Goal: Obtain resource: Download file/media

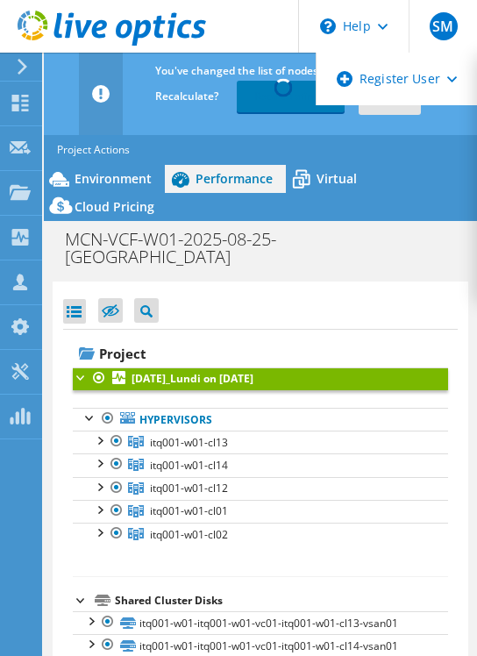
select select "USD"
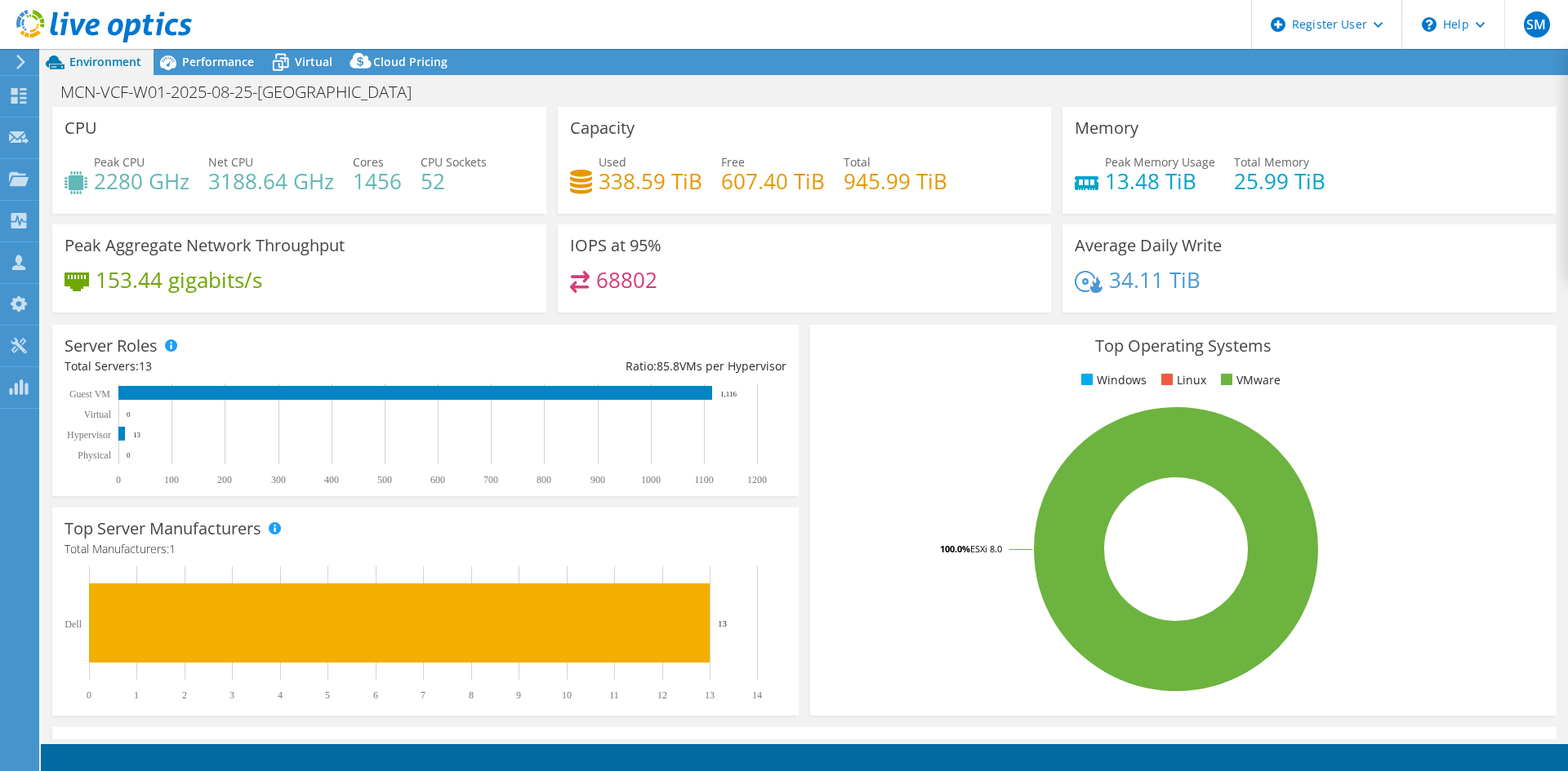
select select "[GEOGRAPHIC_DATA]"
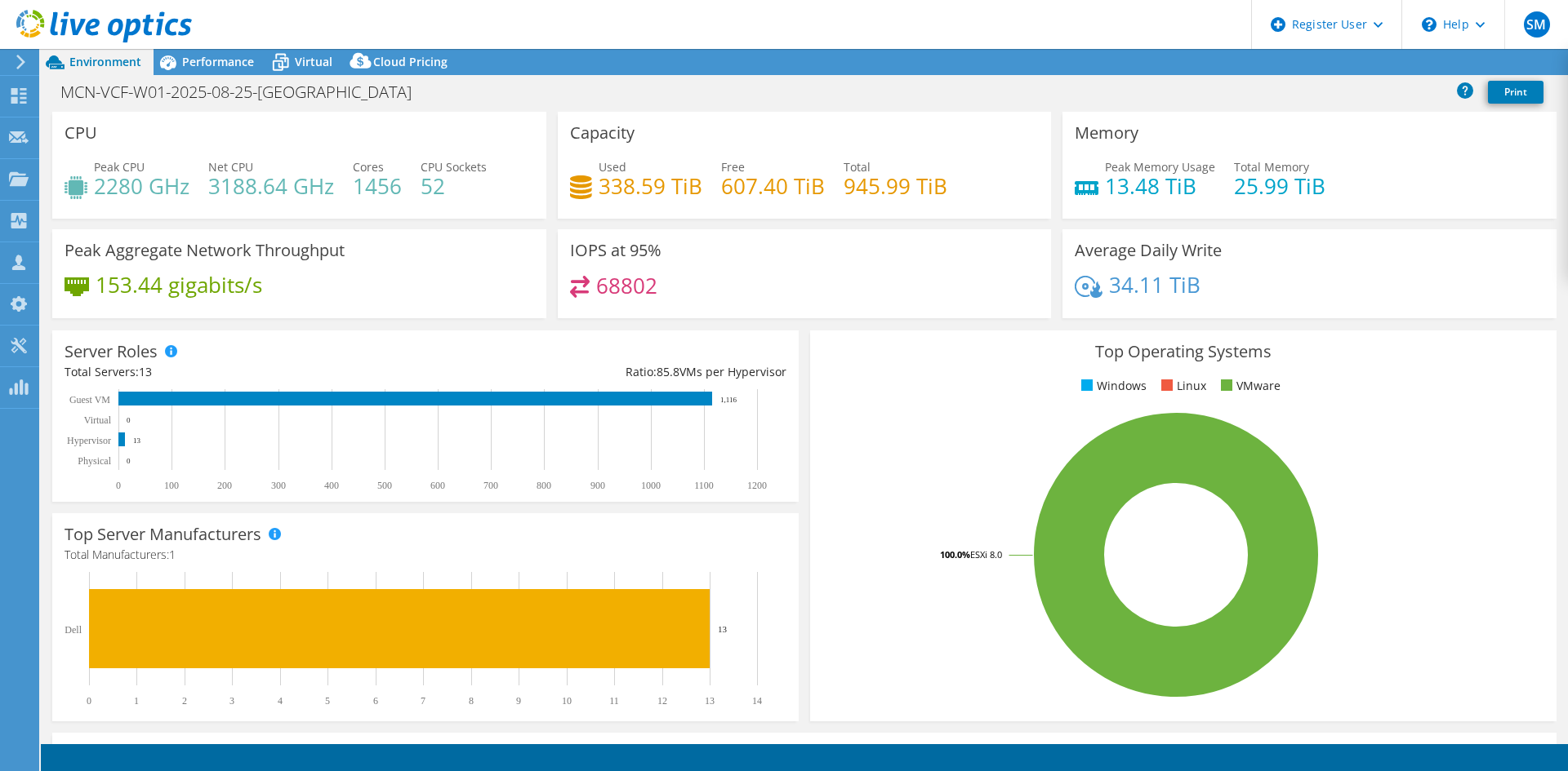
select select "[GEOGRAPHIC_DATA]"
select select "CAD"
click at [189, 57] on span "Performance" at bounding box center [218, 61] width 72 height 16
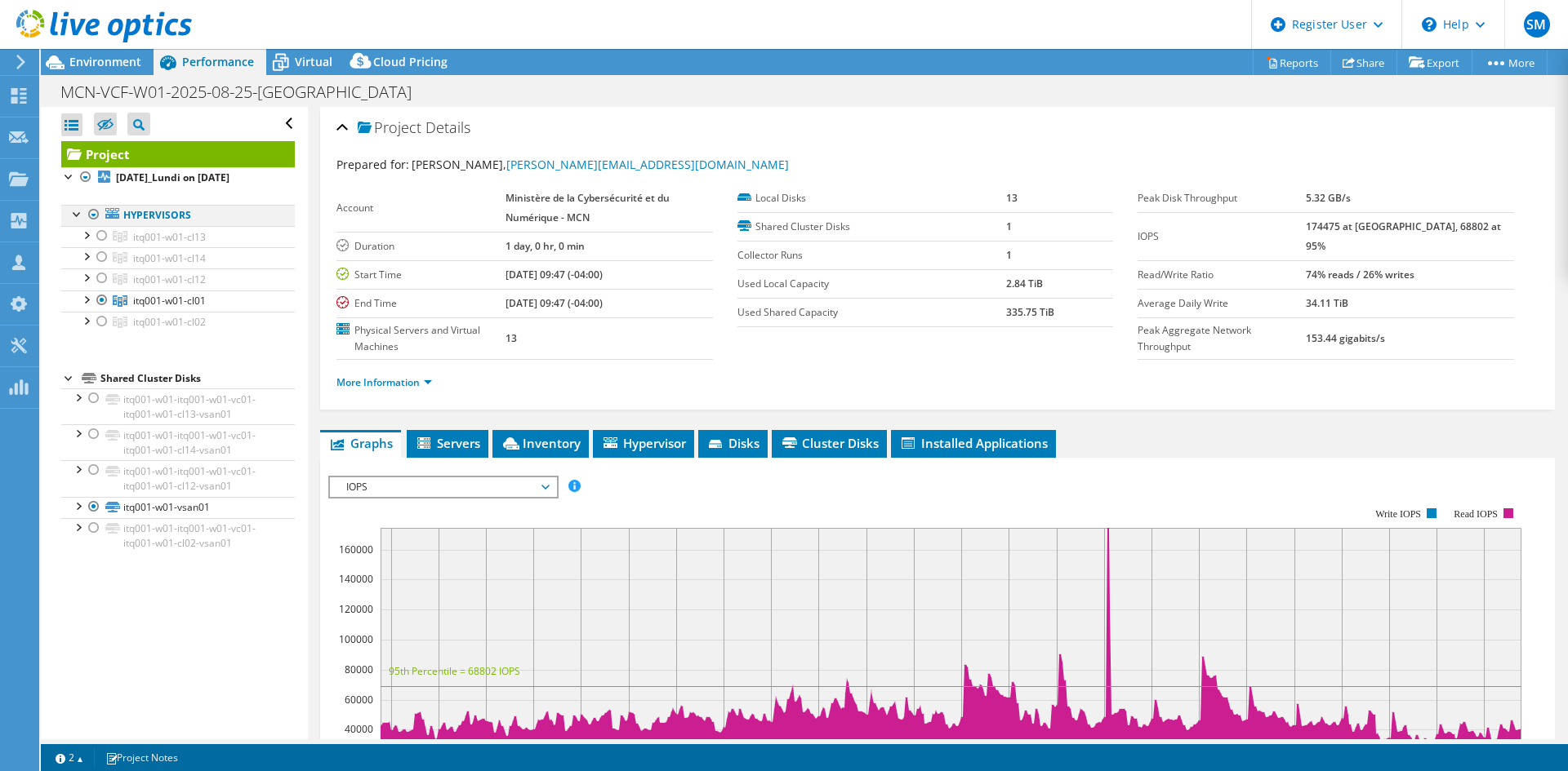
click at [92, 207] on div at bounding box center [94, 214] width 17 height 20
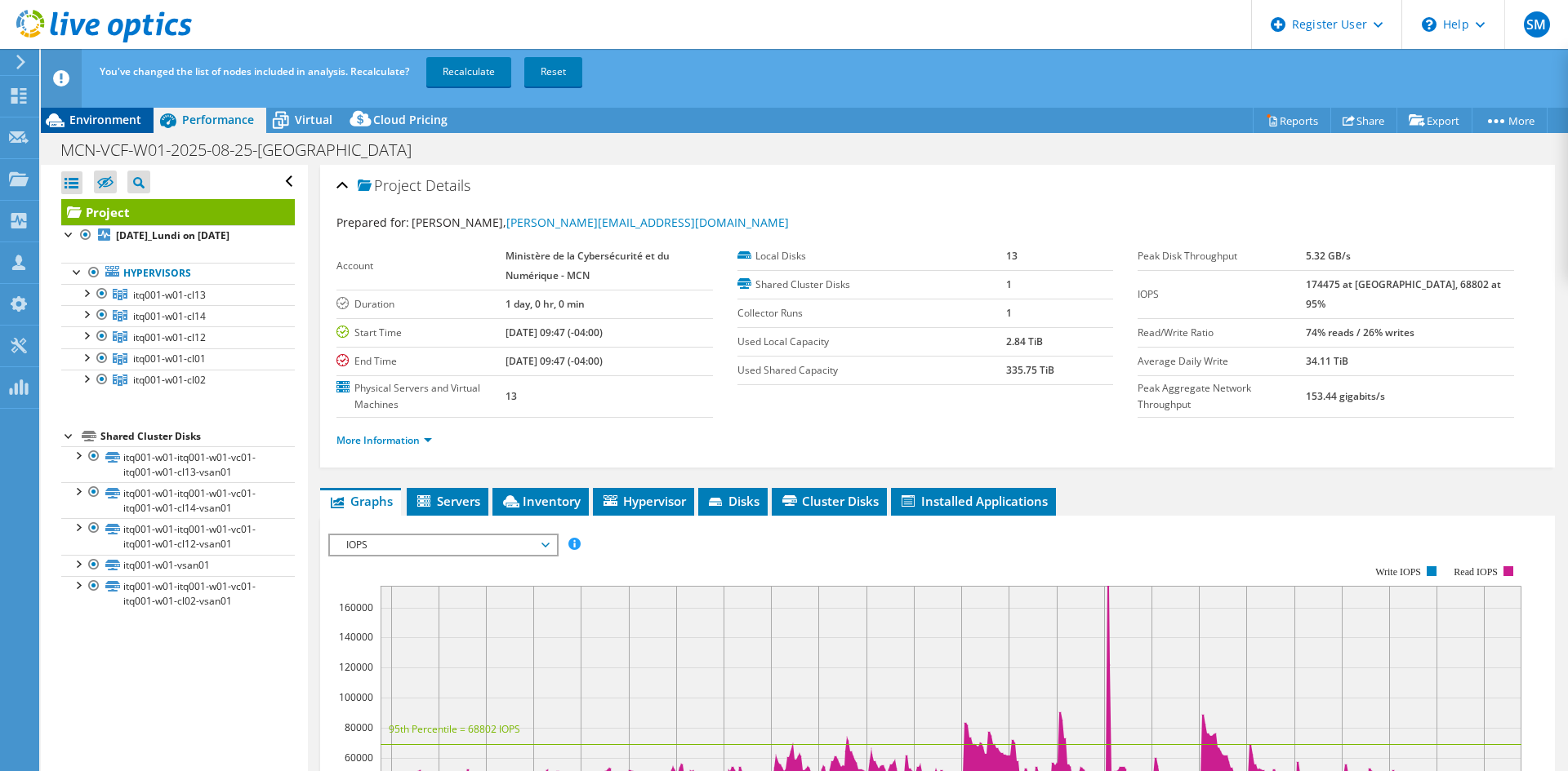
click at [93, 110] on div "Environment" at bounding box center [97, 120] width 113 height 26
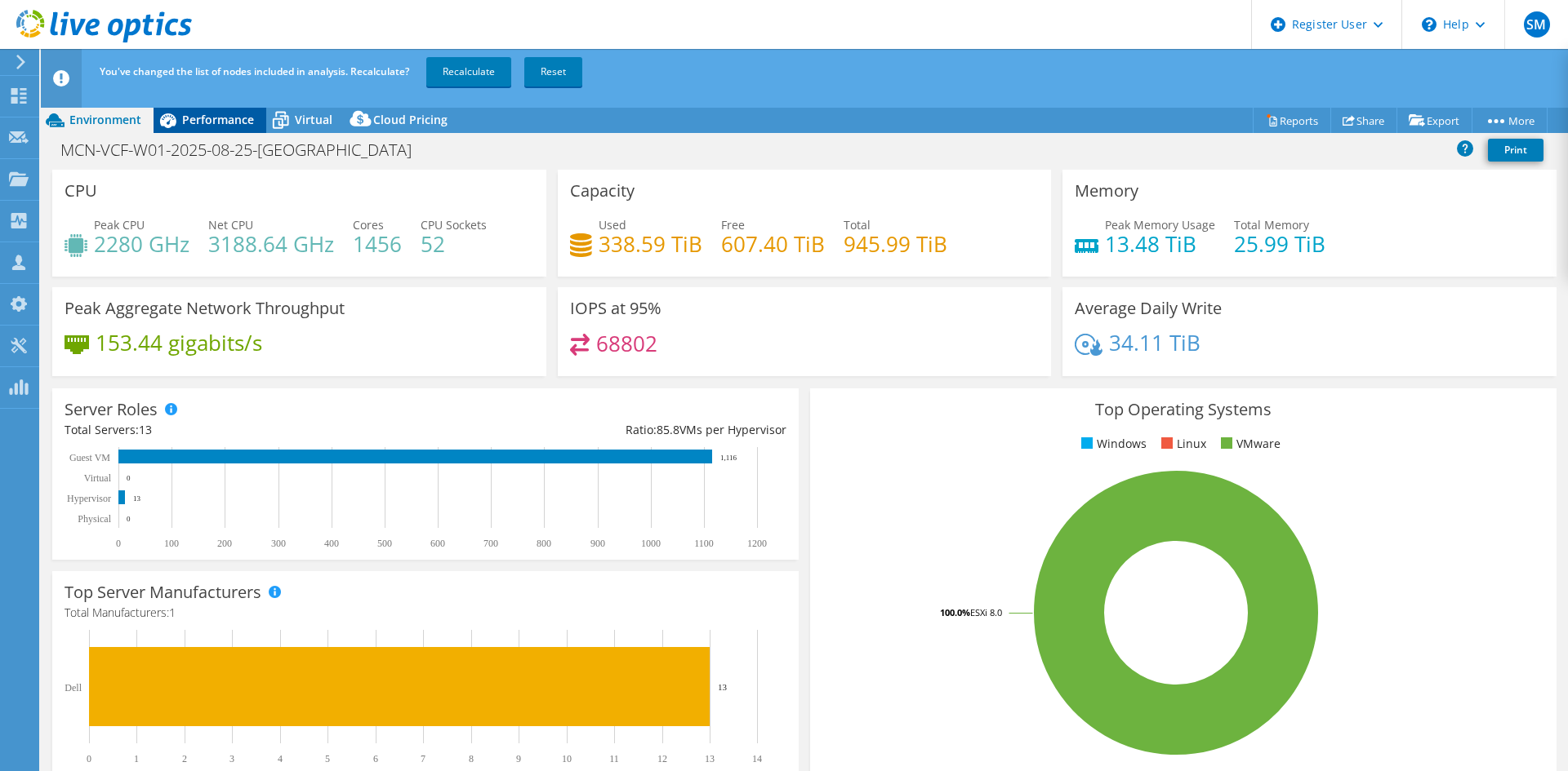
click at [185, 121] on span "Performance" at bounding box center [218, 119] width 72 height 16
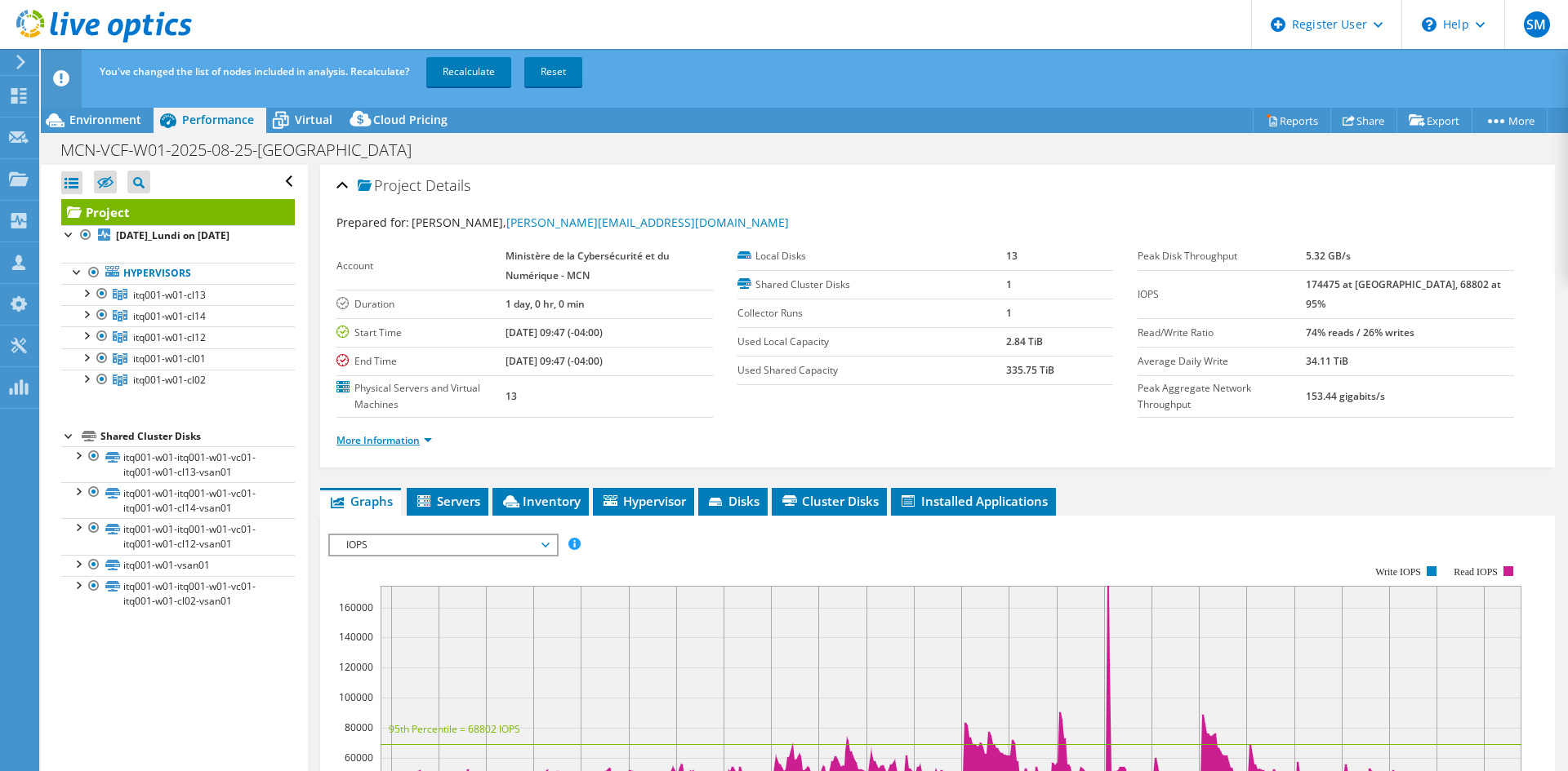
click at [371, 443] on link "More Information" at bounding box center [384, 440] width 96 height 14
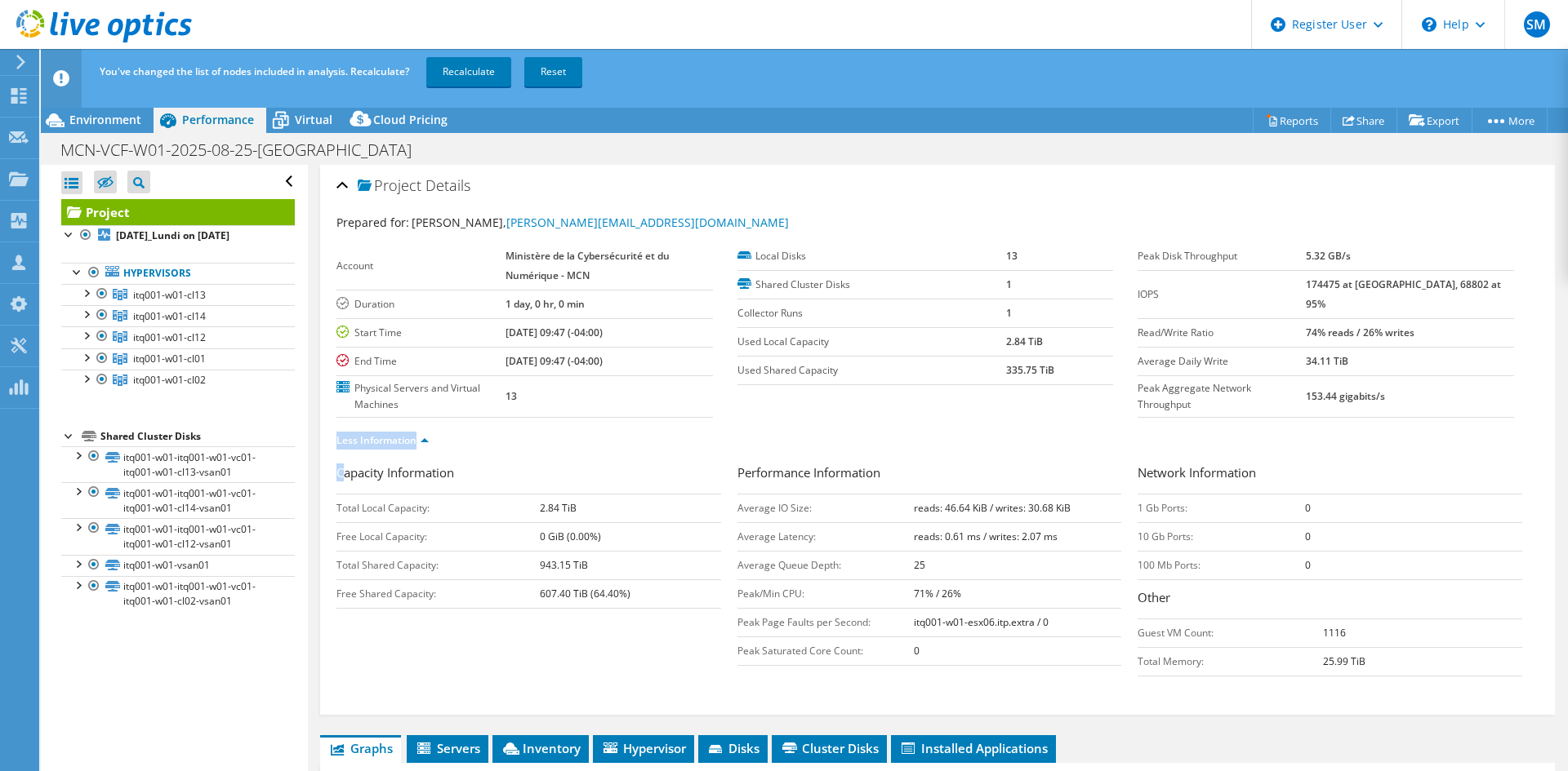
drag, startPoint x: 347, startPoint y: 477, endPoint x: 327, endPoint y: 450, distance: 33.6
click at [327, 453] on div "Project Details Prepared for: Rodolphe Pomerleau, rodolphe.pomerleau@mcn.gouv.q…" at bounding box center [937, 440] width 1235 height 551
click at [277, 119] on icon at bounding box center [281, 122] width 17 height 13
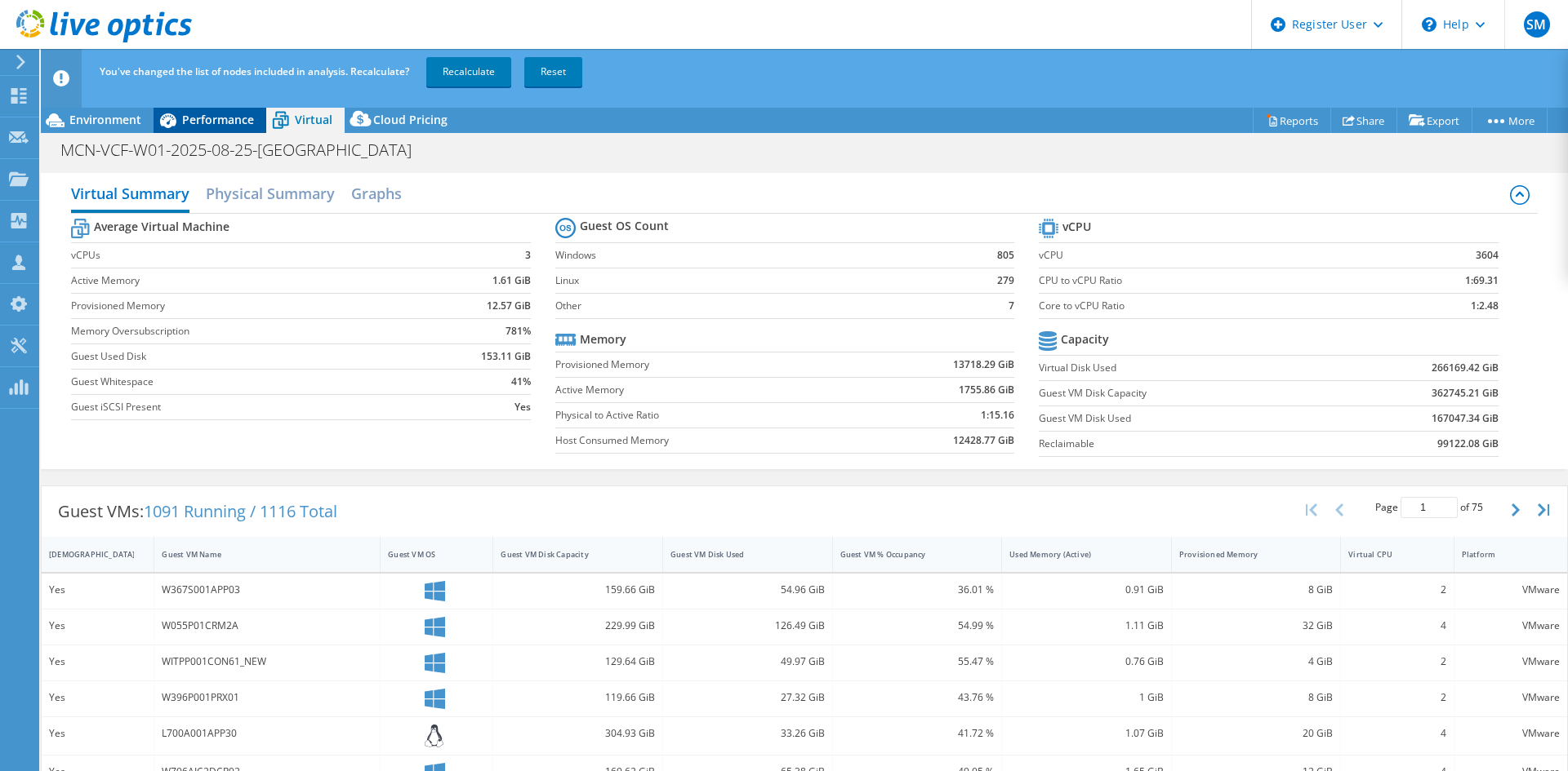
click at [227, 117] on span "Performance" at bounding box center [218, 119] width 72 height 16
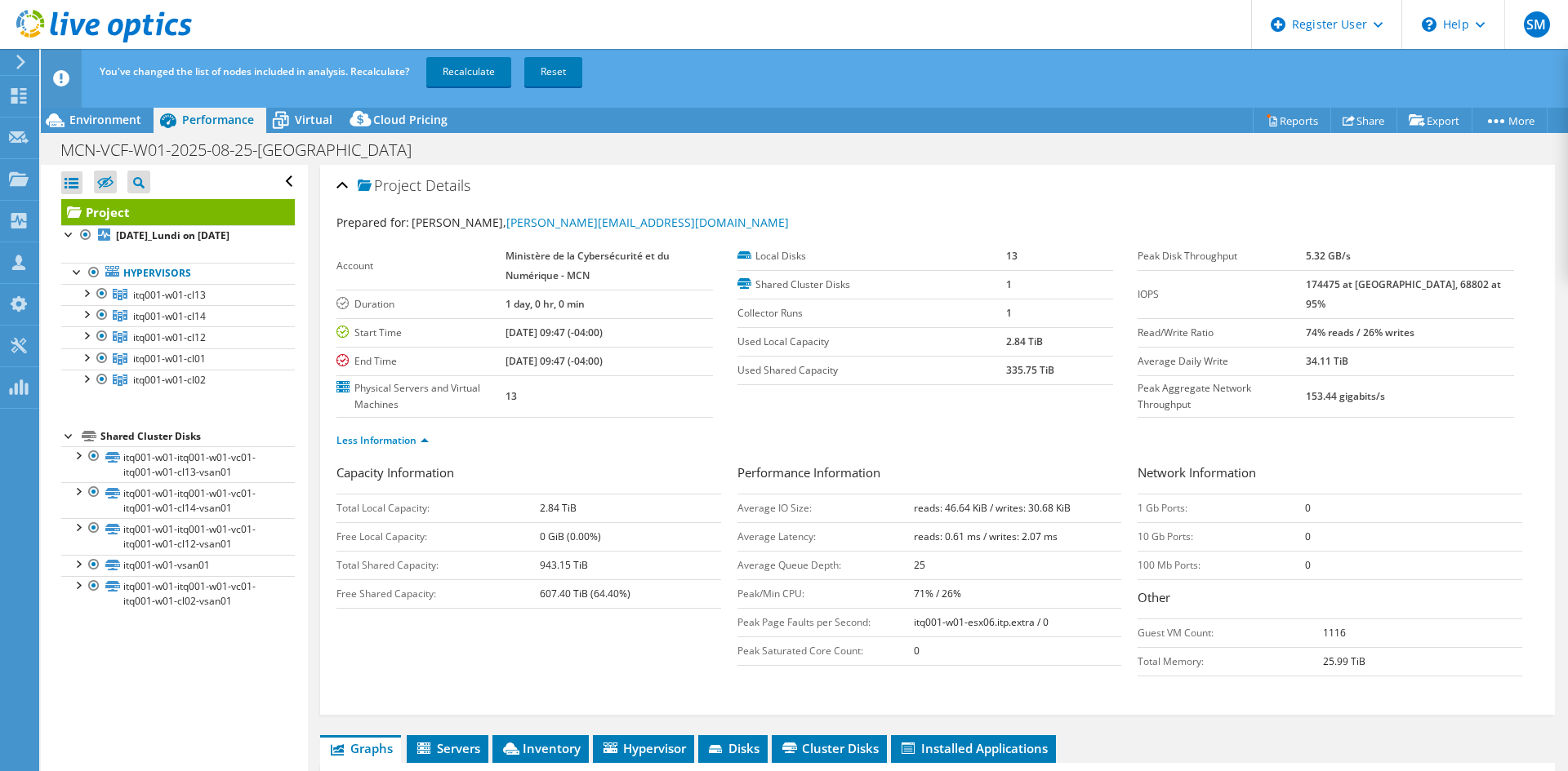
click at [233, 210] on link "Project" at bounding box center [178, 212] width 234 height 26
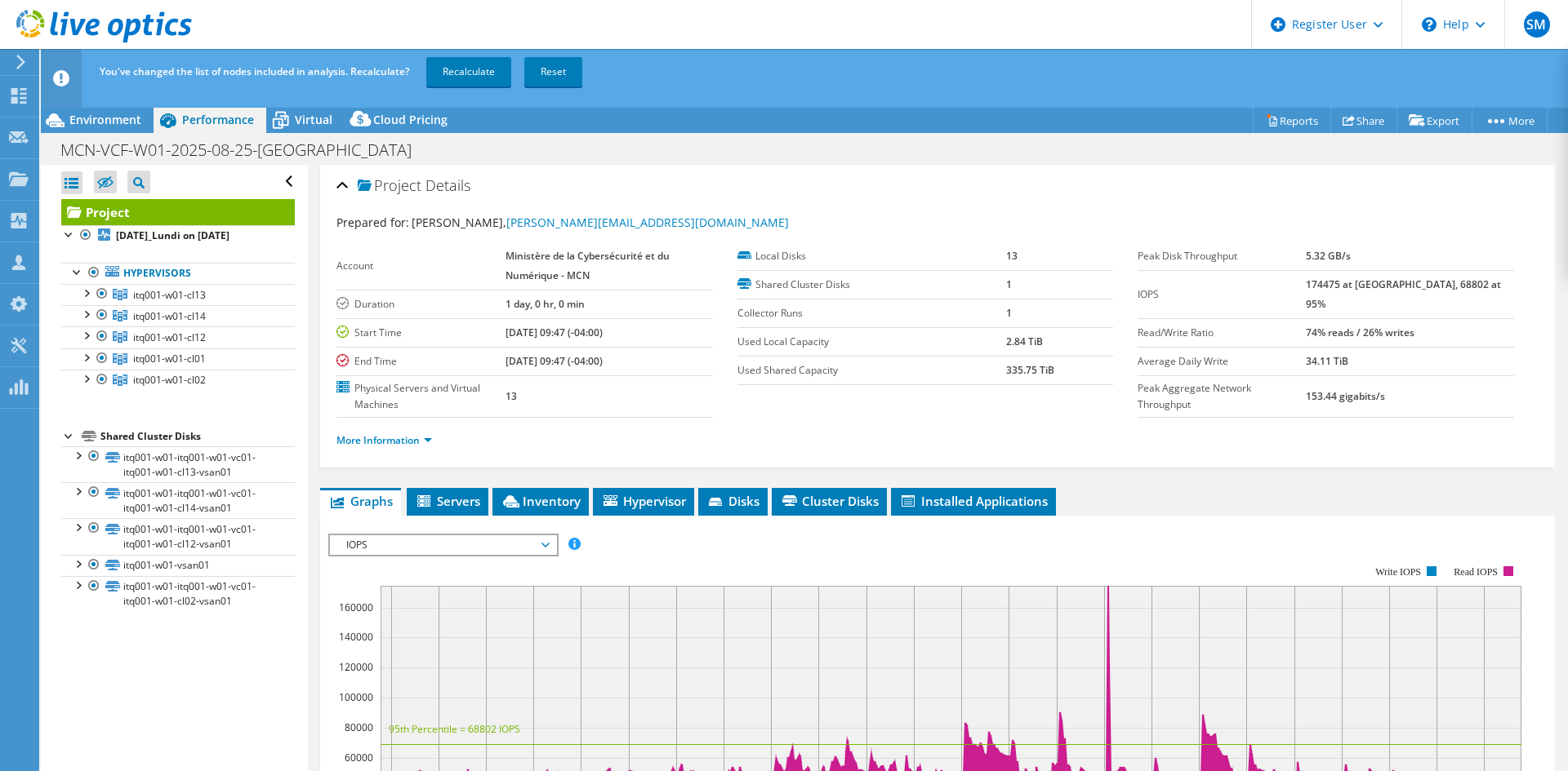
click at [233, 210] on link "Project" at bounding box center [178, 212] width 234 height 26
click at [450, 74] on link "Recalculate" at bounding box center [468, 72] width 85 height 30
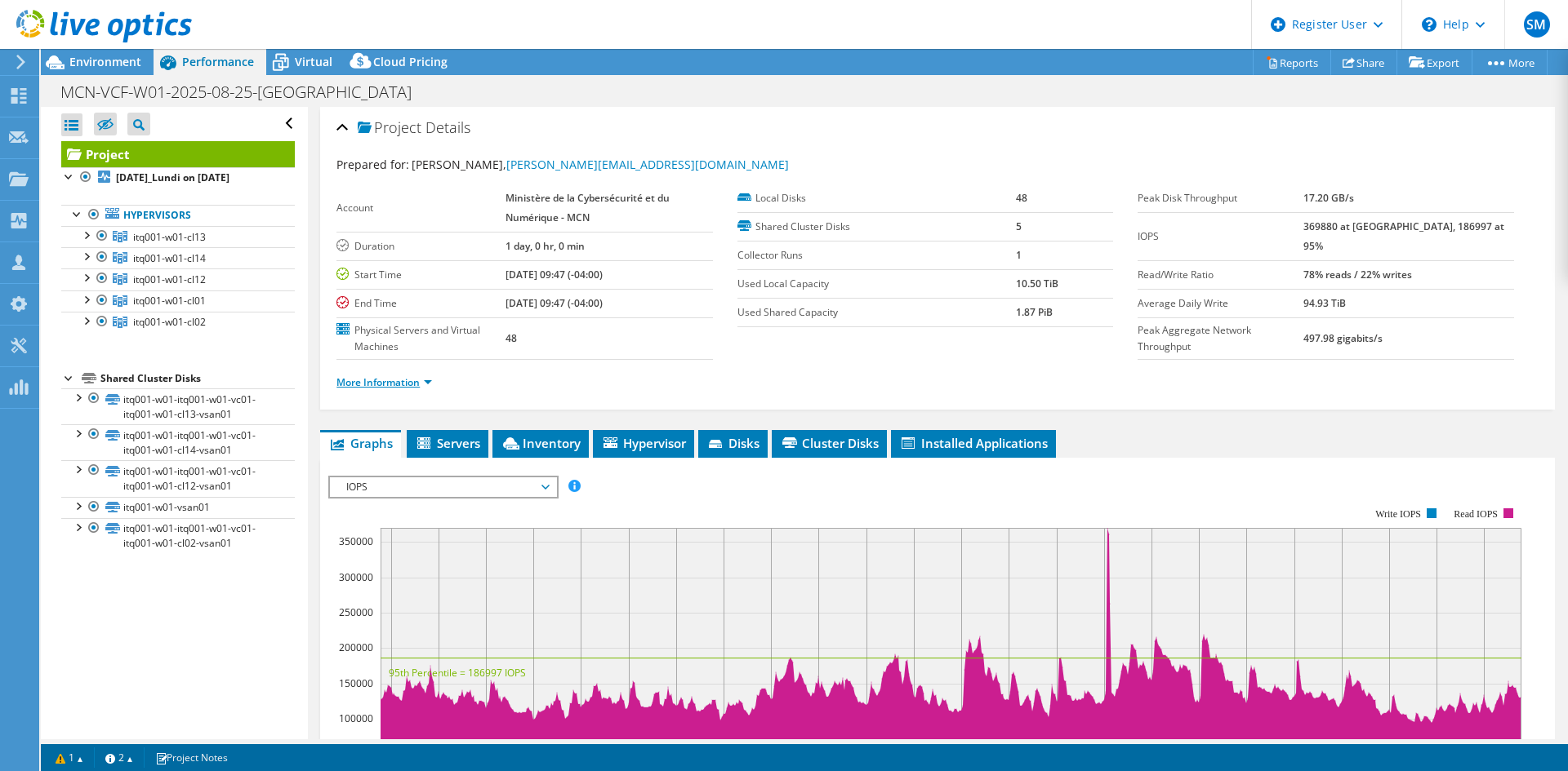
click at [407, 384] on link "More Information" at bounding box center [384, 382] width 96 height 14
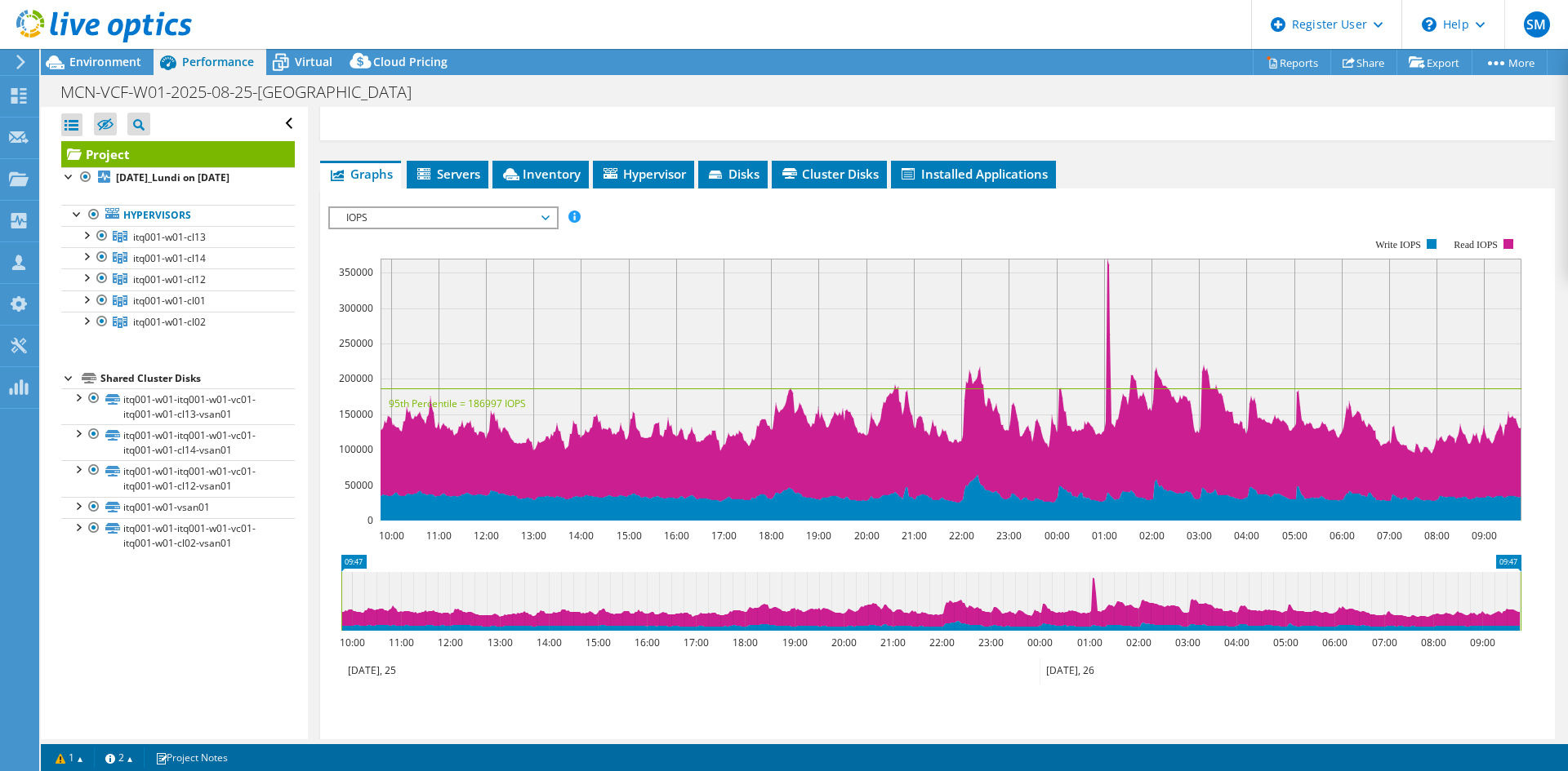
scroll to position [490, 0]
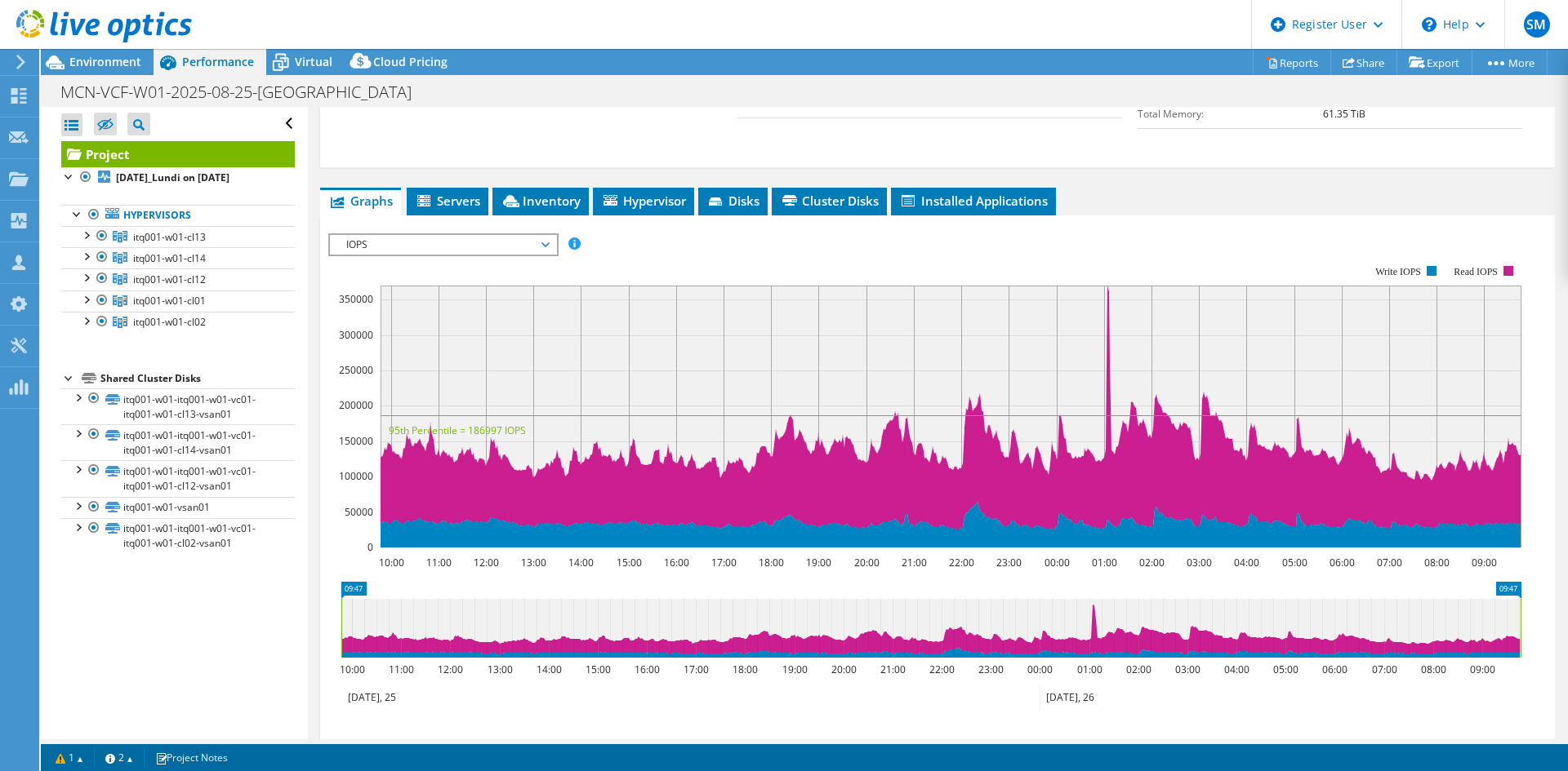
click at [420, 250] on span "IOPS" at bounding box center [443, 245] width 210 height 20
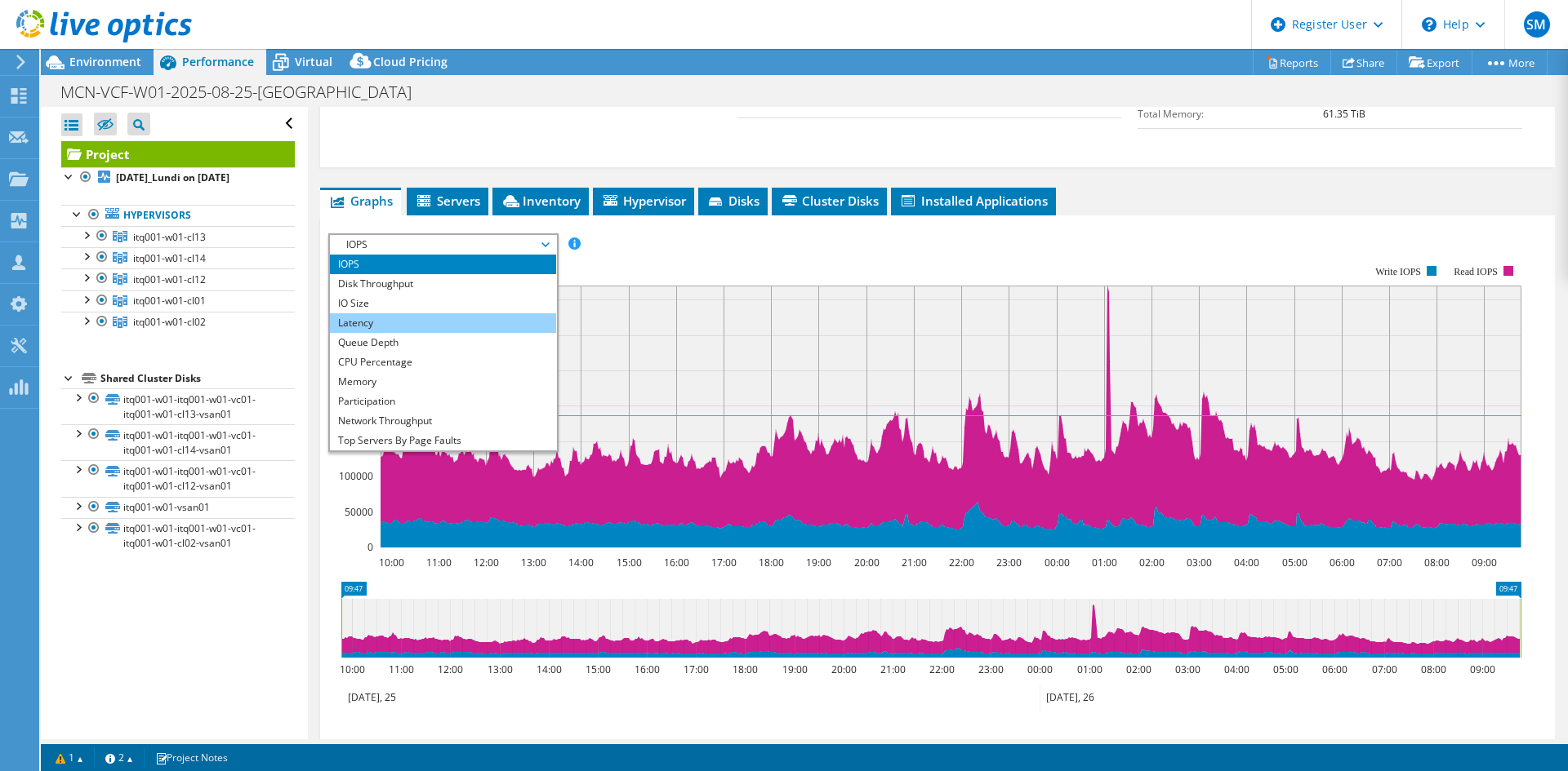
click at [370, 316] on li "Latency" at bounding box center [443, 323] width 226 height 20
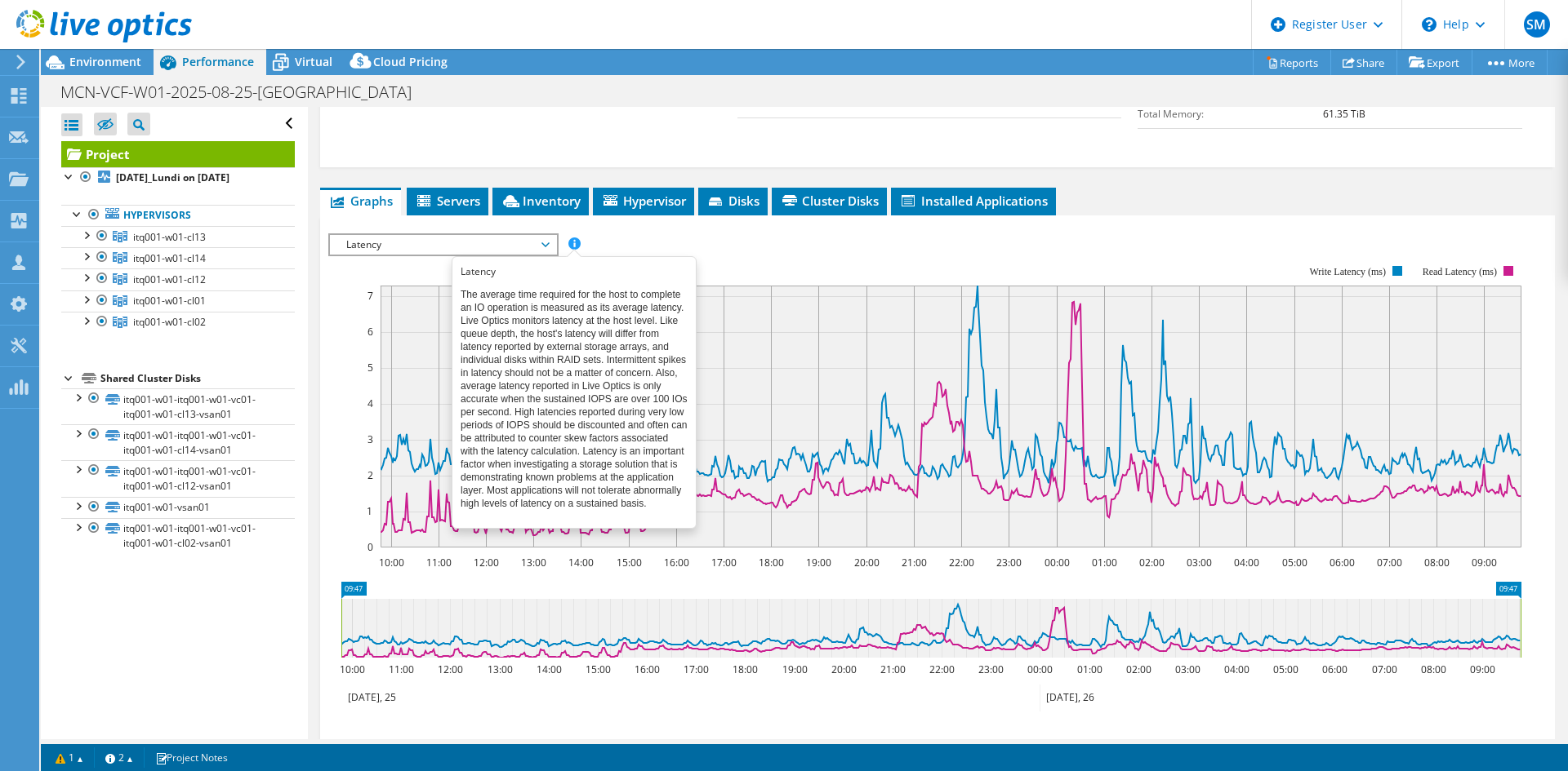
click at [569, 237] on span at bounding box center [574, 243] width 11 height 11
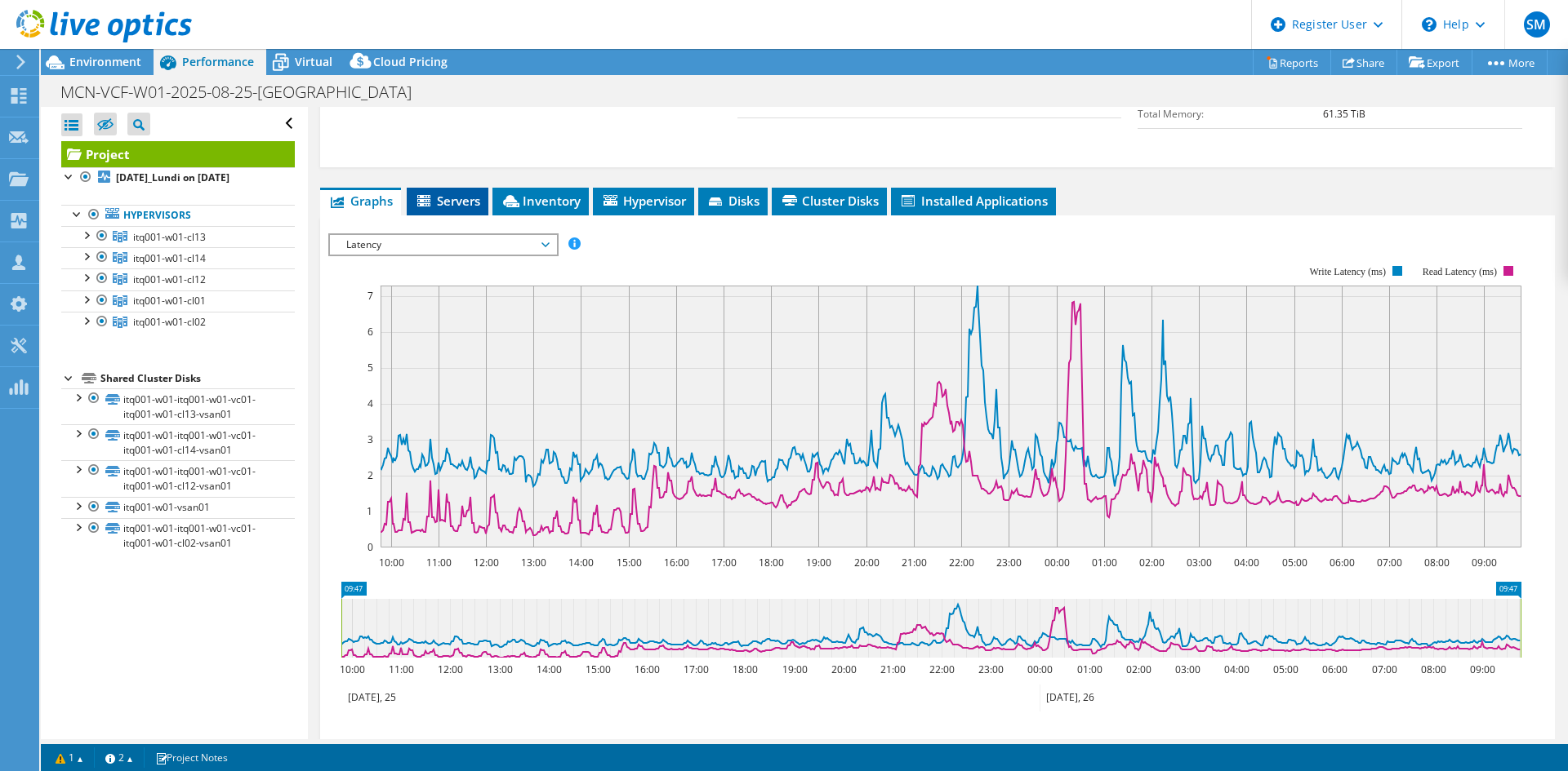
click at [457, 192] on li "Servers" at bounding box center [448, 202] width 82 height 28
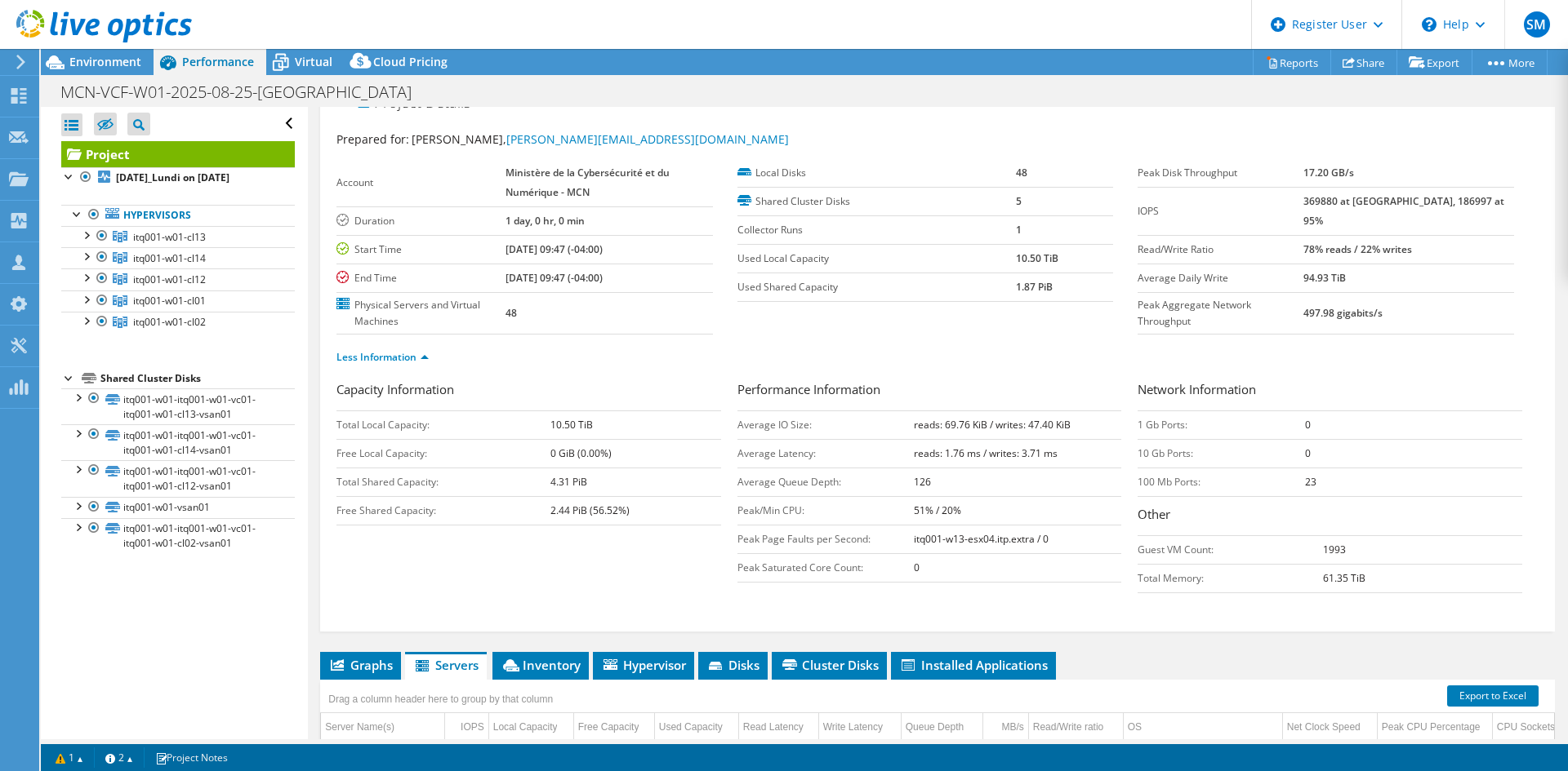
scroll to position [0, 0]
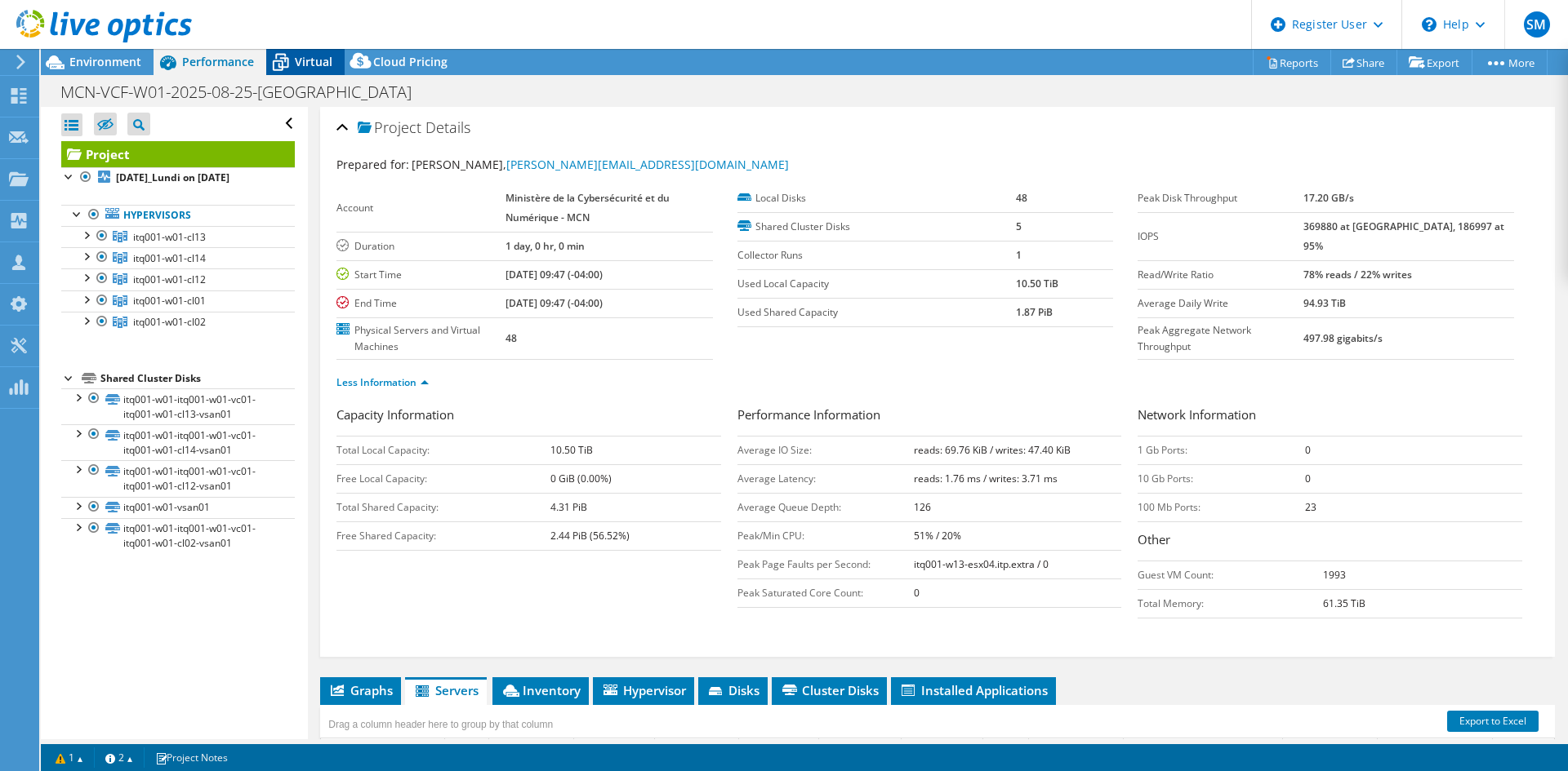
click at [320, 58] on span "Virtual" at bounding box center [314, 61] width 37 height 16
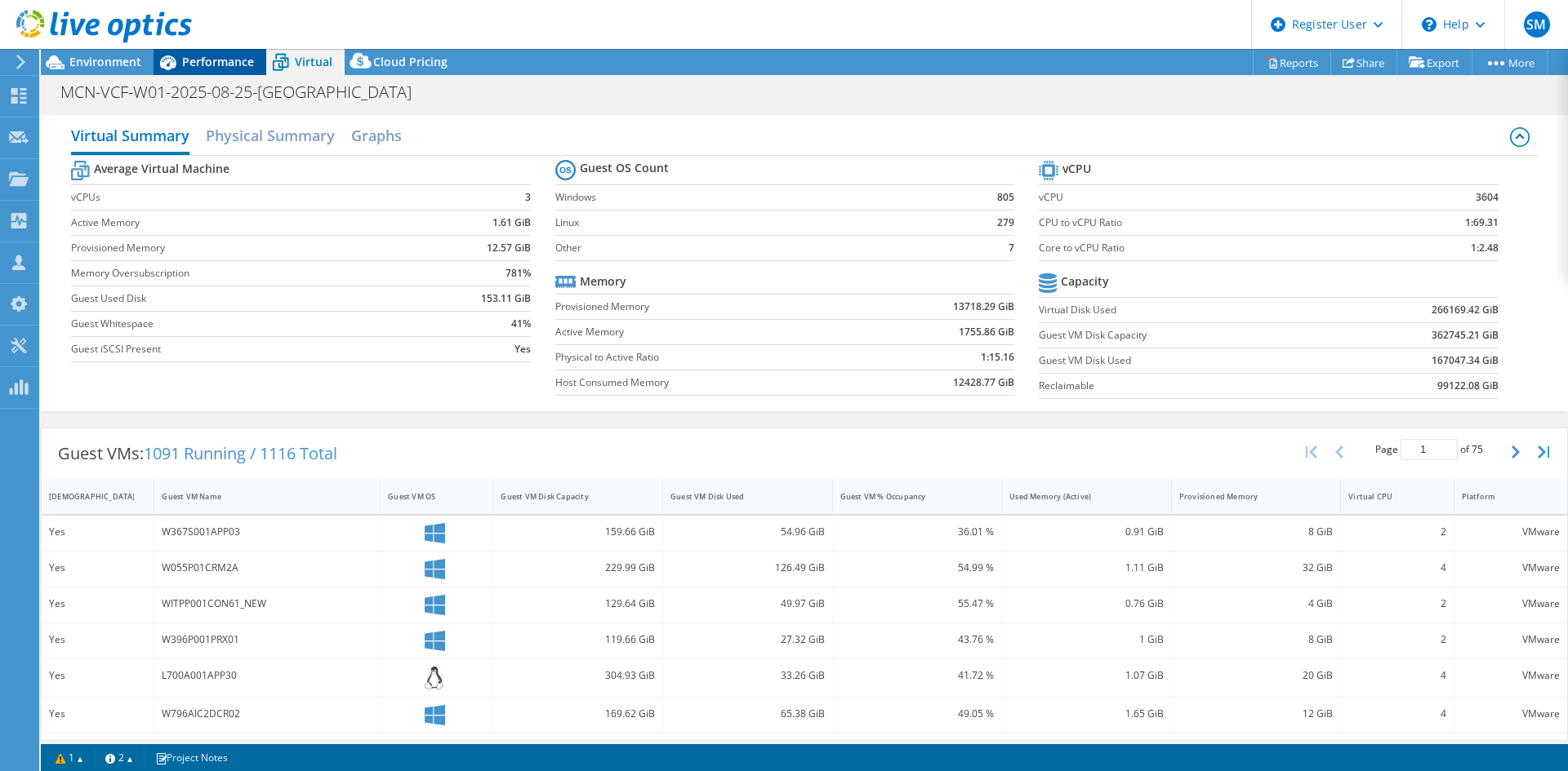
click at [202, 50] on div "Performance" at bounding box center [209, 62] width 113 height 26
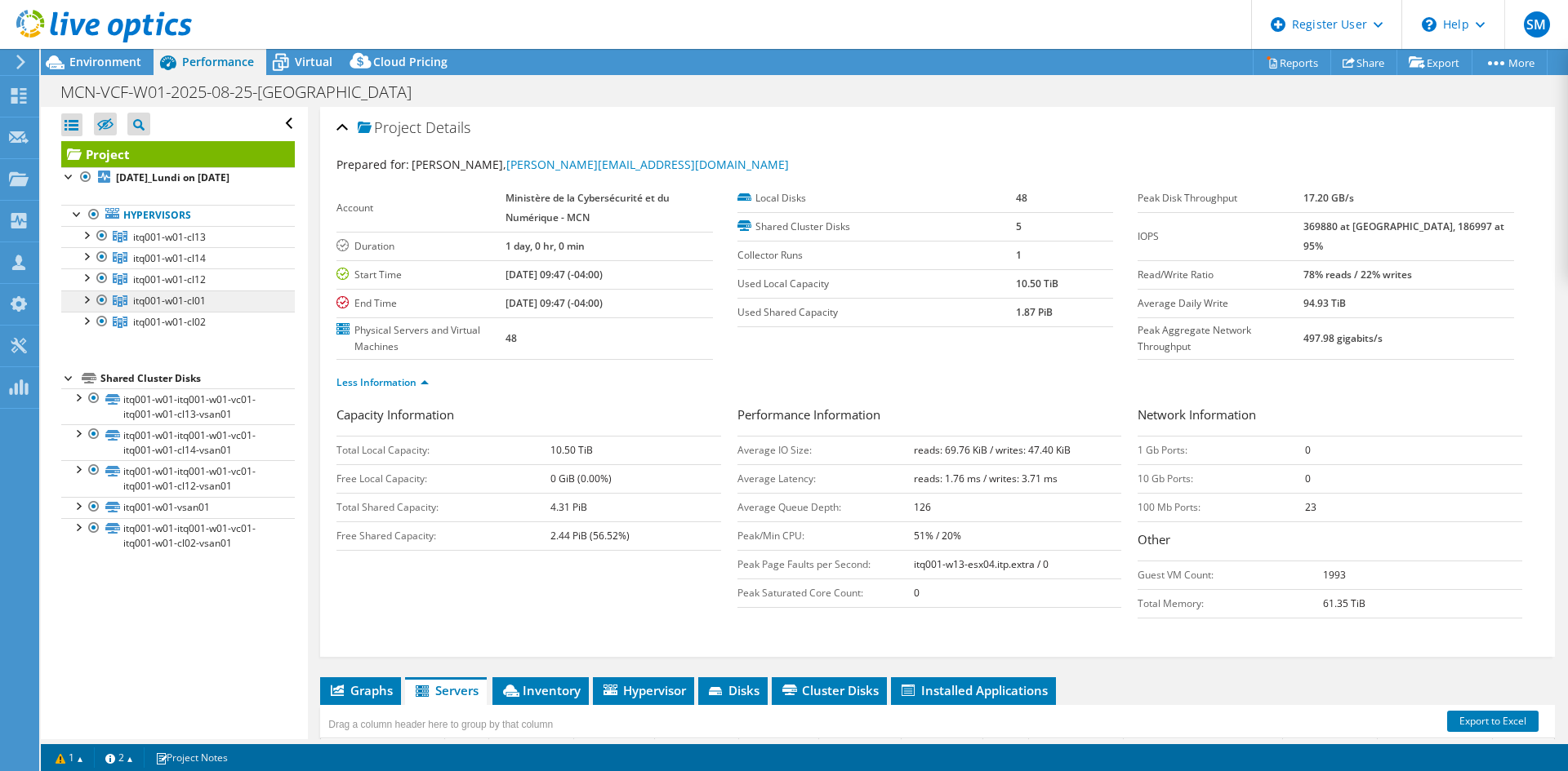
click at [157, 309] on link "itq001-w01-cl01" at bounding box center [178, 300] width 234 height 21
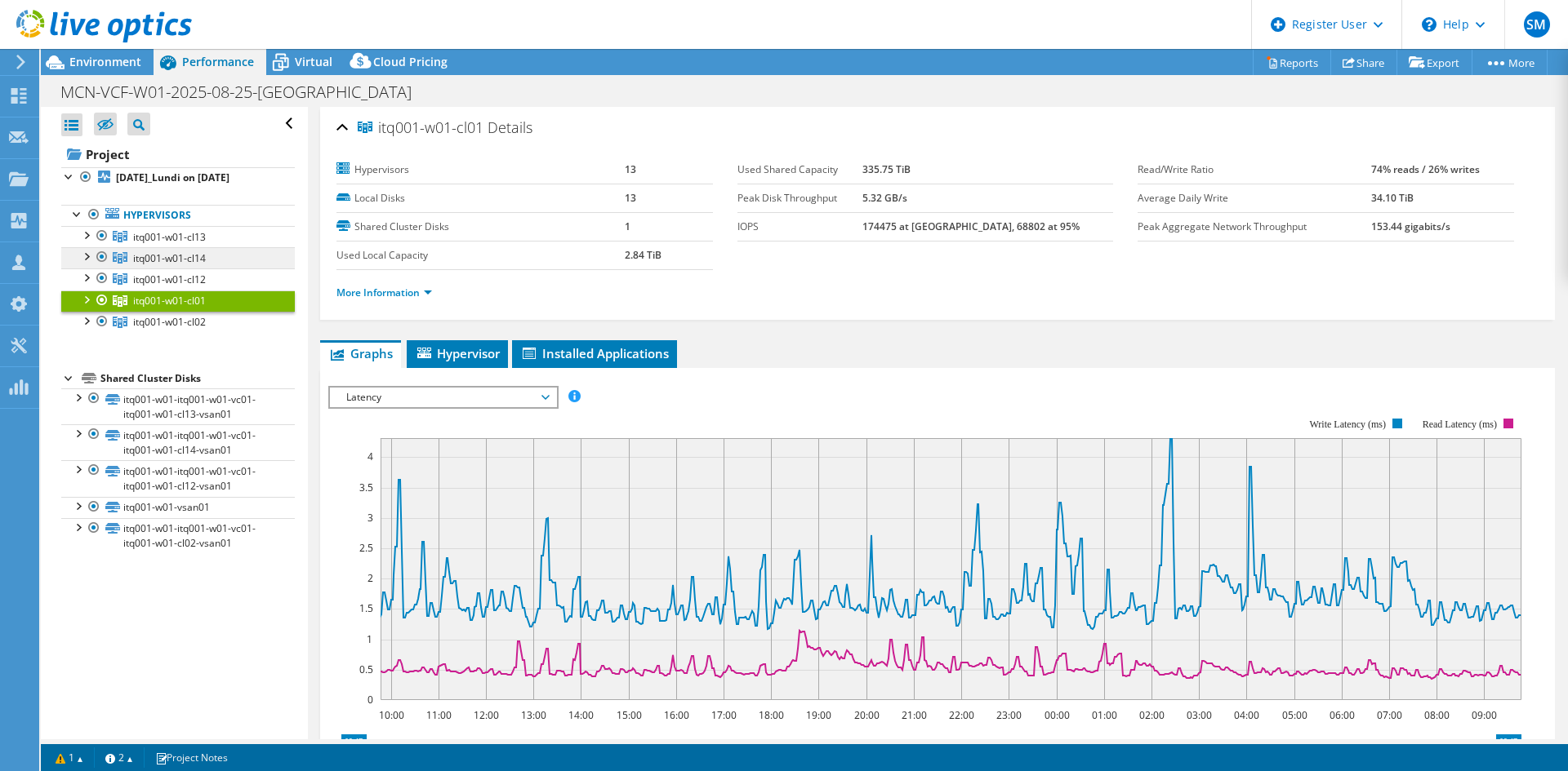
click at [170, 252] on span "itq001-w01-cl14" at bounding box center [169, 258] width 73 height 14
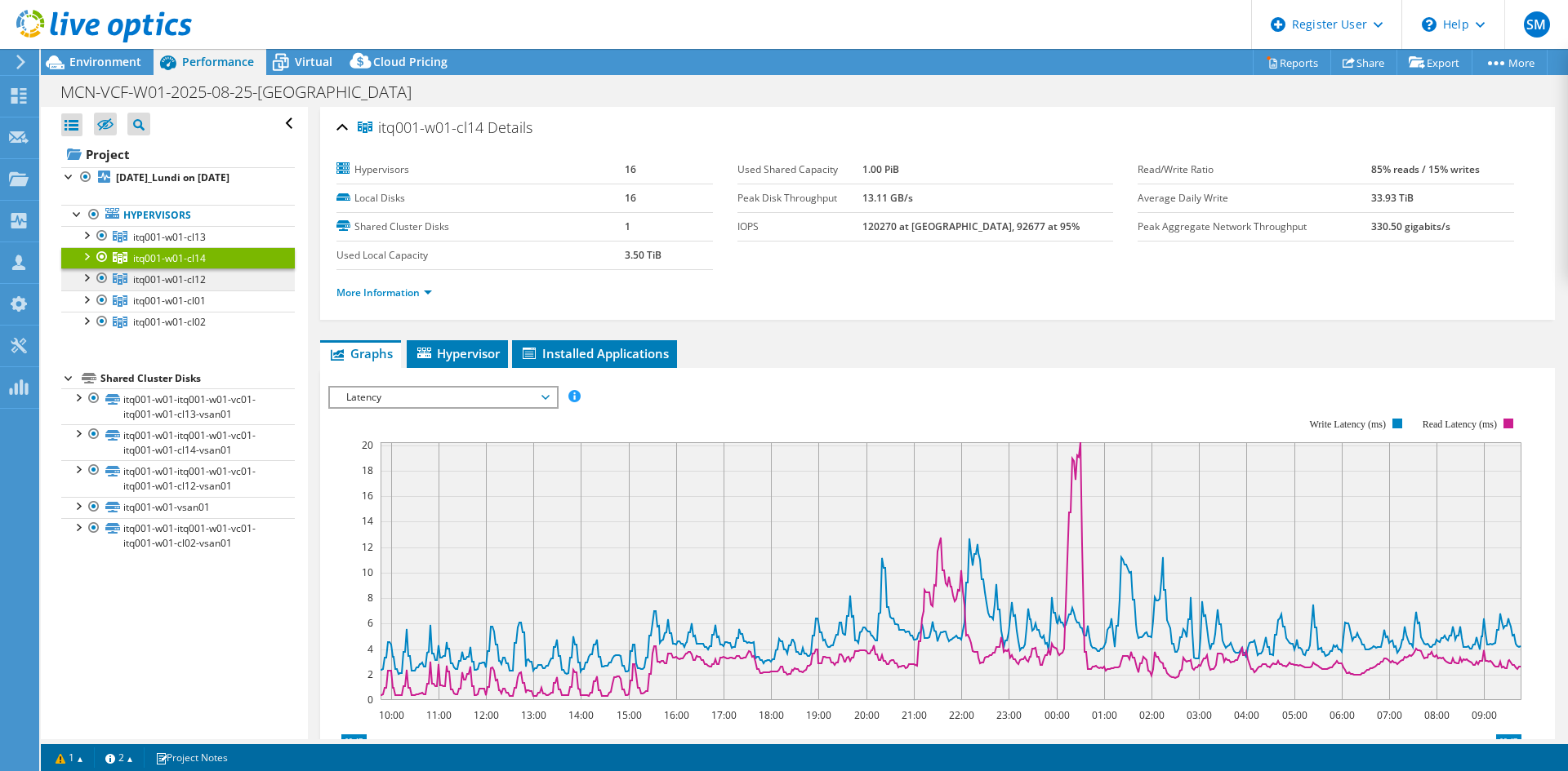
click at [188, 272] on link "itq001-w01-cl12" at bounding box center [178, 279] width 234 height 21
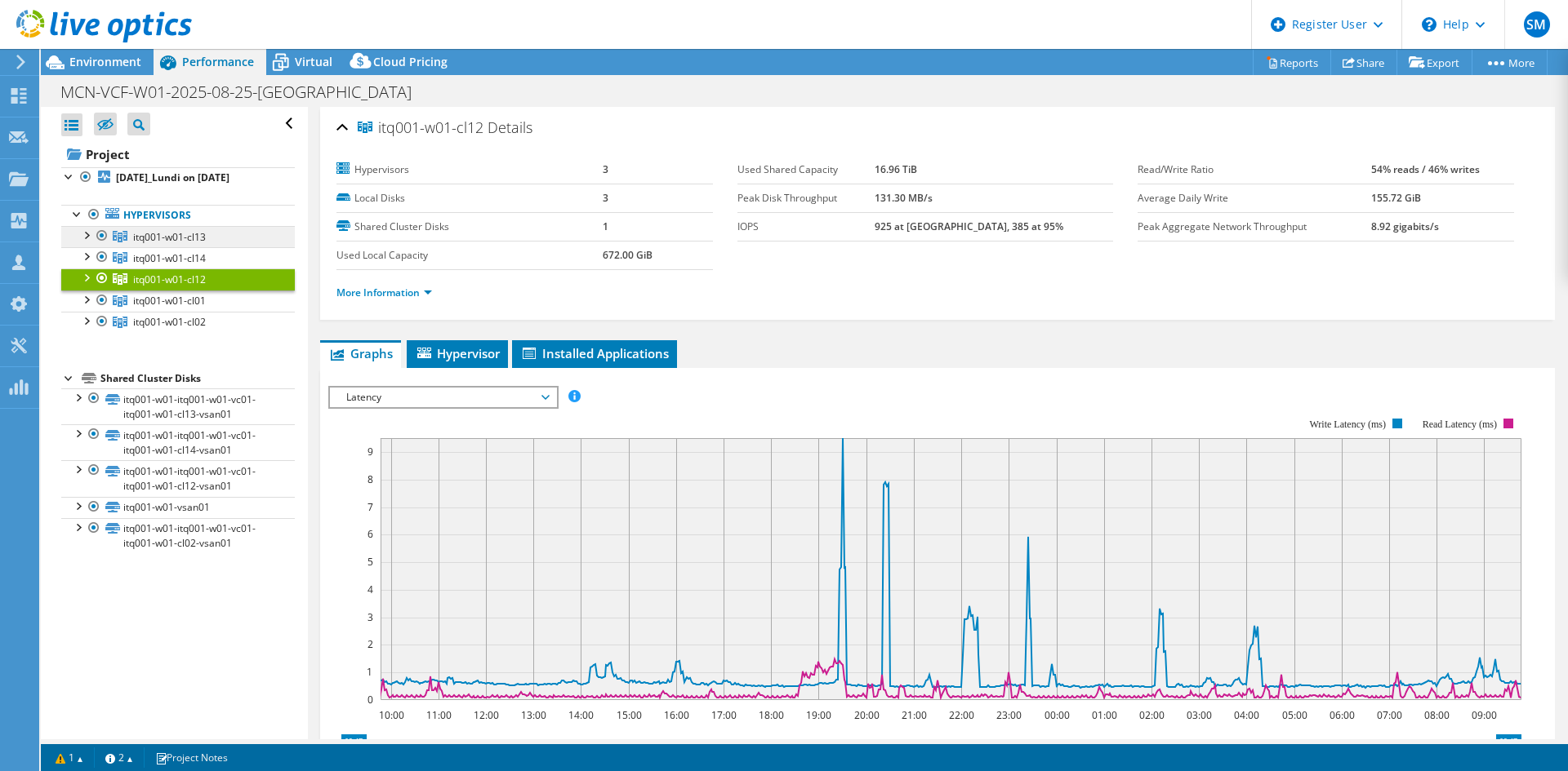
click at [195, 229] on link "itq001-w01-cl13" at bounding box center [178, 236] width 234 height 21
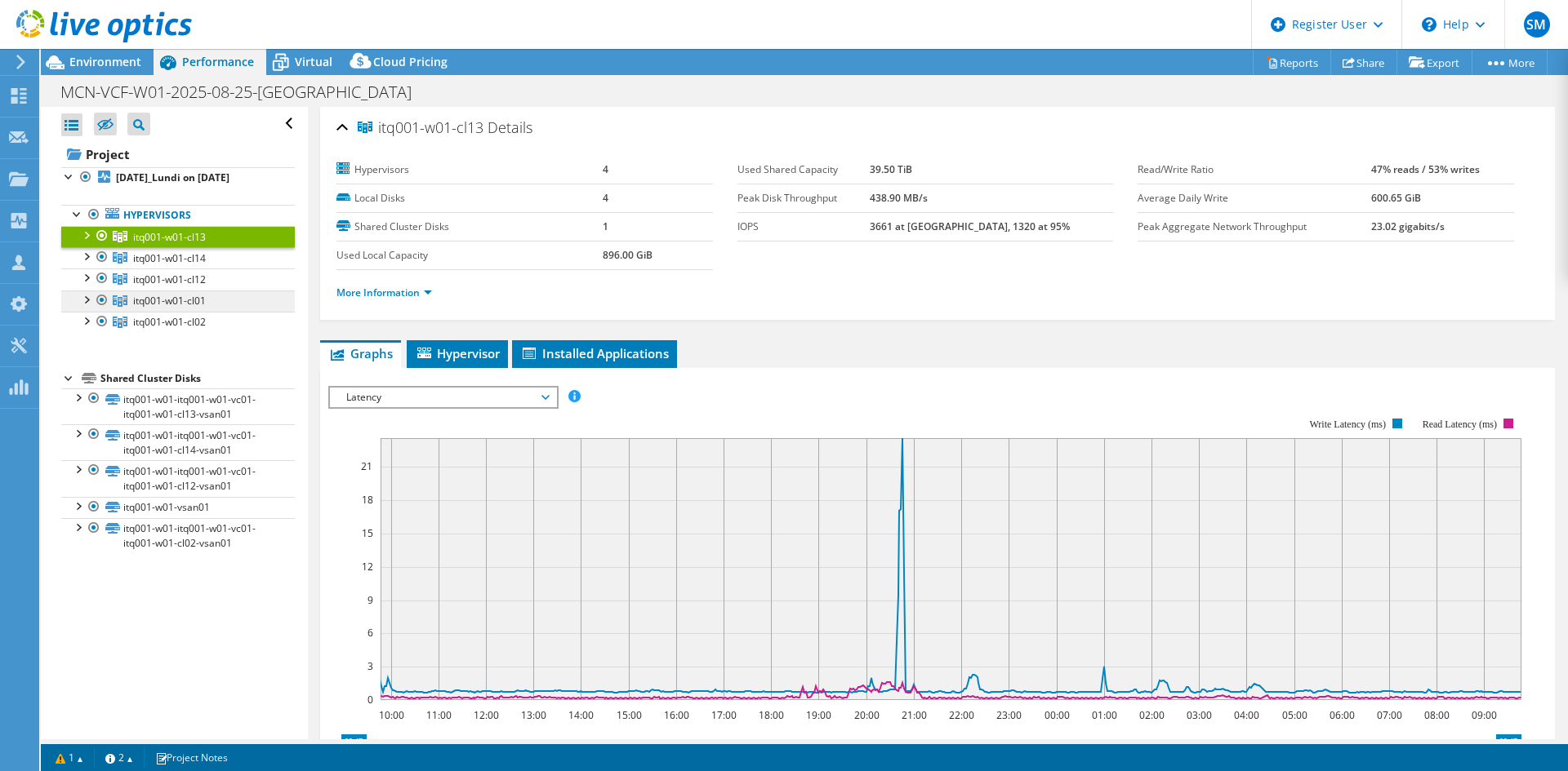
click at [186, 299] on span "itq001-w01-cl01" at bounding box center [169, 300] width 73 height 14
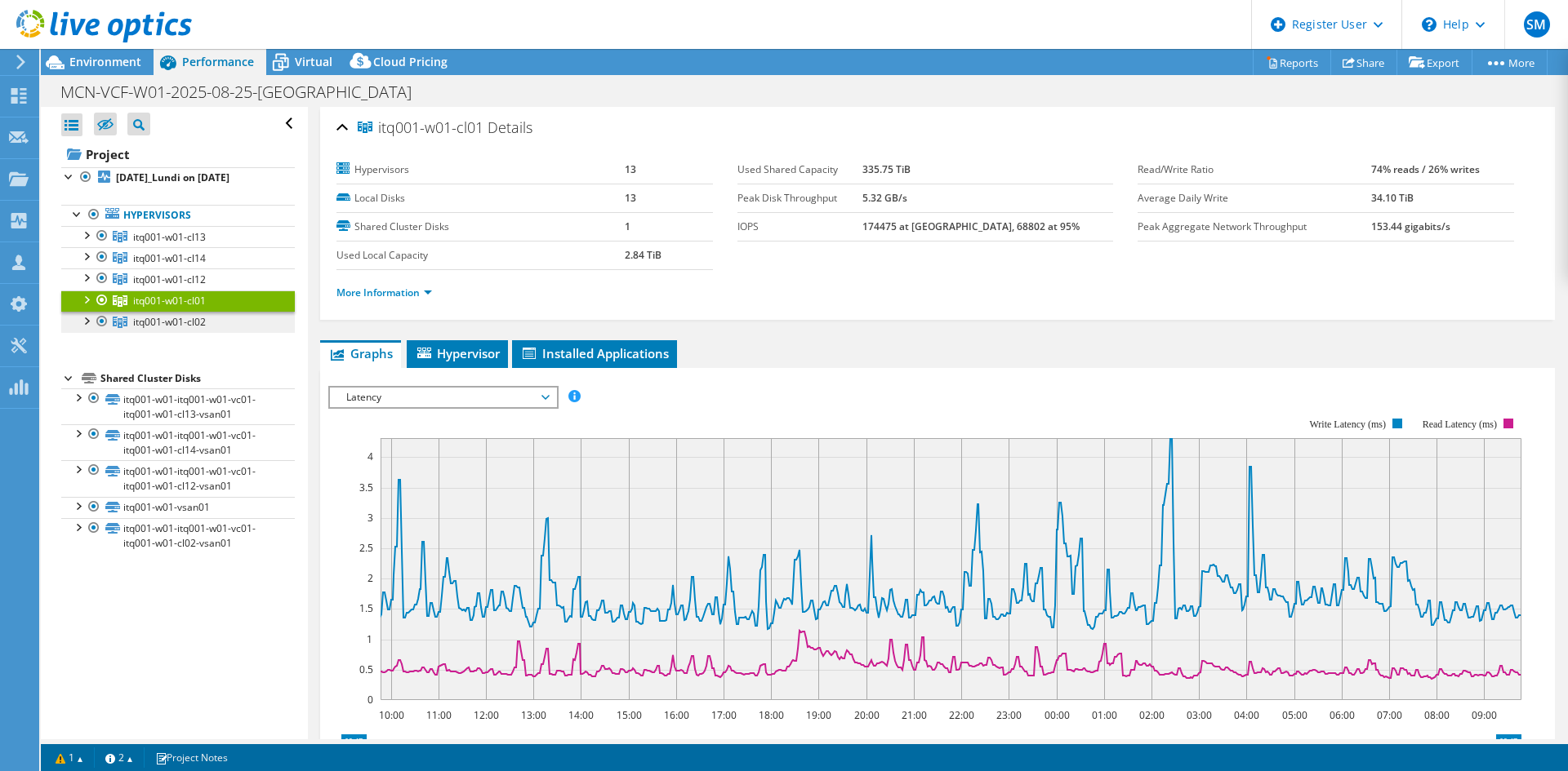
click at [184, 313] on link "itq001-w01-cl02" at bounding box center [178, 322] width 234 height 21
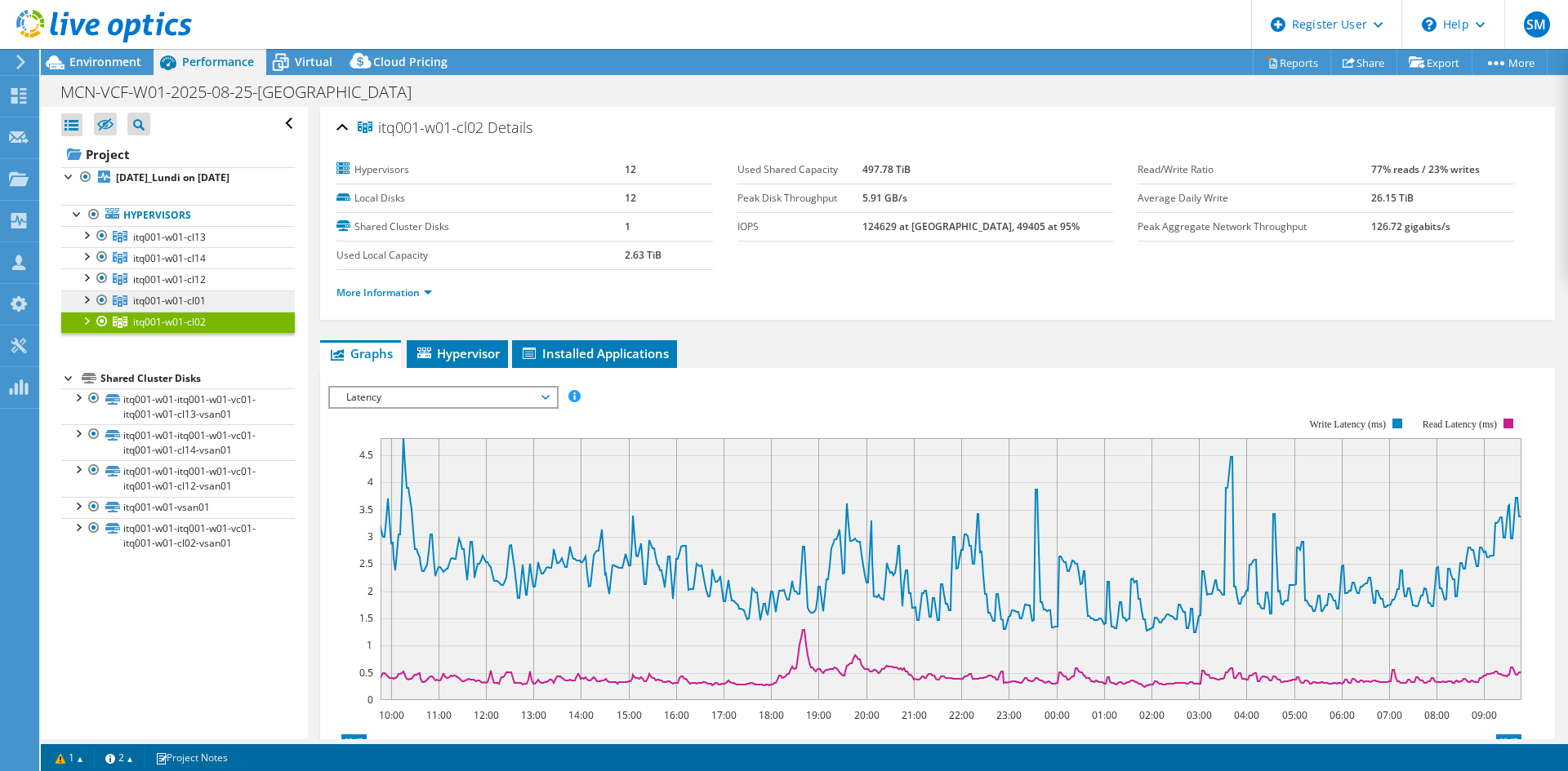
click at [188, 290] on link "itq001-w01-cl01" at bounding box center [178, 300] width 234 height 21
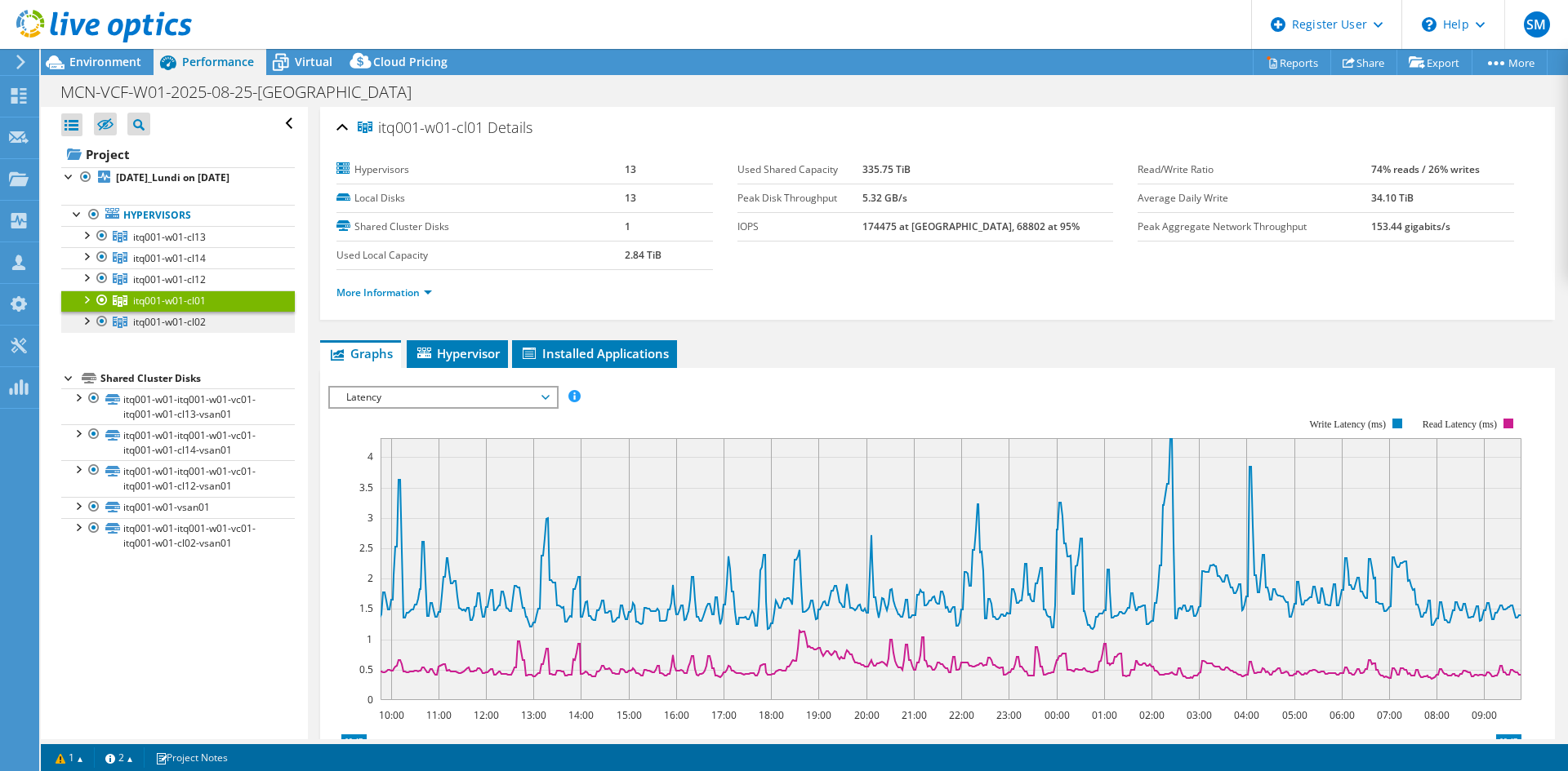
click at [190, 313] on link "itq001-w01-cl02" at bounding box center [178, 322] width 234 height 21
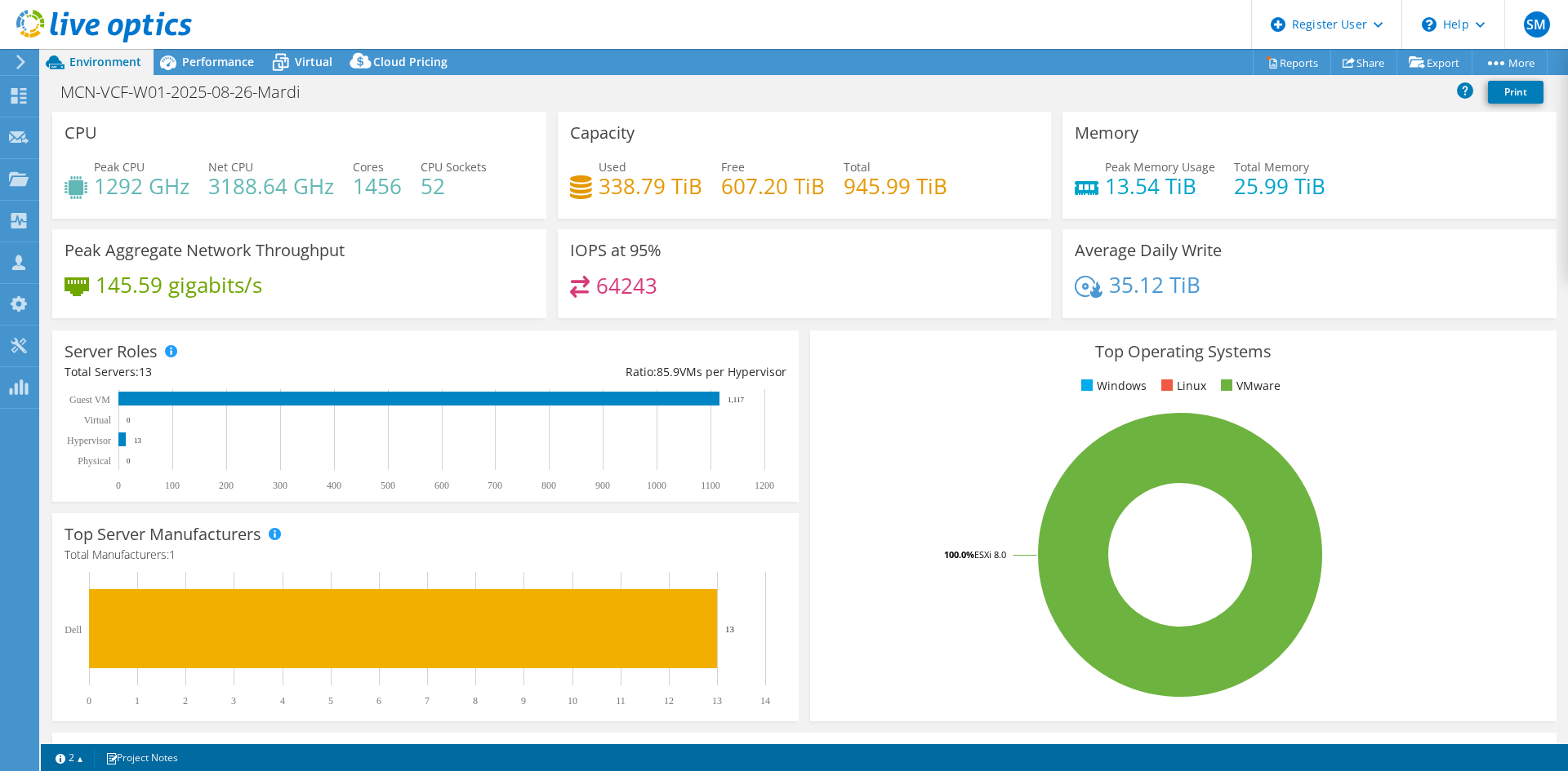
select select "USD"
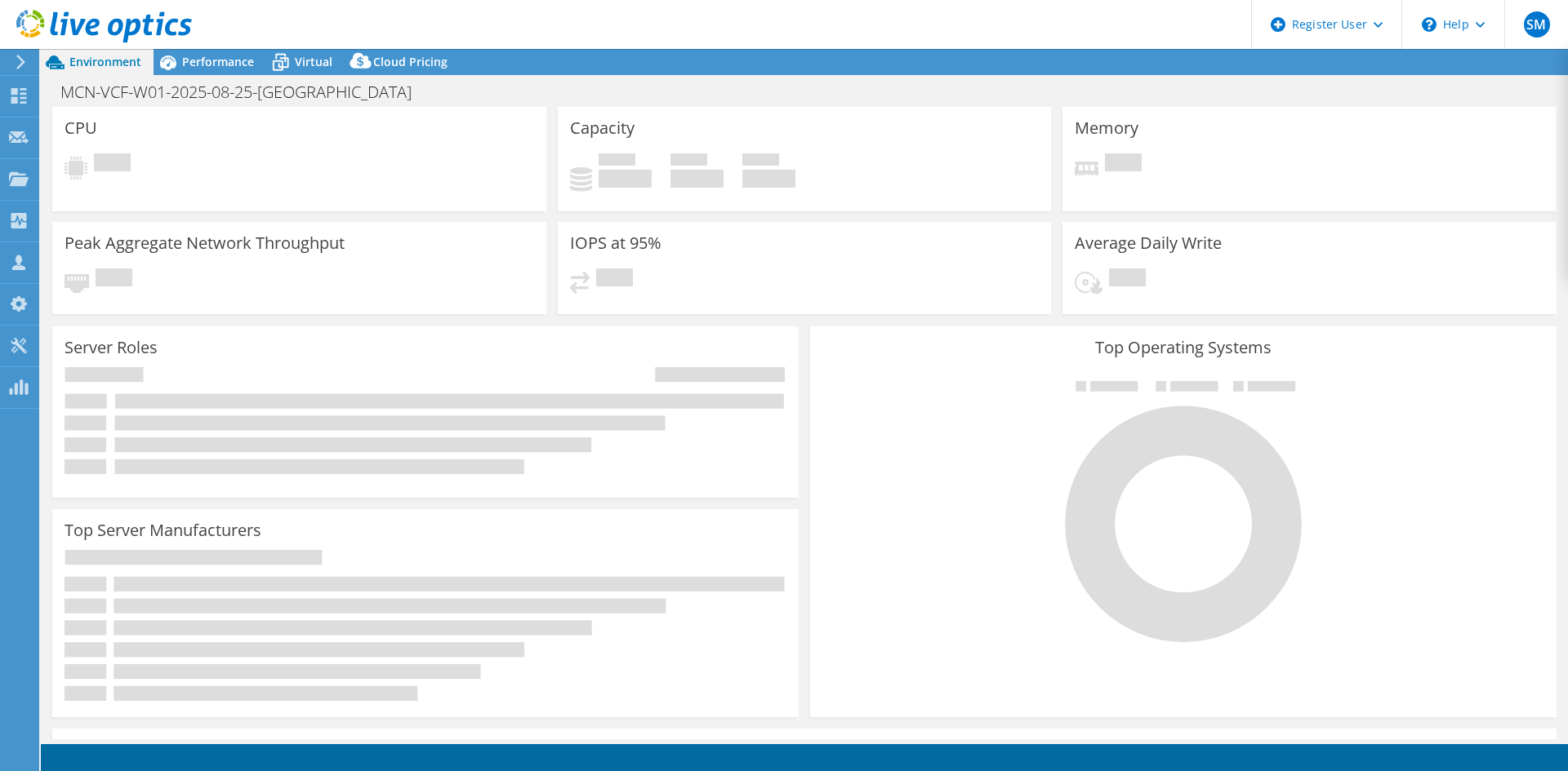
select select "[GEOGRAPHIC_DATA]"
select select "USD"
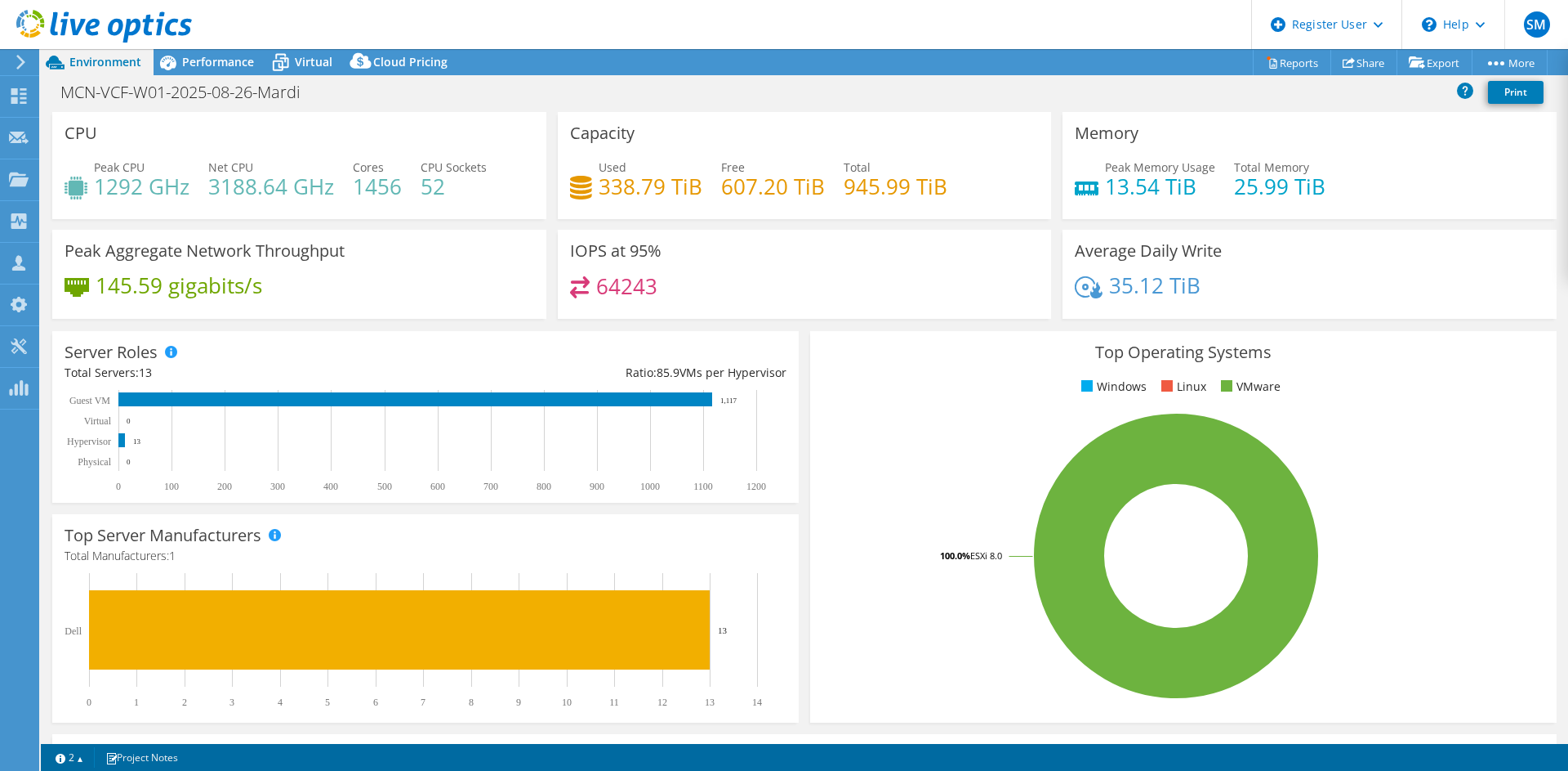
select select "USD"
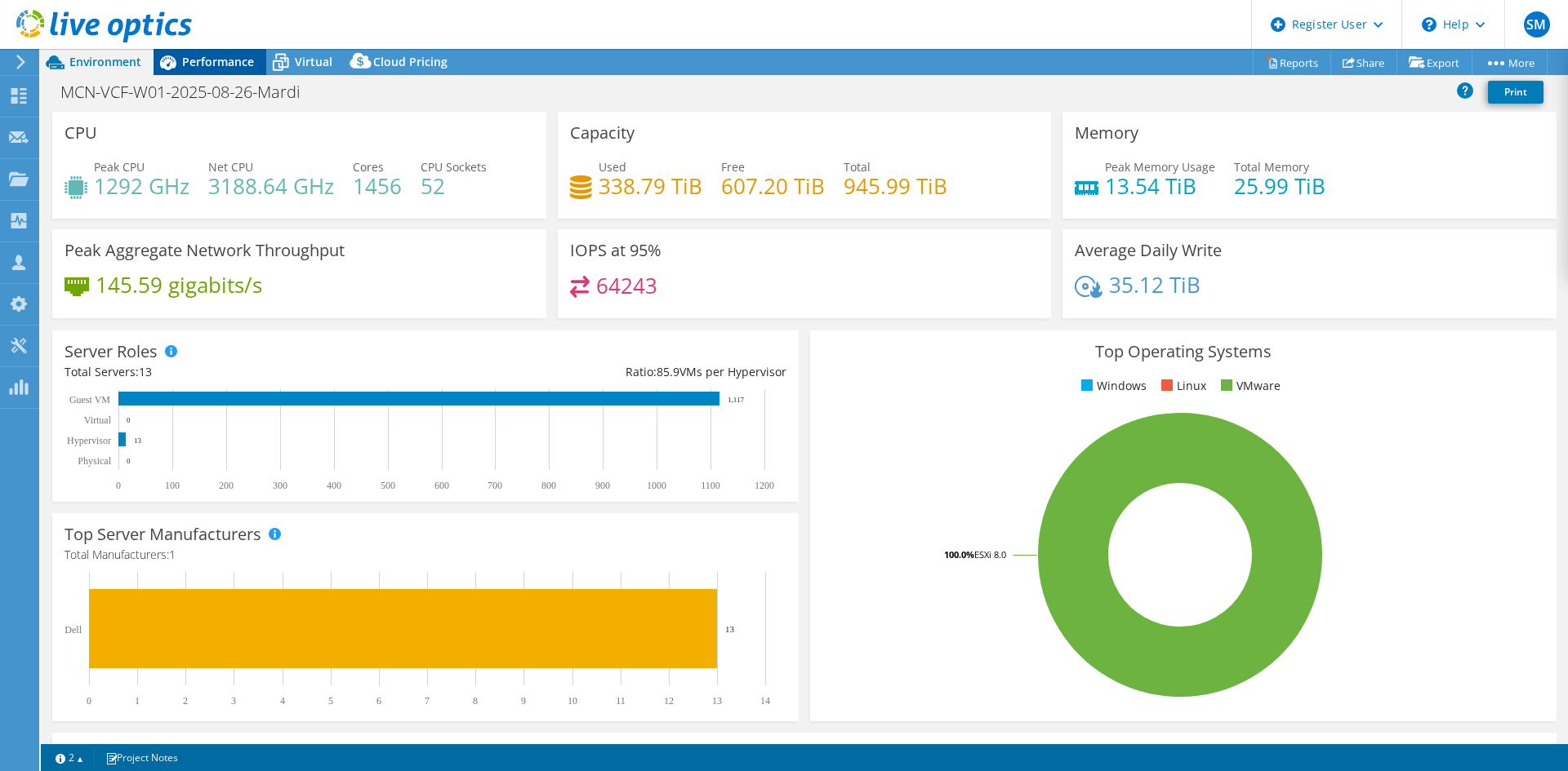
click at [183, 58] on span "Performance" at bounding box center [218, 61] width 72 height 16
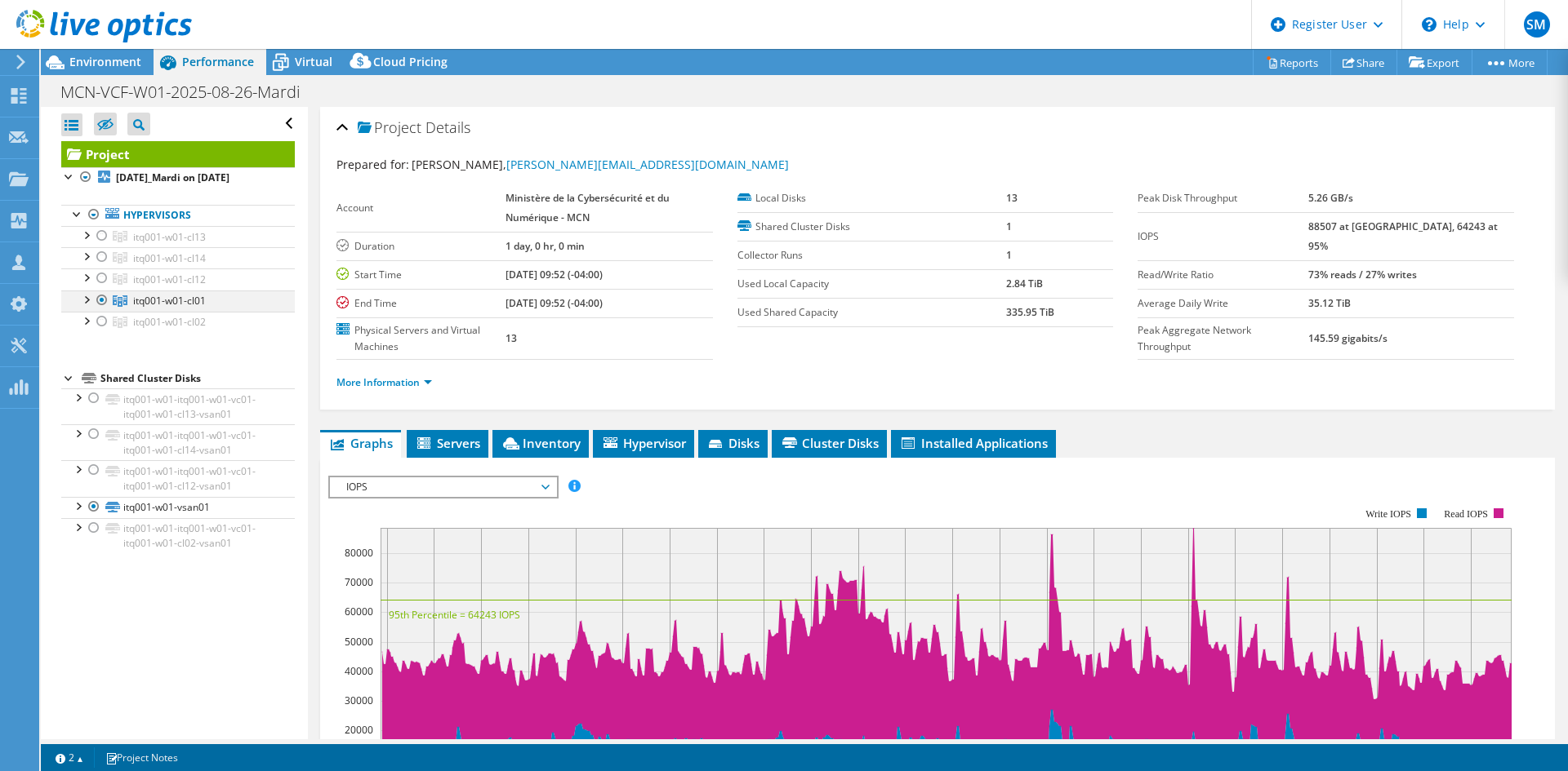
click at [83, 297] on div at bounding box center [86, 299] width 17 height 17
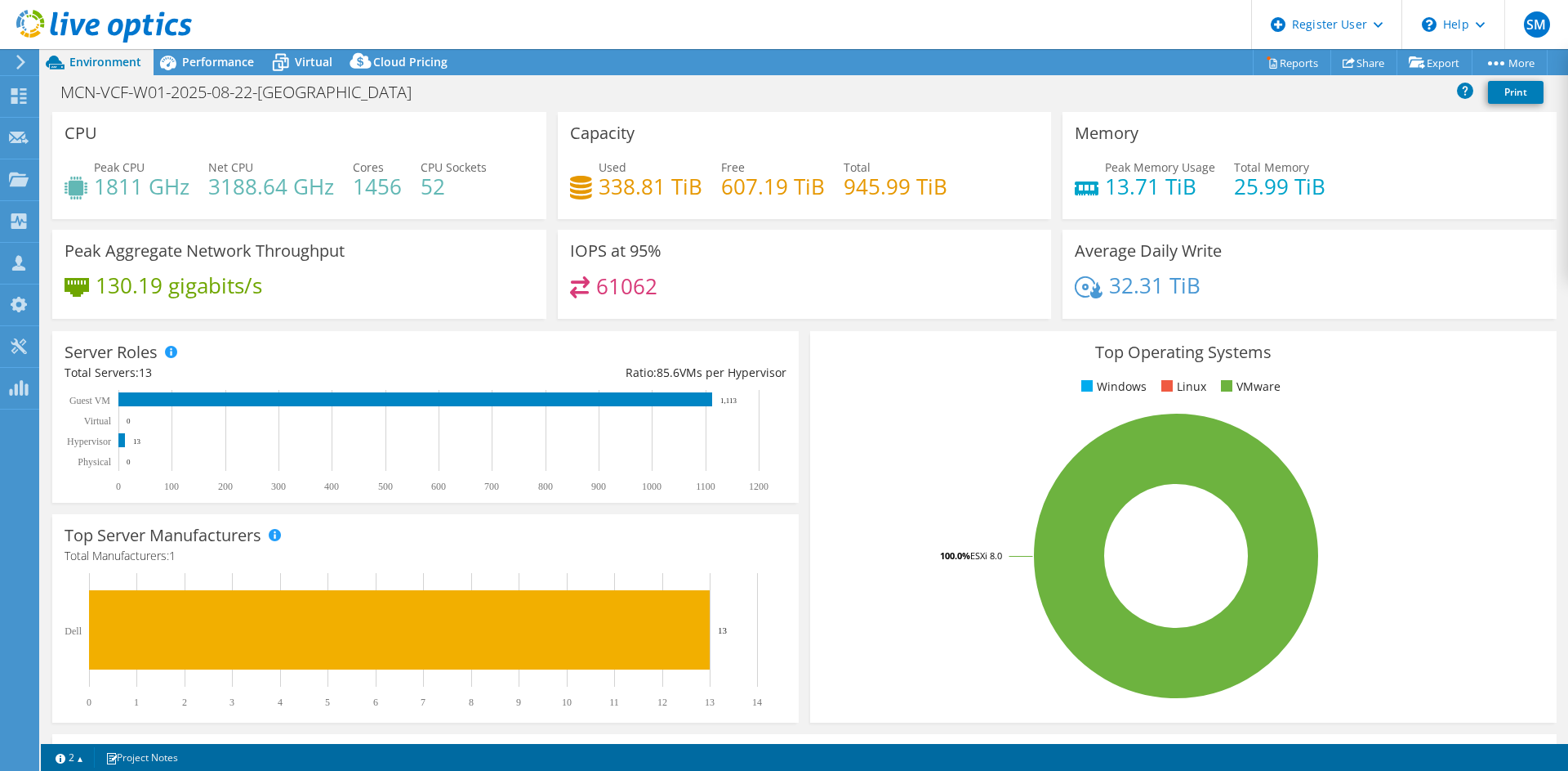
select select "USD"
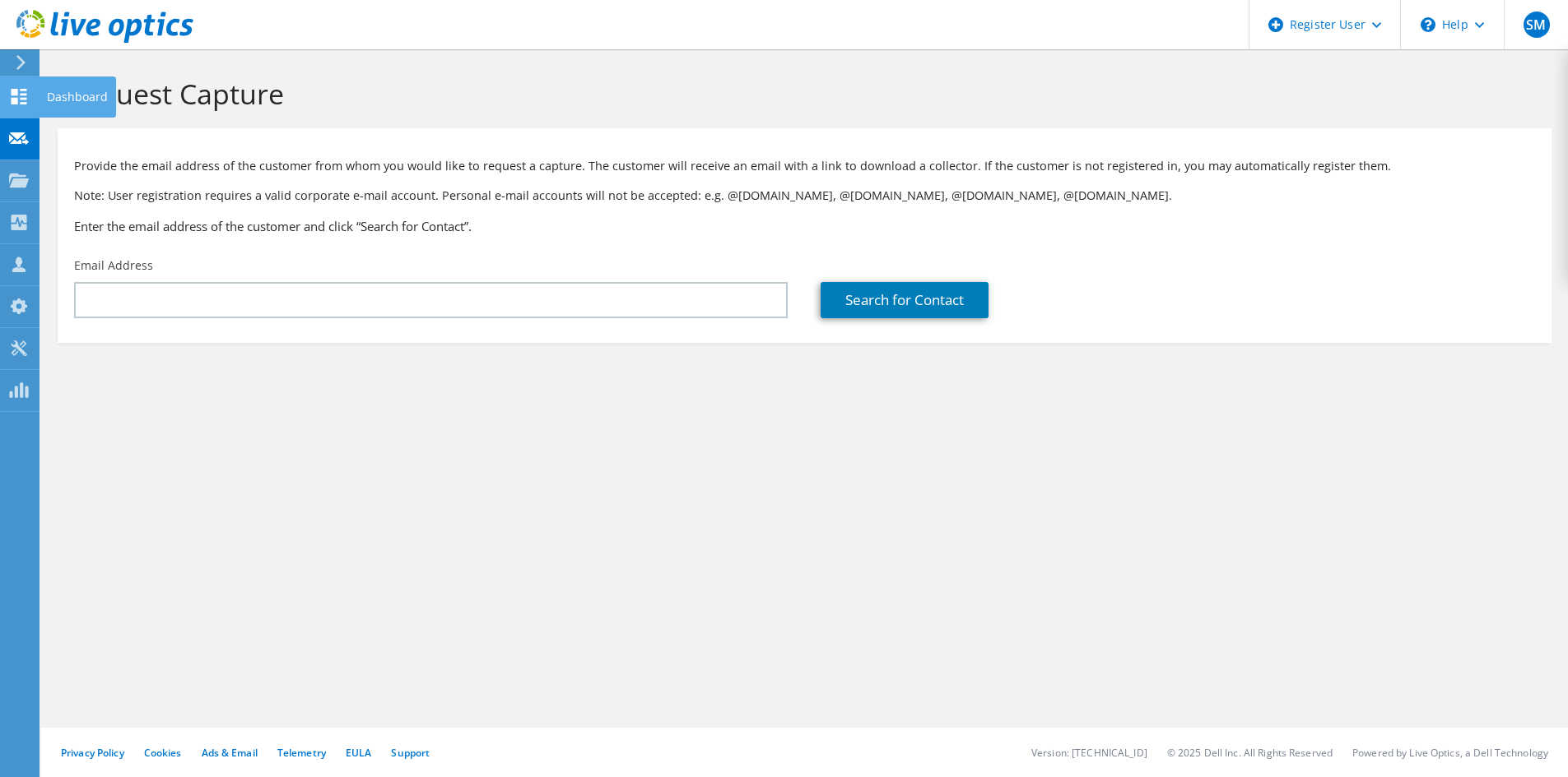
click at [17, 96] on icon at bounding box center [19, 97] width 20 height 16
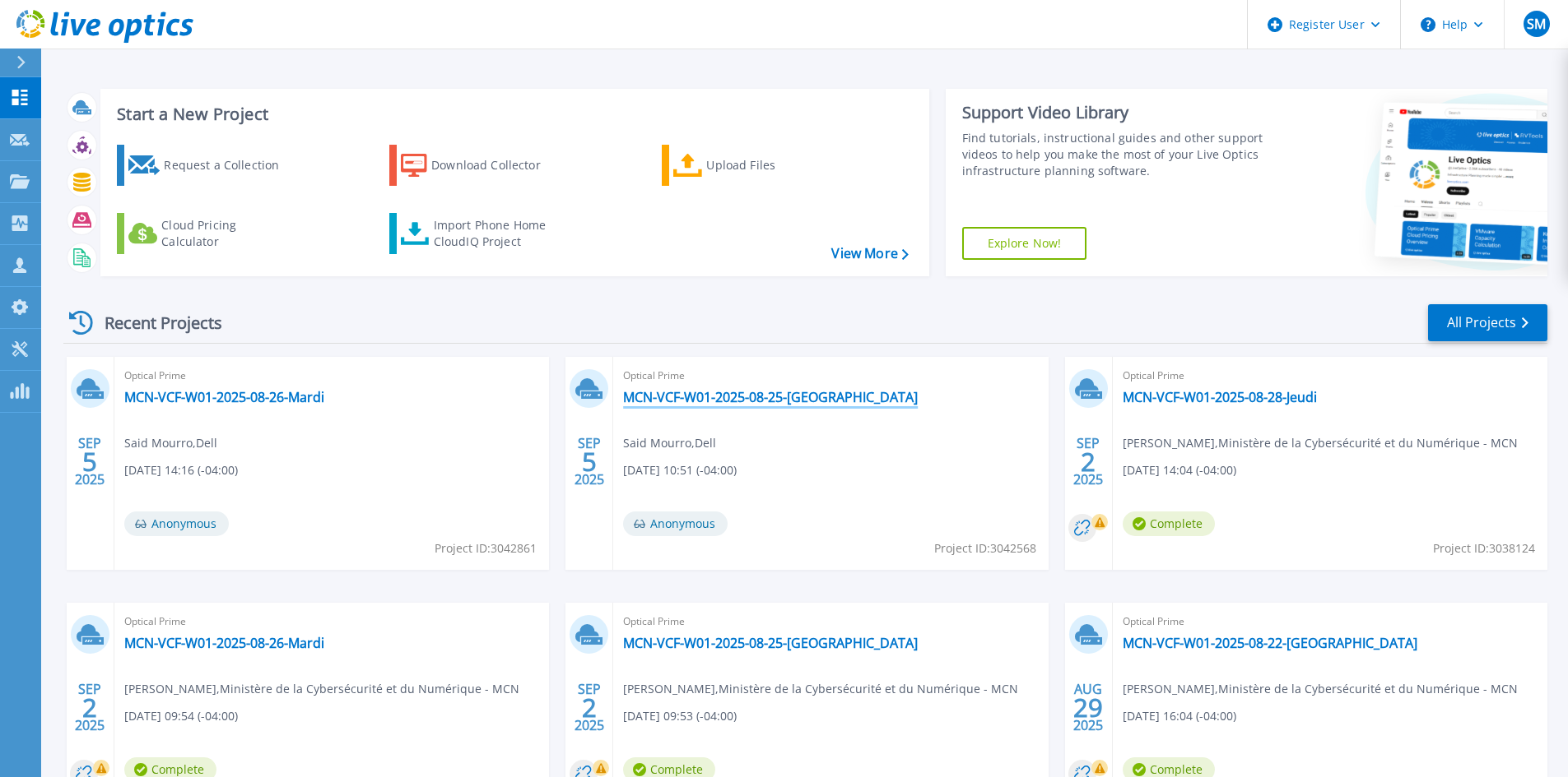
click at [702, 395] on link "MCN-VCF-W01-2025-08-25-[GEOGRAPHIC_DATA]" at bounding box center [770, 397] width 294 height 17
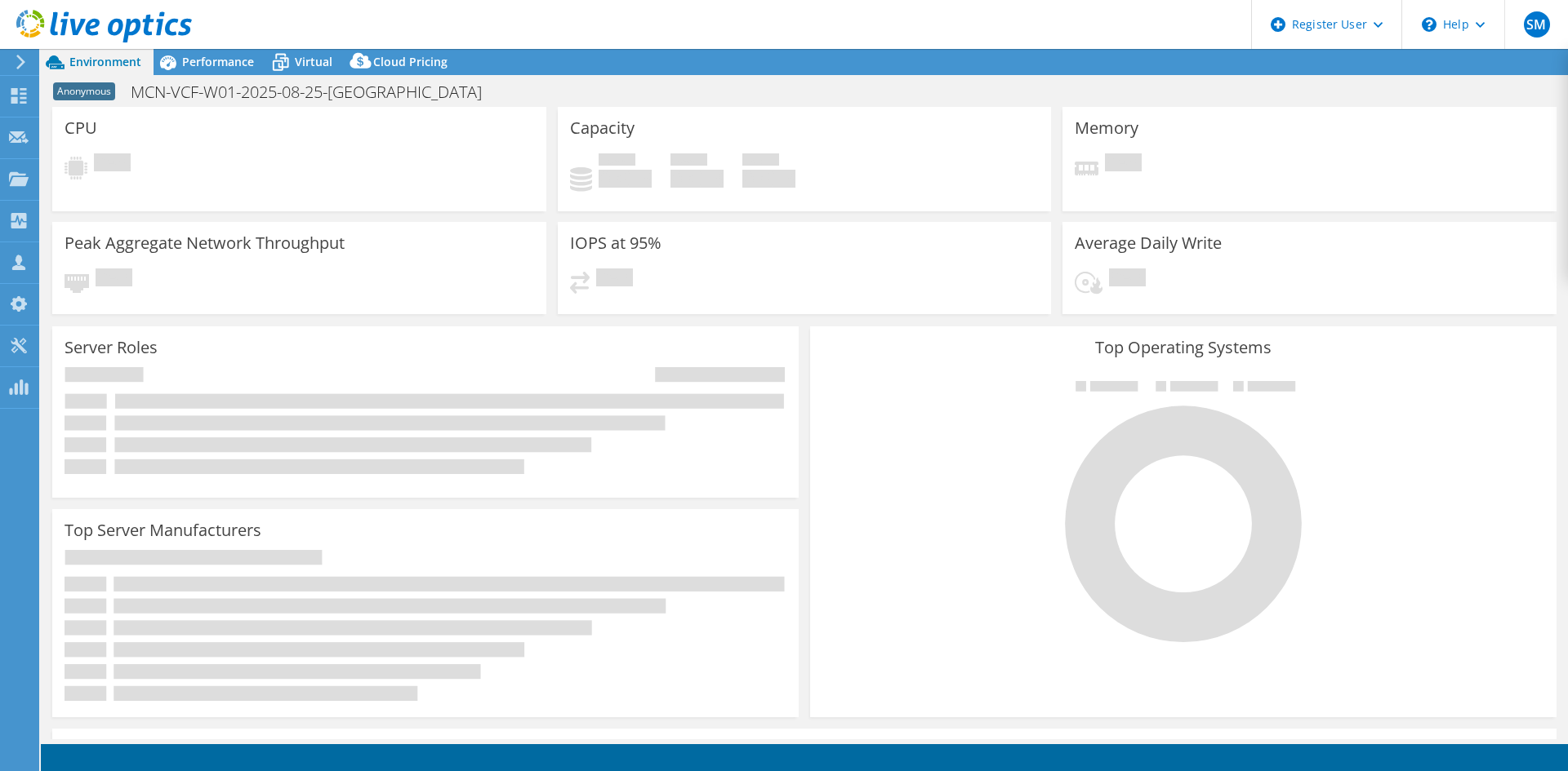
select select "USD"
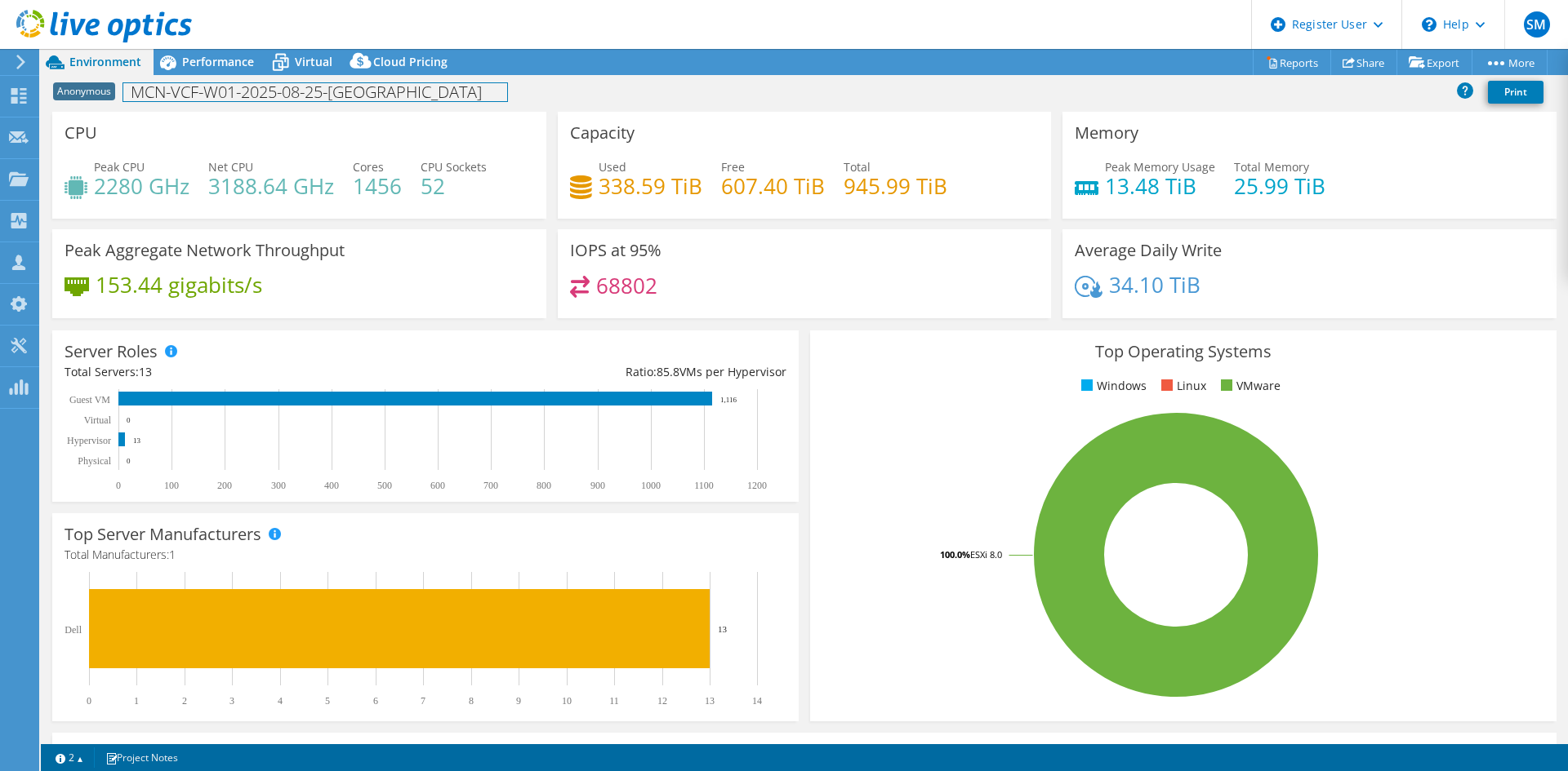
click at [258, 76] on div "Anonymous MCN-VCF-W01-2025-08-25-[GEOGRAPHIC_DATA] Print" at bounding box center [804, 93] width 1527 height 36
click at [249, 67] on span "Performance" at bounding box center [218, 61] width 72 height 16
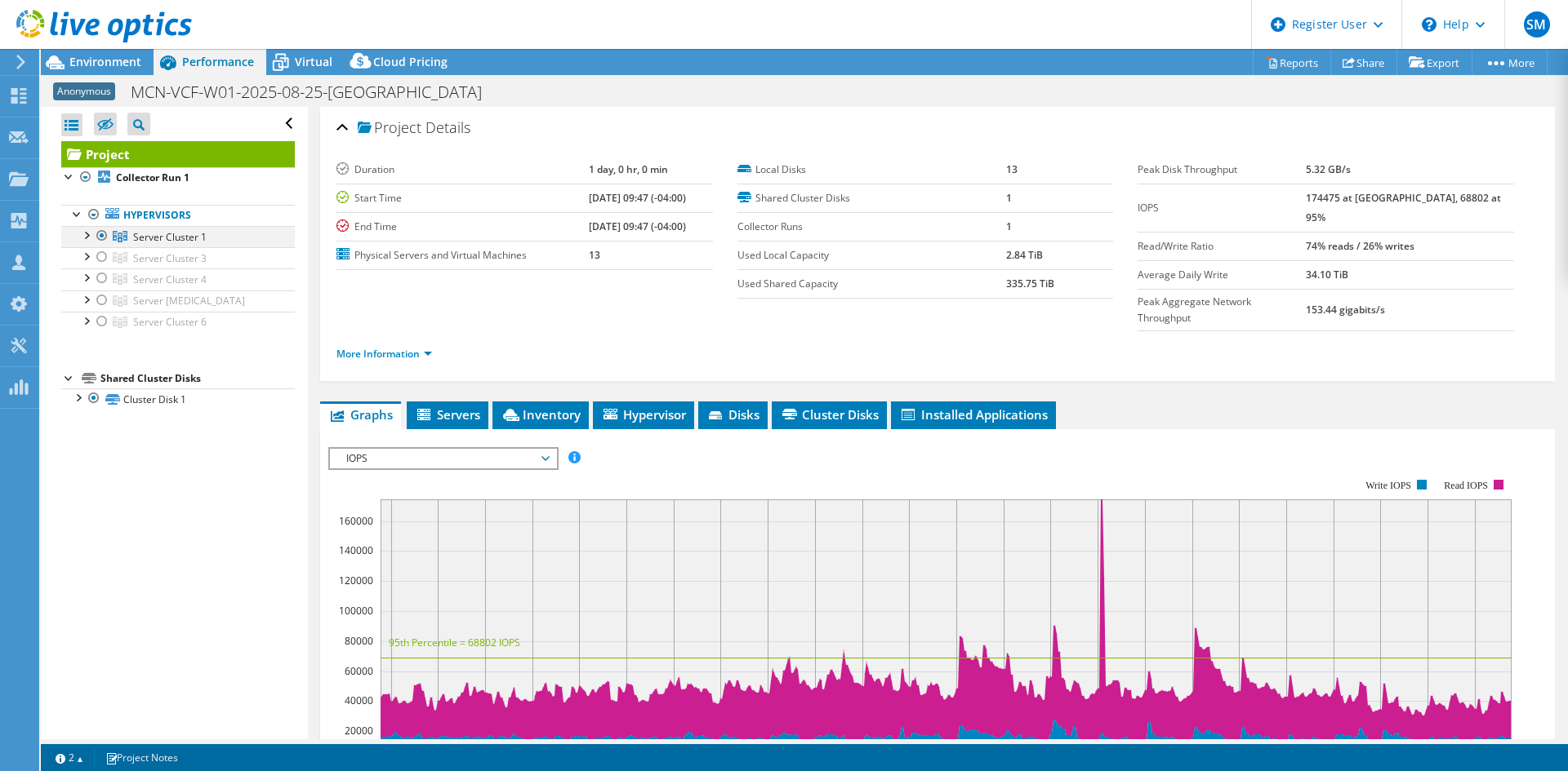
click at [81, 233] on div at bounding box center [86, 234] width 17 height 17
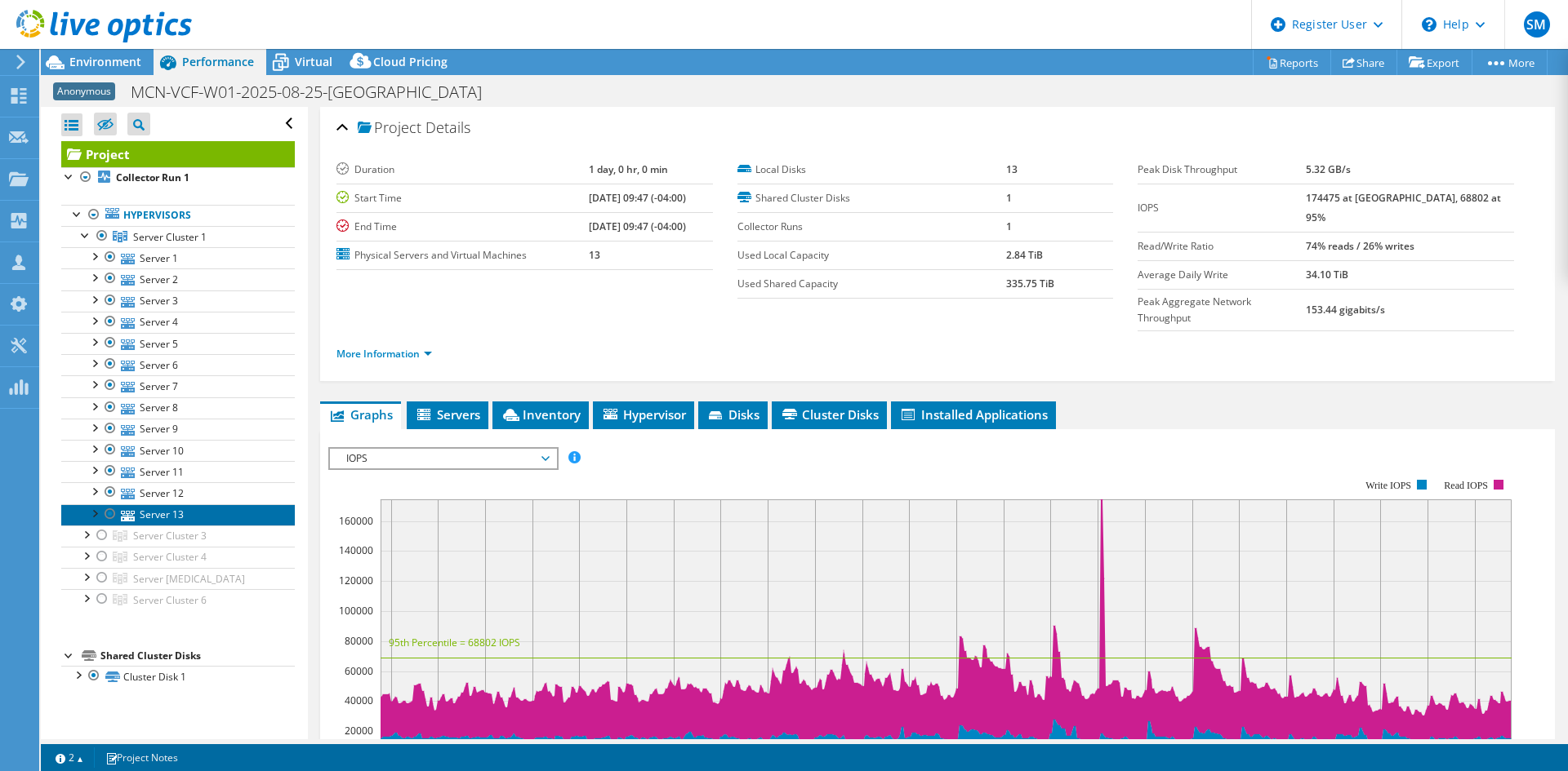
click at [170, 512] on link "Server 13" at bounding box center [178, 514] width 234 height 21
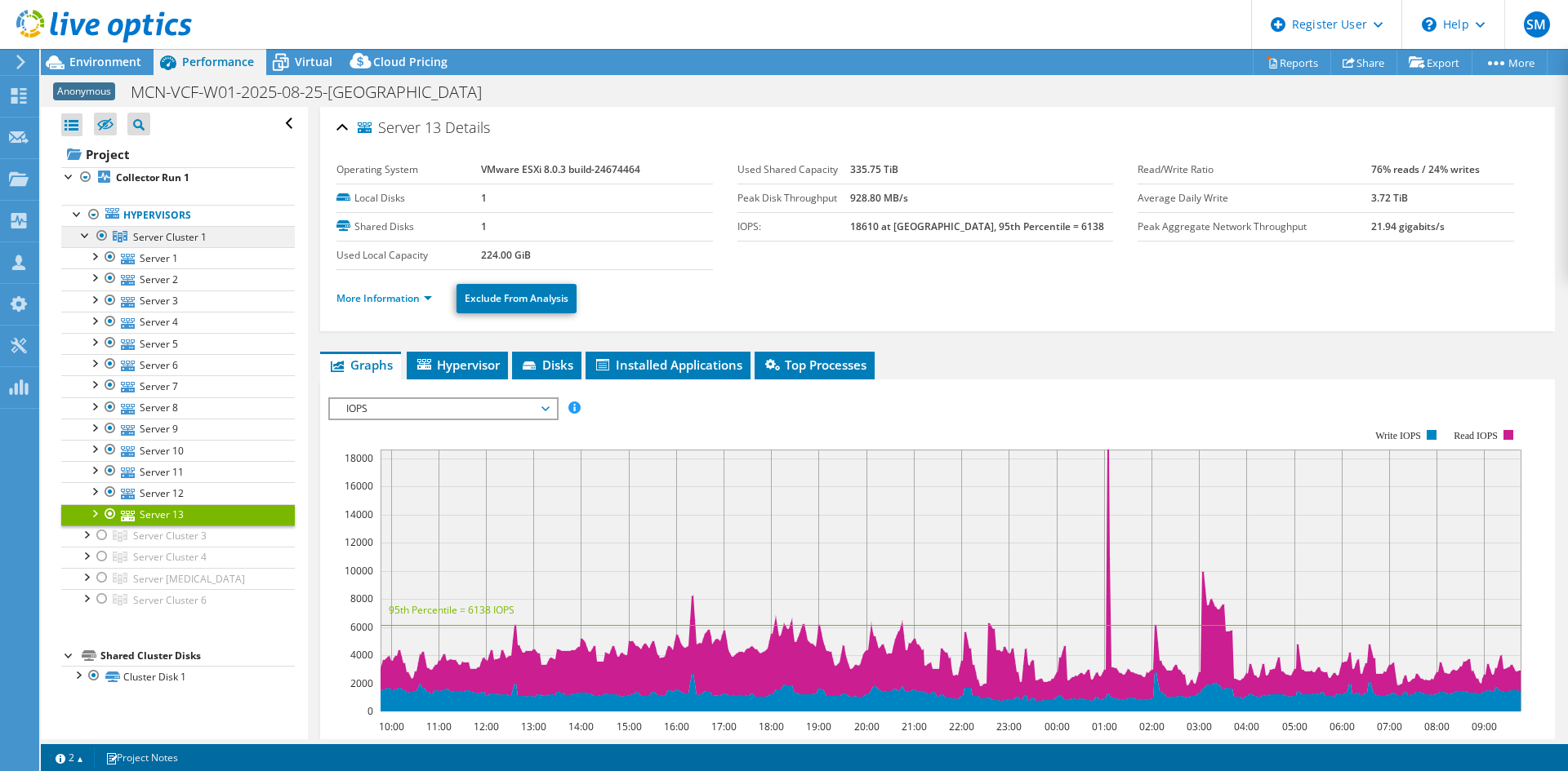
click at [165, 234] on span "Server Cluster 1" at bounding box center [169, 236] width 74 height 14
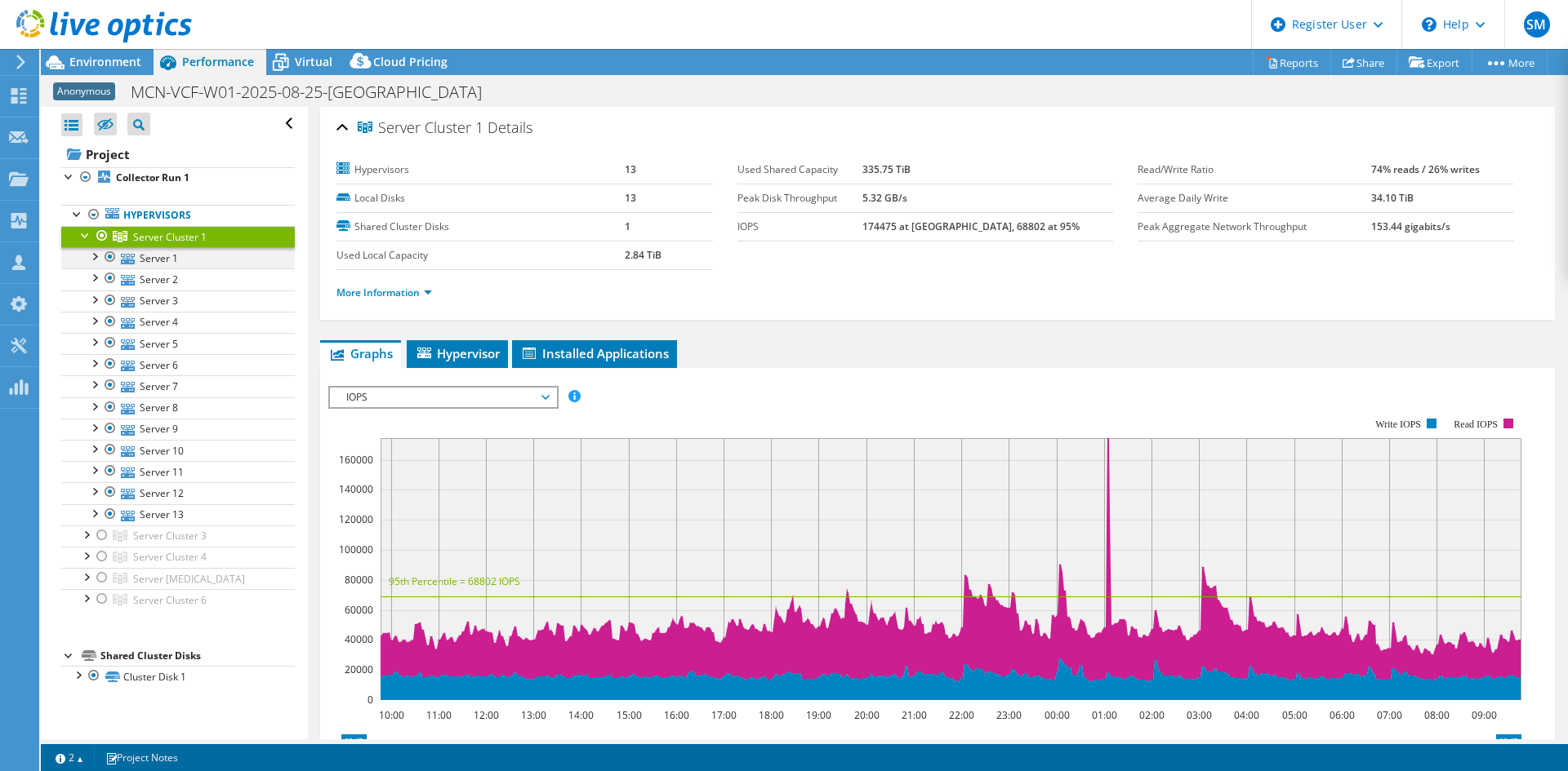
click at [96, 258] on div at bounding box center [94, 256] width 17 height 17
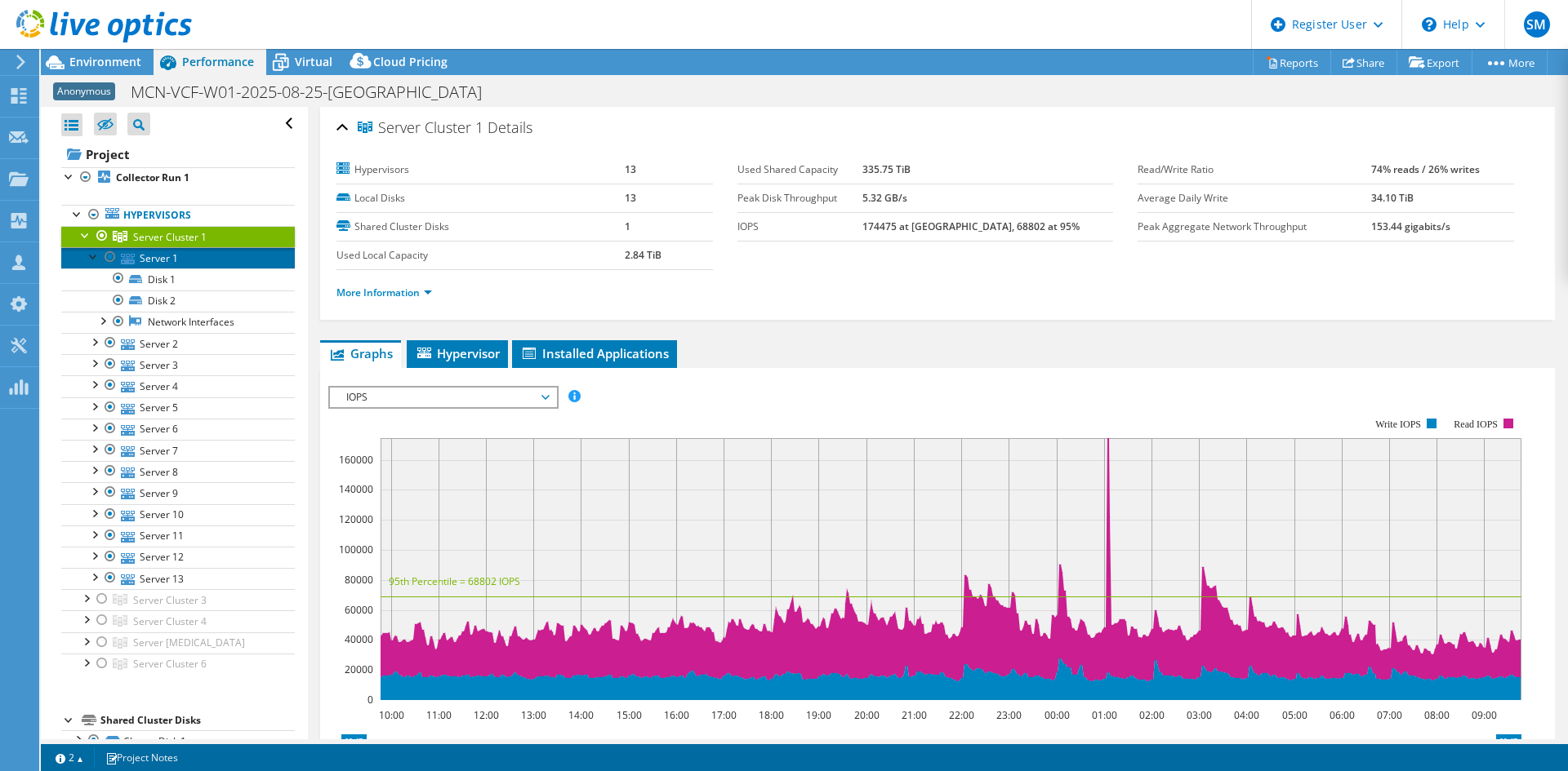
click at [154, 253] on link "Server 1" at bounding box center [178, 258] width 234 height 21
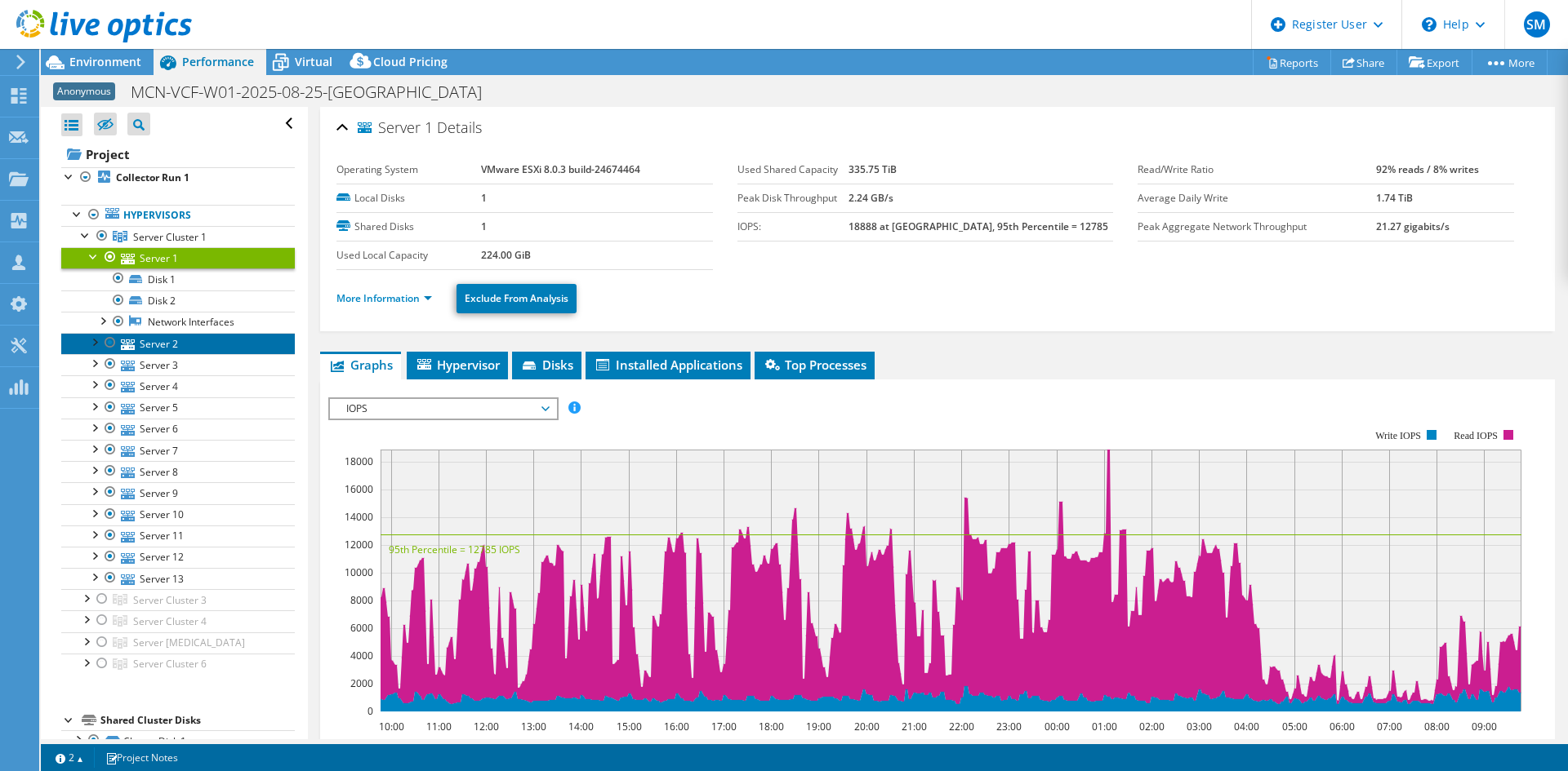
click at [144, 349] on link "Server 2" at bounding box center [178, 343] width 234 height 21
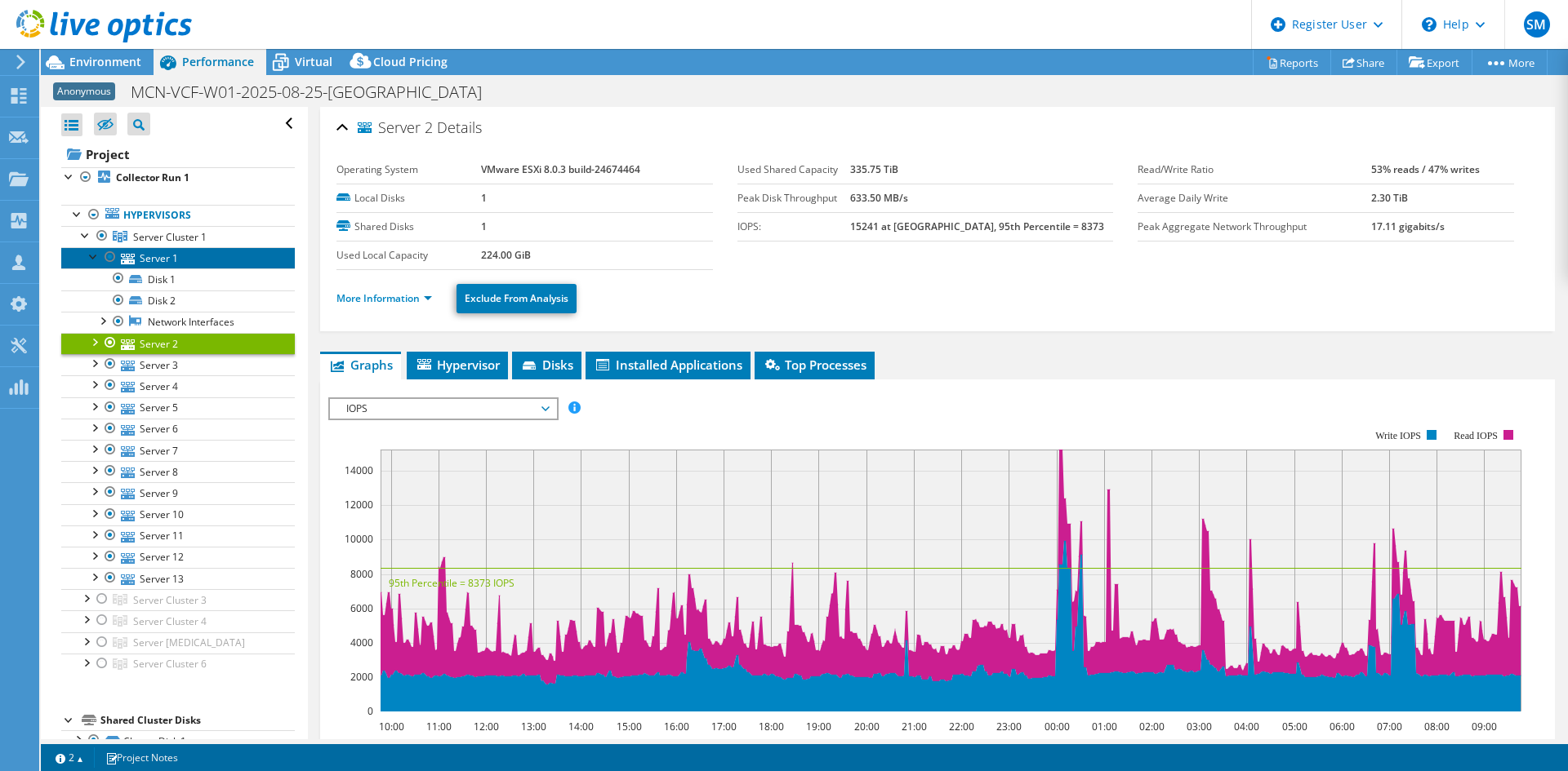
click at [153, 248] on link "Server 1" at bounding box center [178, 258] width 234 height 21
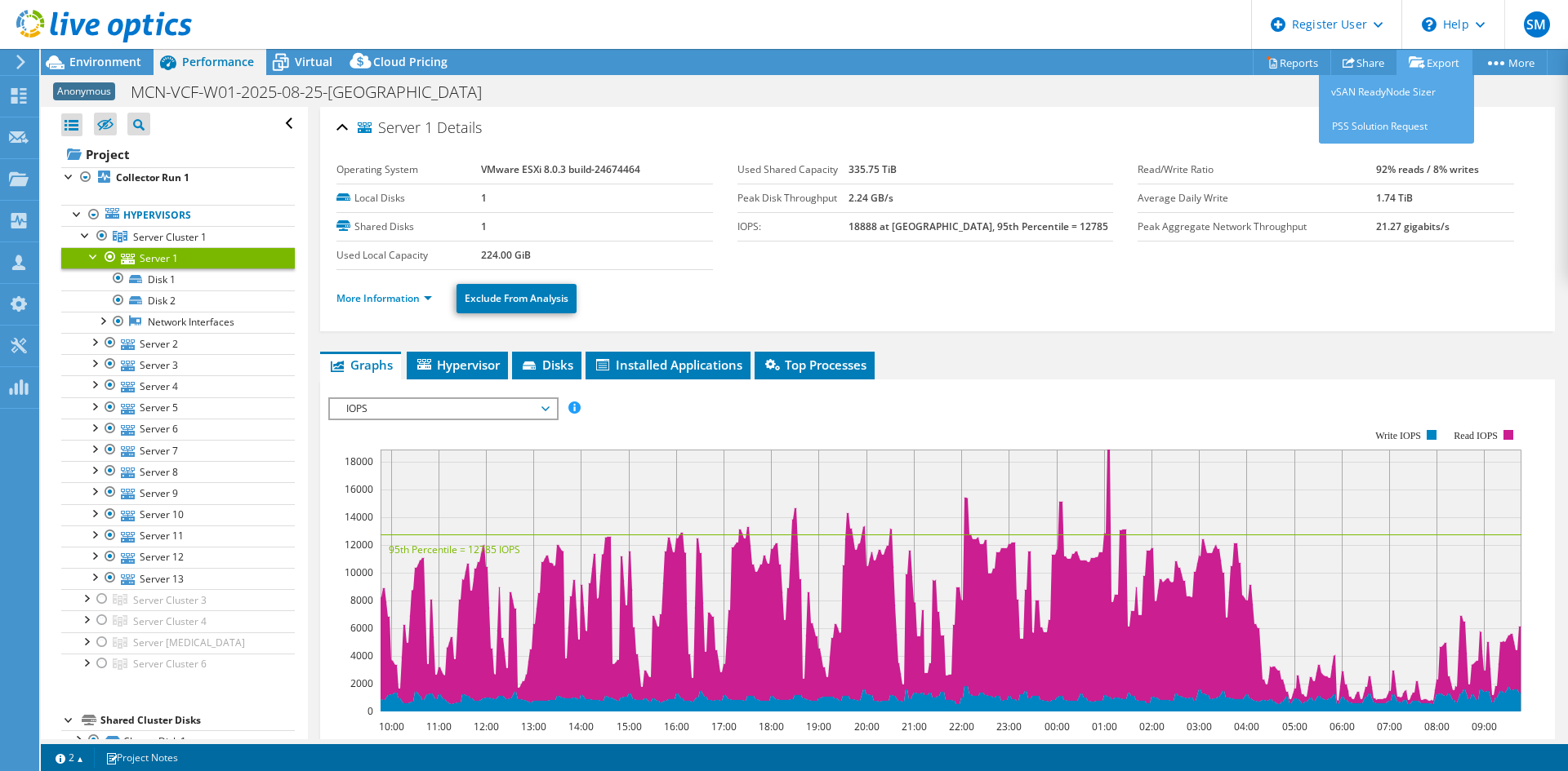
click at [1436, 62] on link "Export" at bounding box center [1435, 62] width 76 height 25
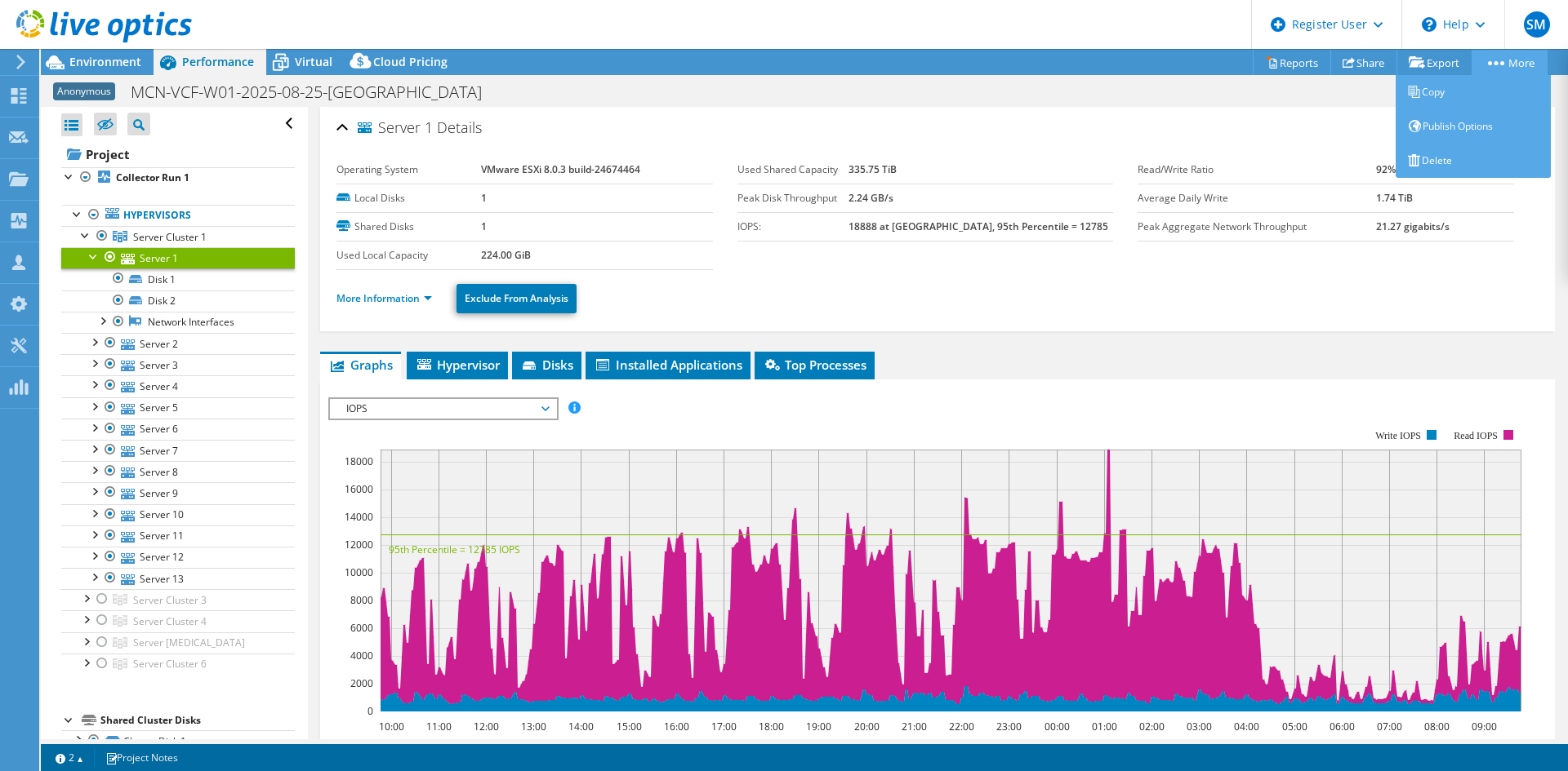
click at [1506, 63] on link "More" at bounding box center [1509, 62] width 76 height 25
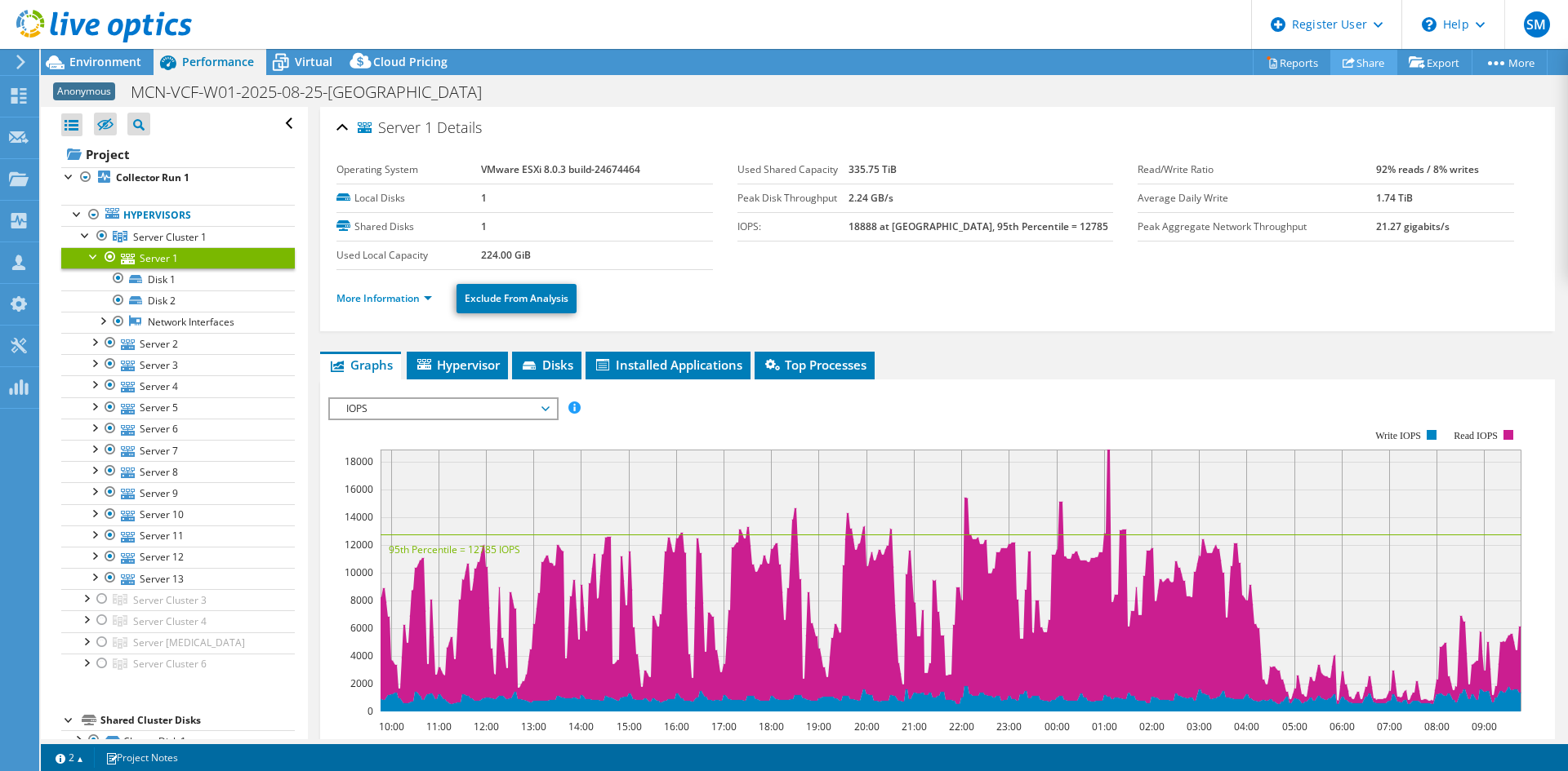
click at [1355, 60] on link "Share" at bounding box center [1364, 62] width 67 height 25
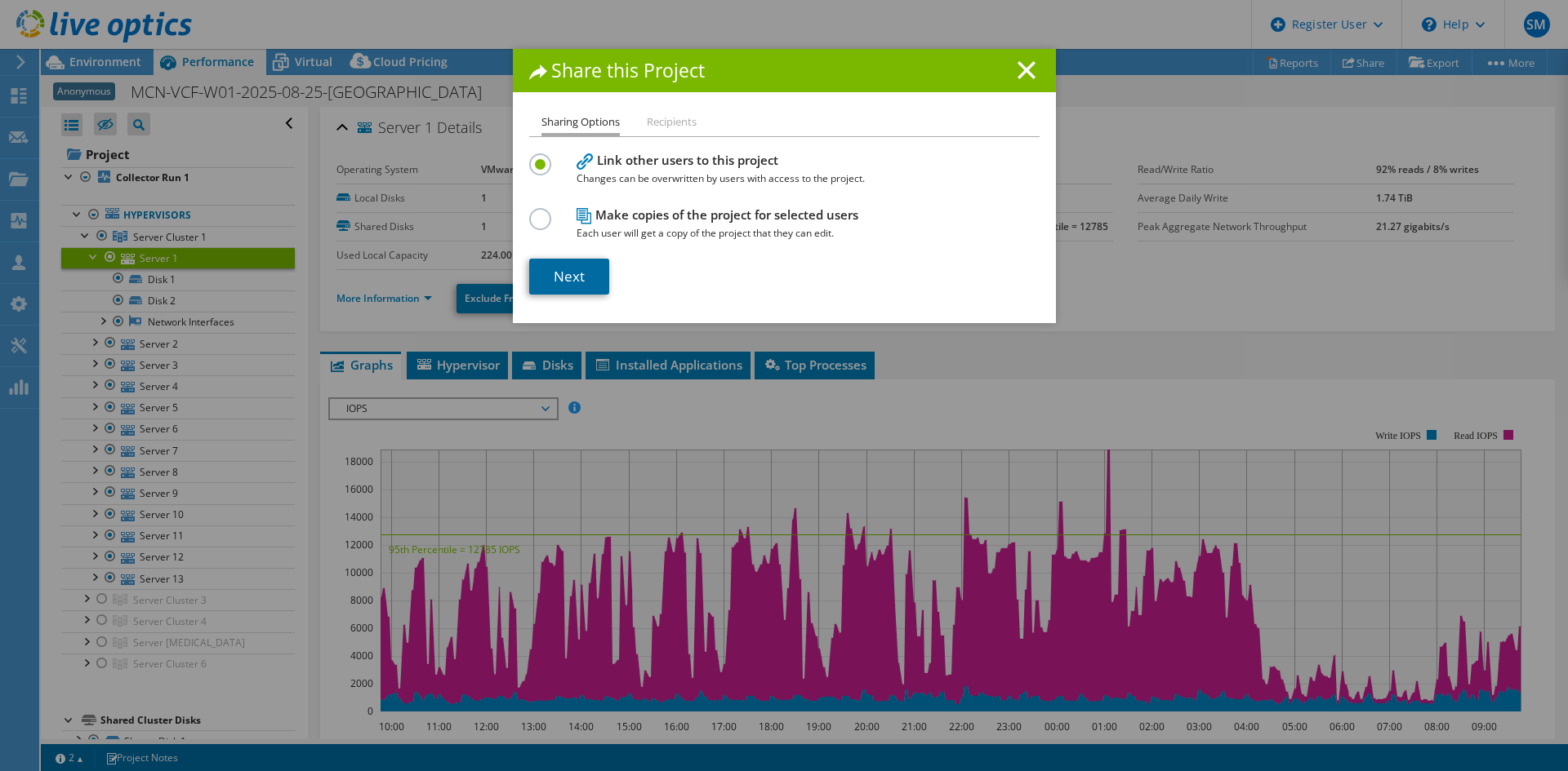
click at [558, 274] on link "Next" at bounding box center [570, 276] width 80 height 36
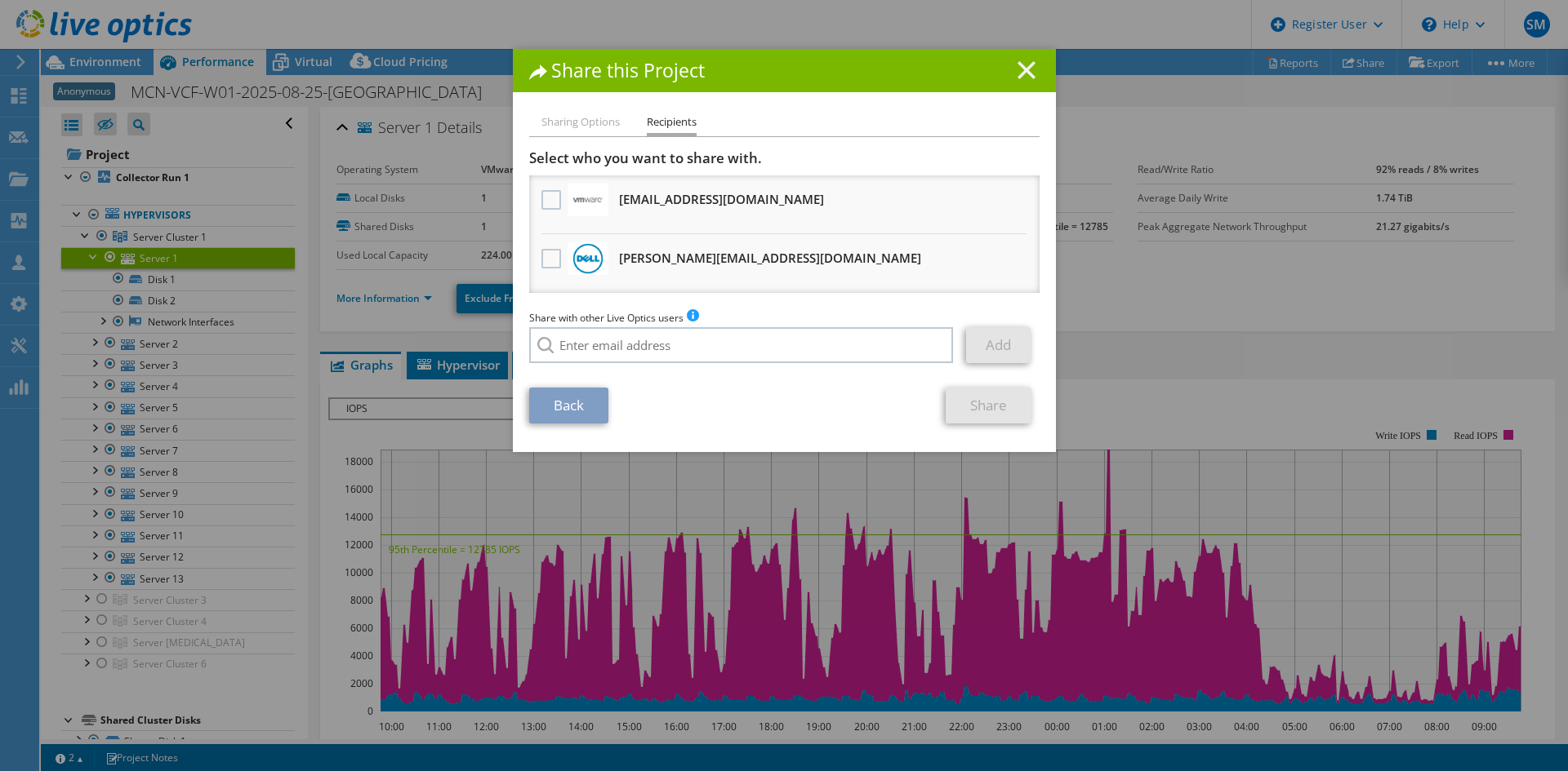
click at [1019, 69] on line at bounding box center [1026, 71] width 17 height 17
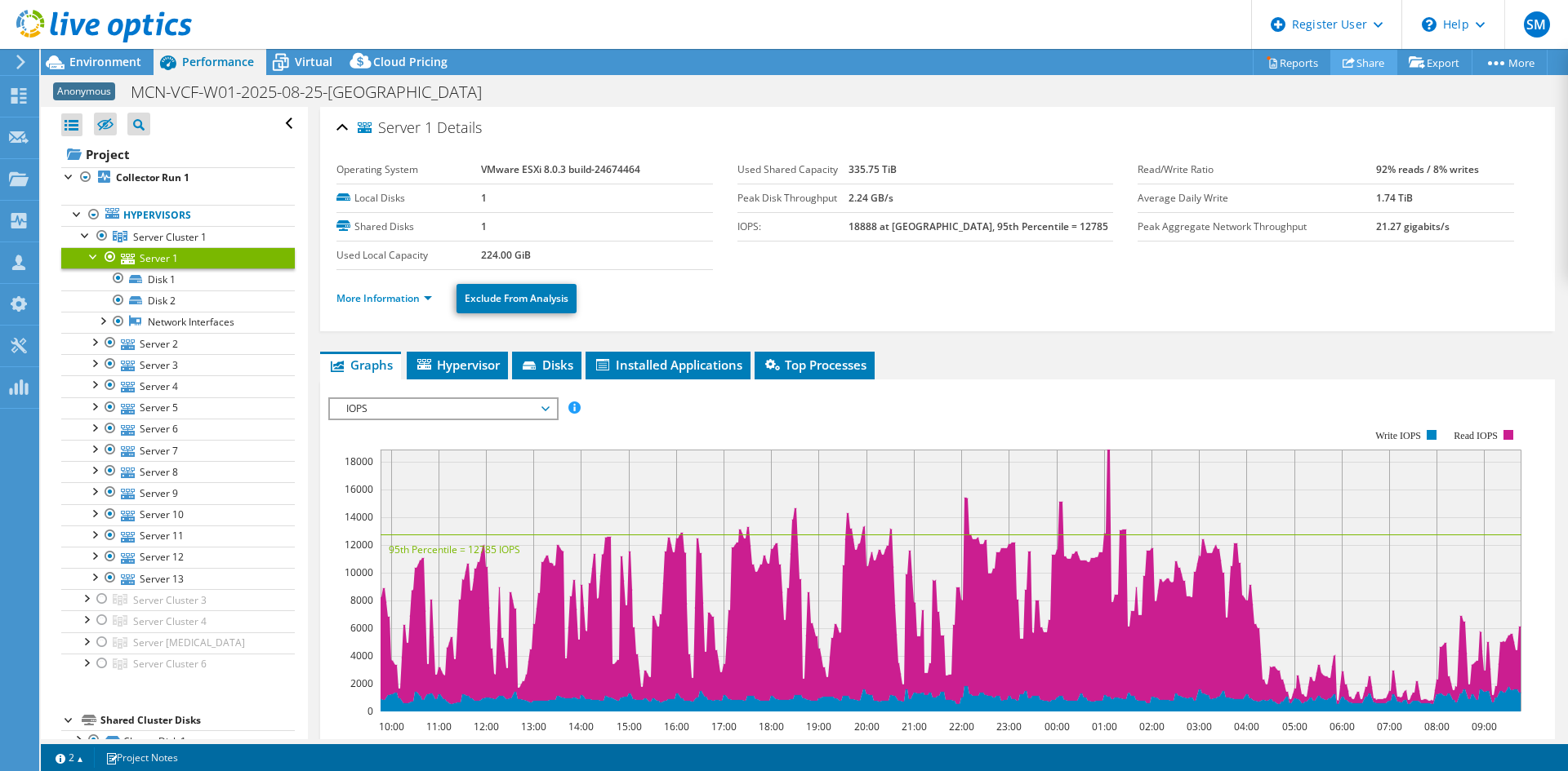
click at [1373, 63] on link "Share" at bounding box center [1364, 62] width 67 height 25
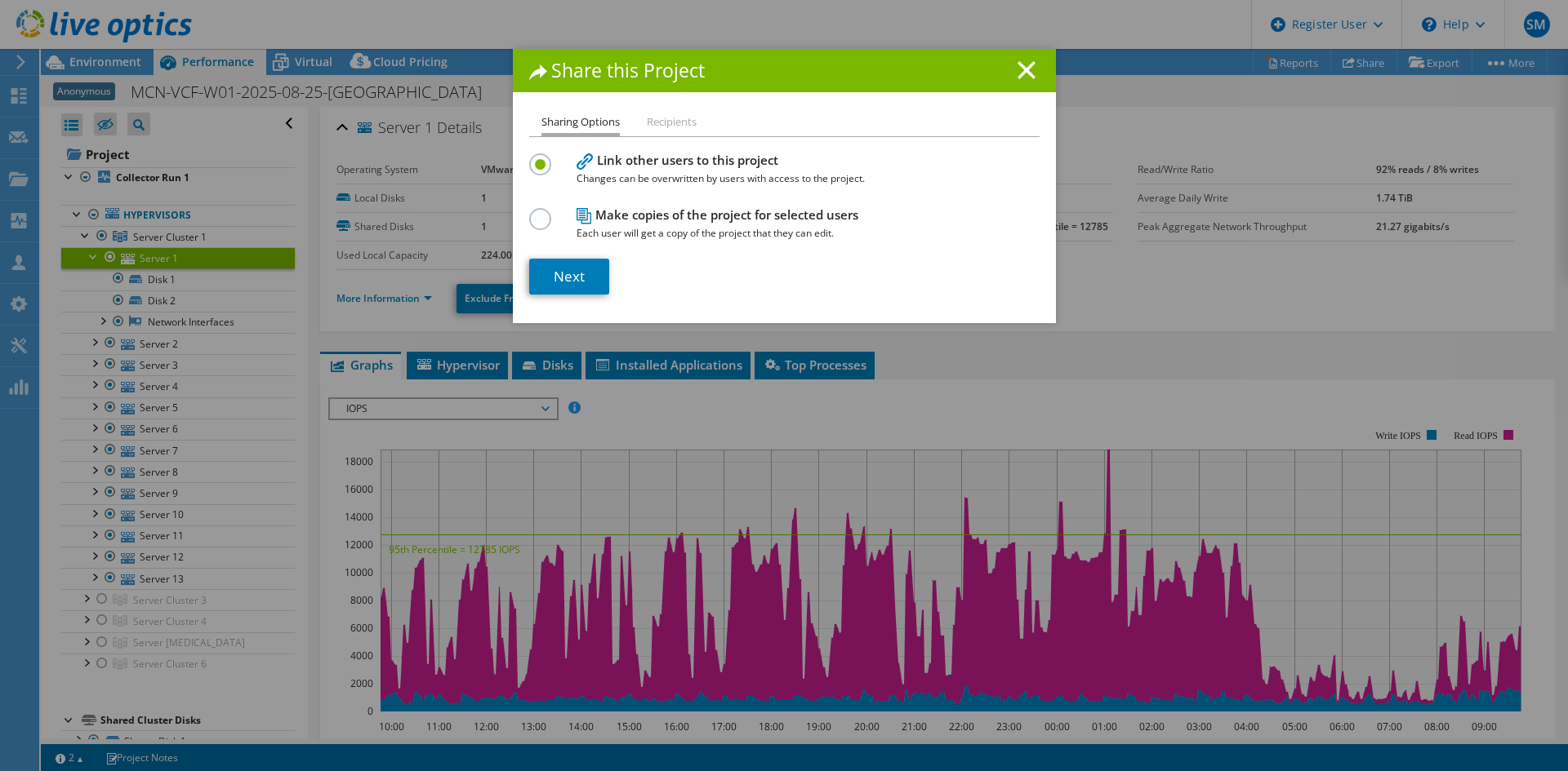
click at [647, 126] on li "Recipients" at bounding box center [672, 123] width 50 height 20
click at [1018, 76] on line at bounding box center [1026, 71] width 17 height 17
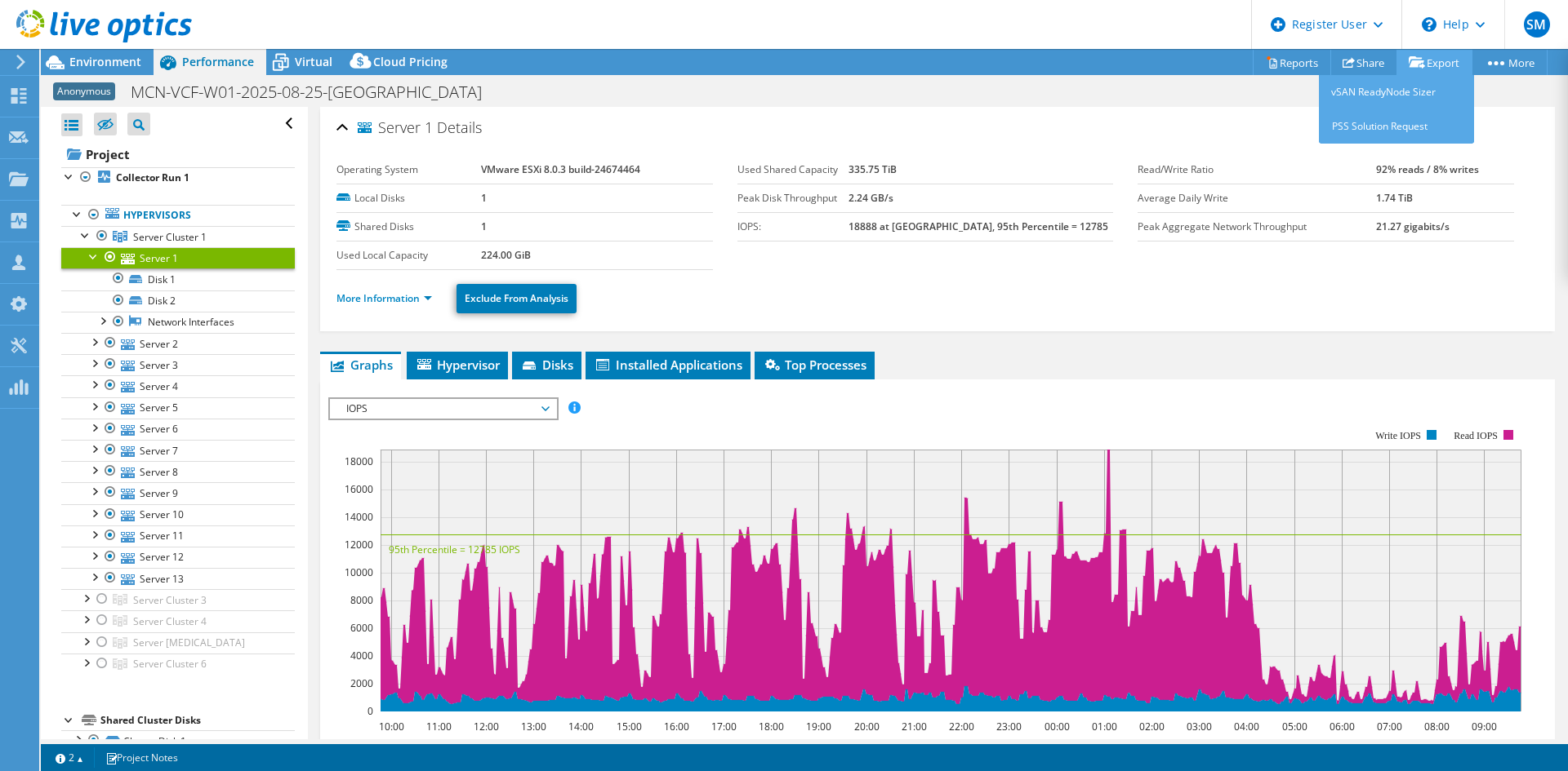
click at [1462, 68] on link "Export" at bounding box center [1435, 62] width 76 height 25
click at [1412, 94] on link "vSAN ReadyNode Sizer" at bounding box center [1396, 92] width 155 height 34
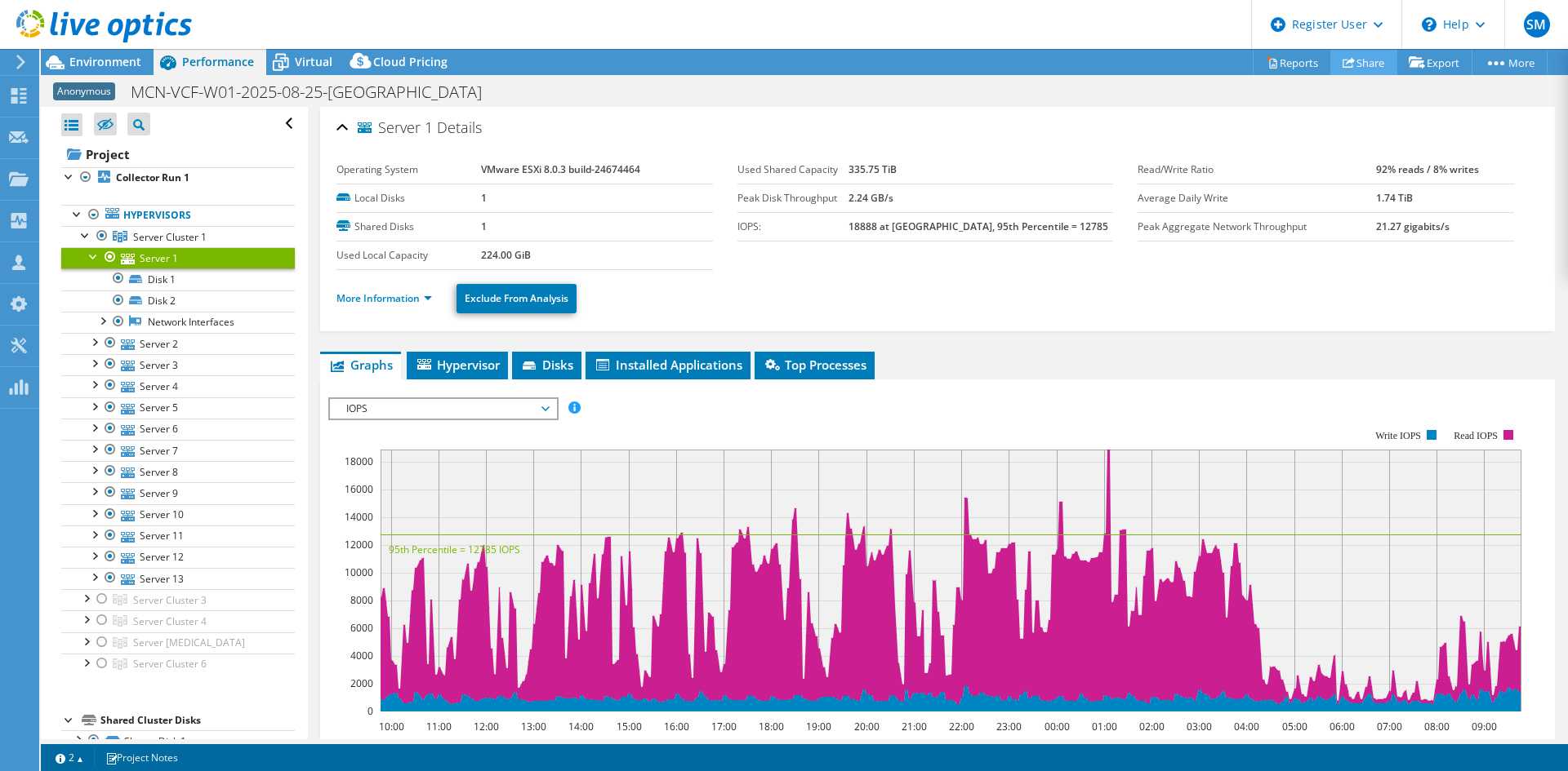
click at [1365, 57] on link "Share" at bounding box center [1364, 62] width 67 height 25
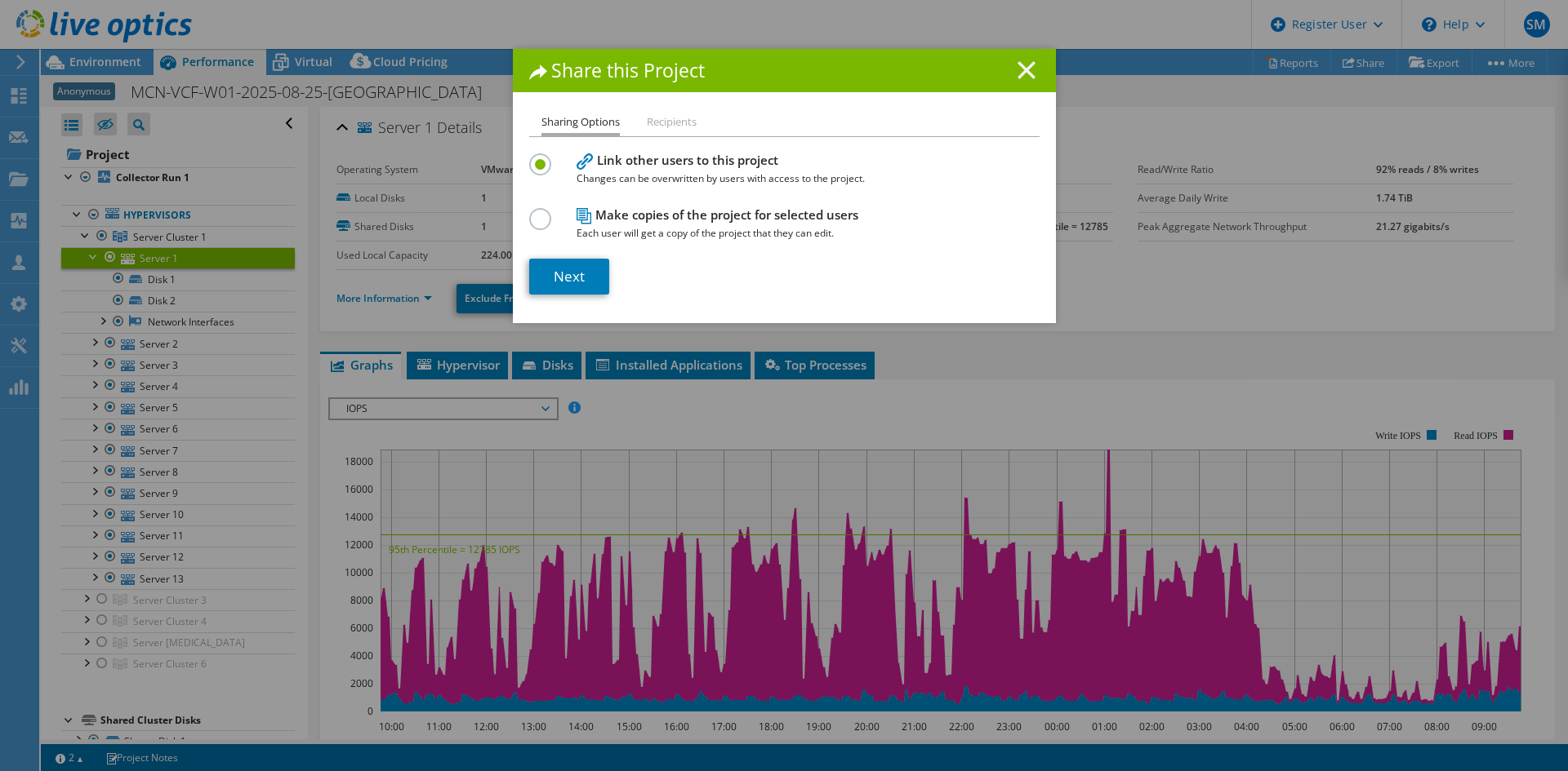
drag, startPoint x: 1017, startPoint y: 65, endPoint x: 1086, endPoint y: 82, distance: 71.1
click at [1018, 66] on line at bounding box center [1026, 71] width 17 height 17
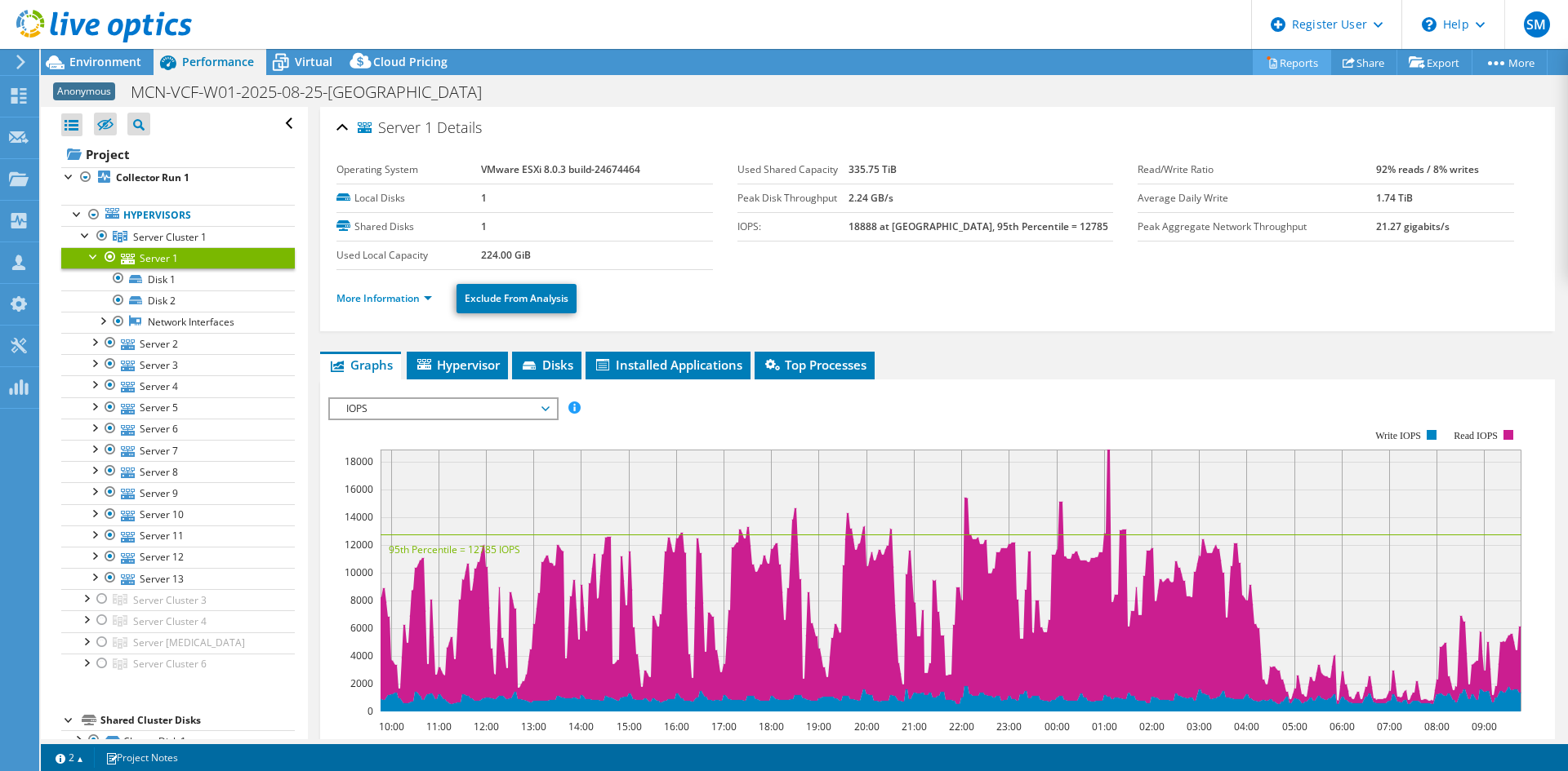
click at [1280, 70] on link "Reports" at bounding box center [1292, 62] width 78 height 25
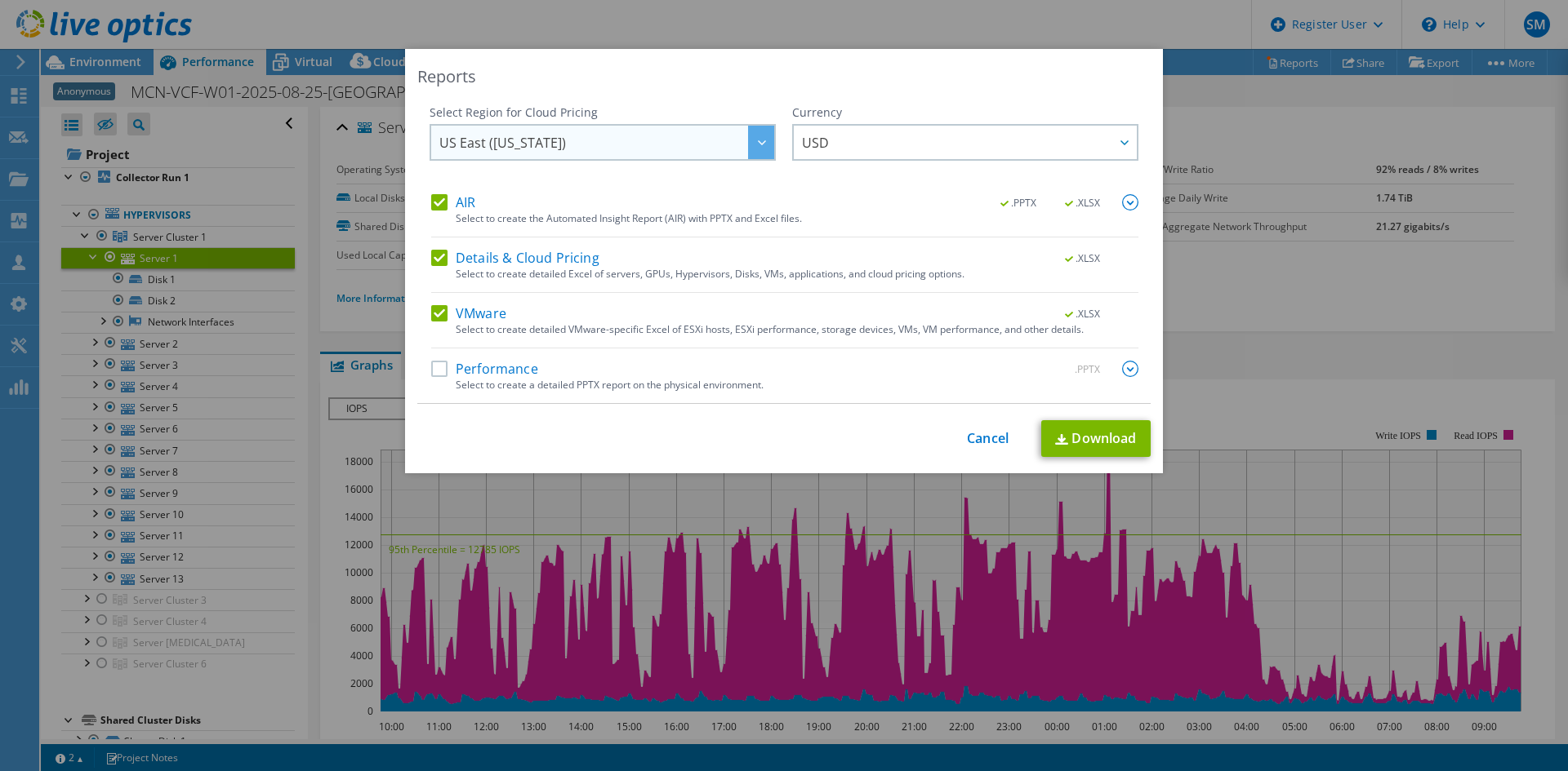
click at [670, 149] on span "US East ([US_STATE])" at bounding box center [607, 142] width 335 height 33
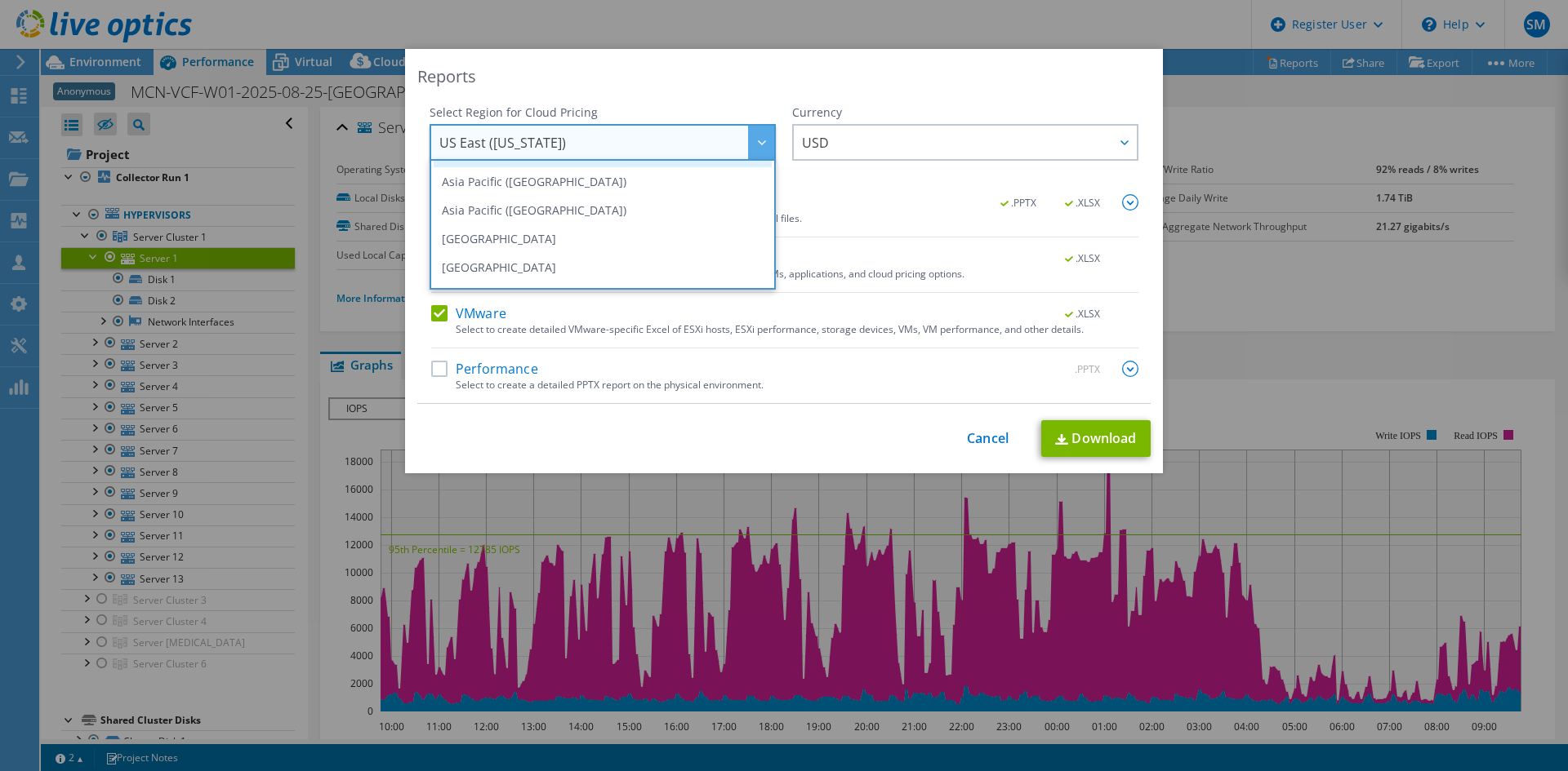
scroll to position [164, 0]
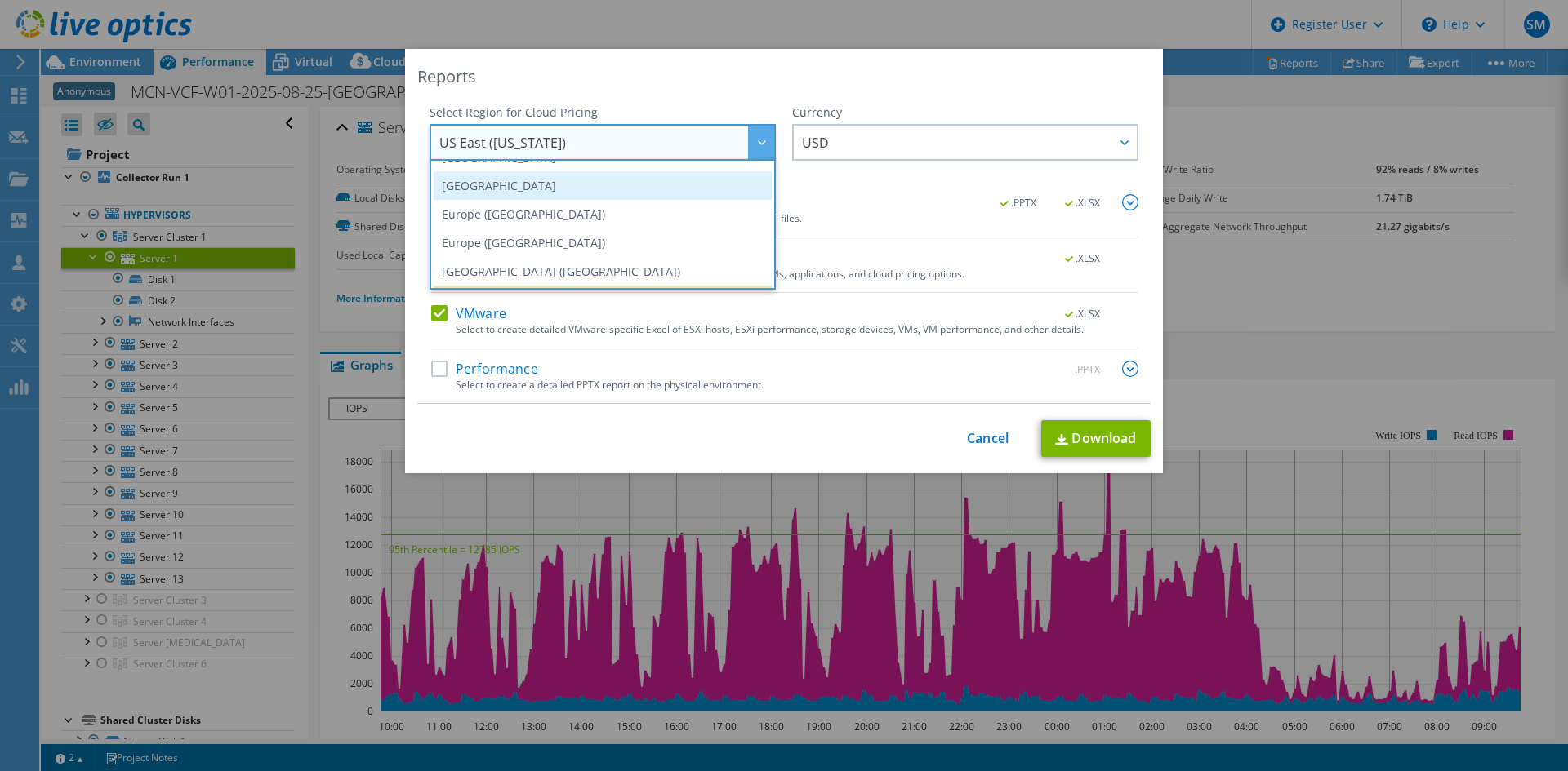
click at [576, 183] on li "[GEOGRAPHIC_DATA]" at bounding box center [602, 185] width 338 height 29
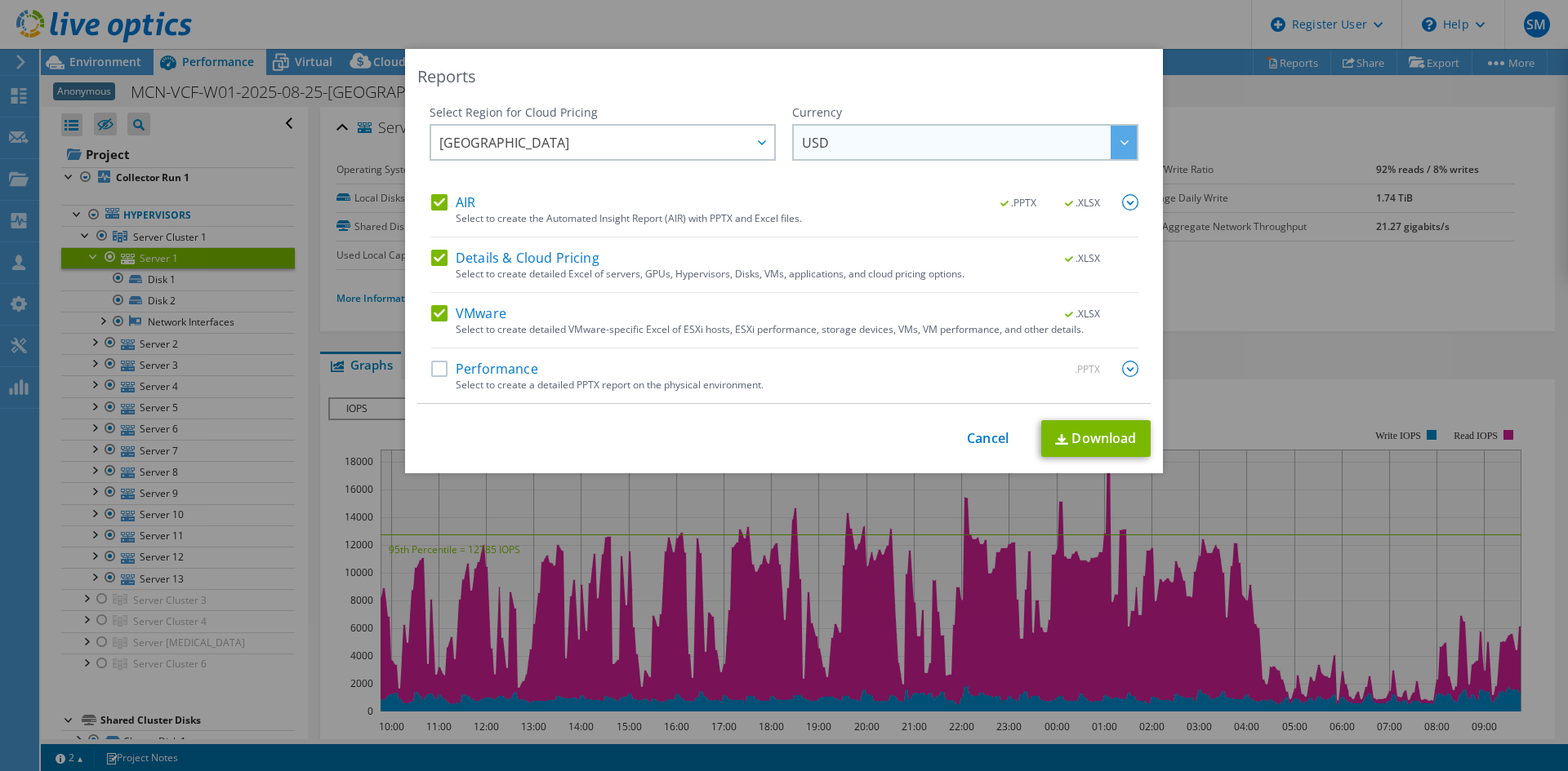
click at [944, 143] on span "USD" at bounding box center [970, 142] width 335 height 33
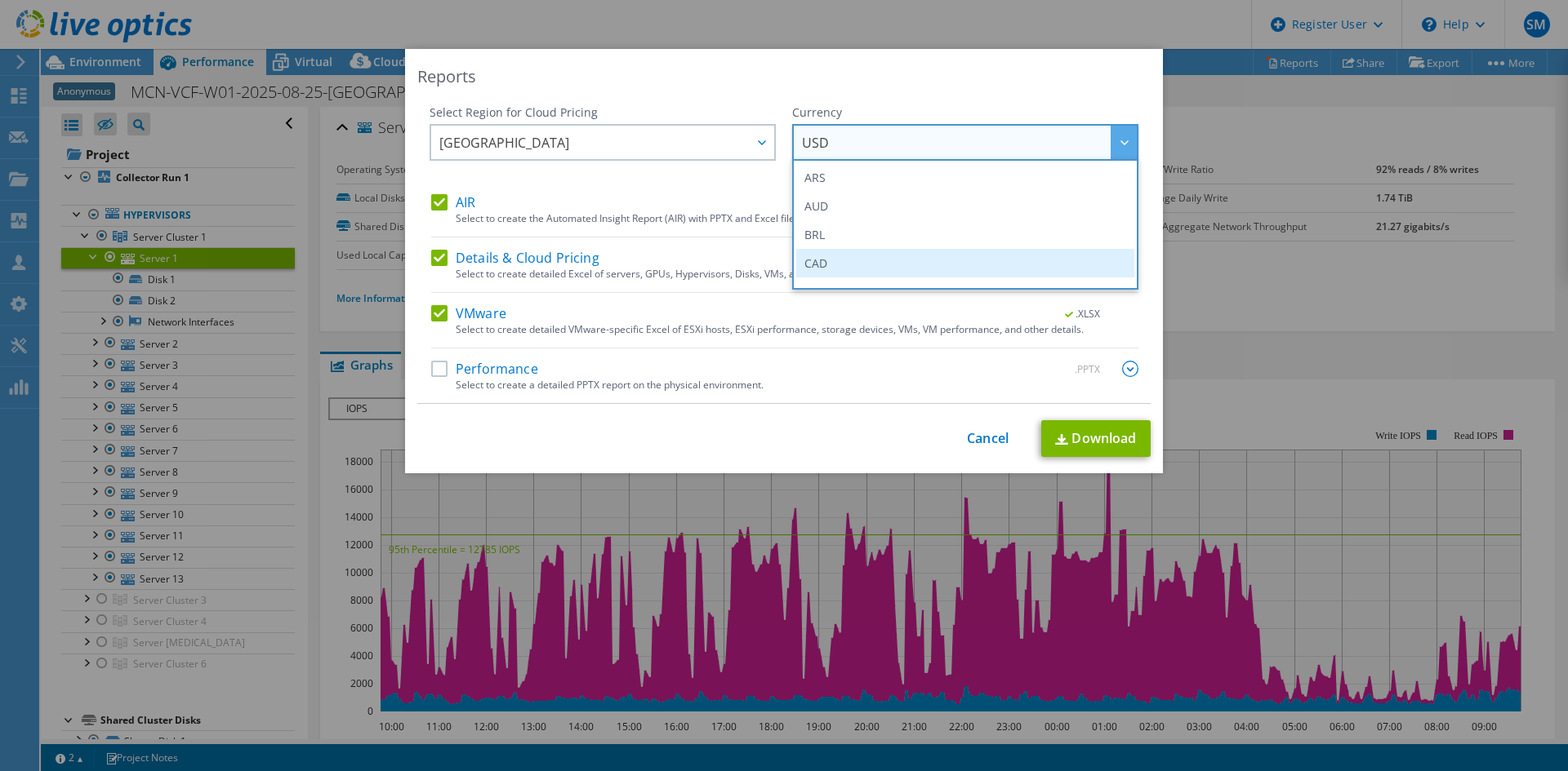
click at [856, 250] on li "CAD" at bounding box center [965, 263] width 338 height 29
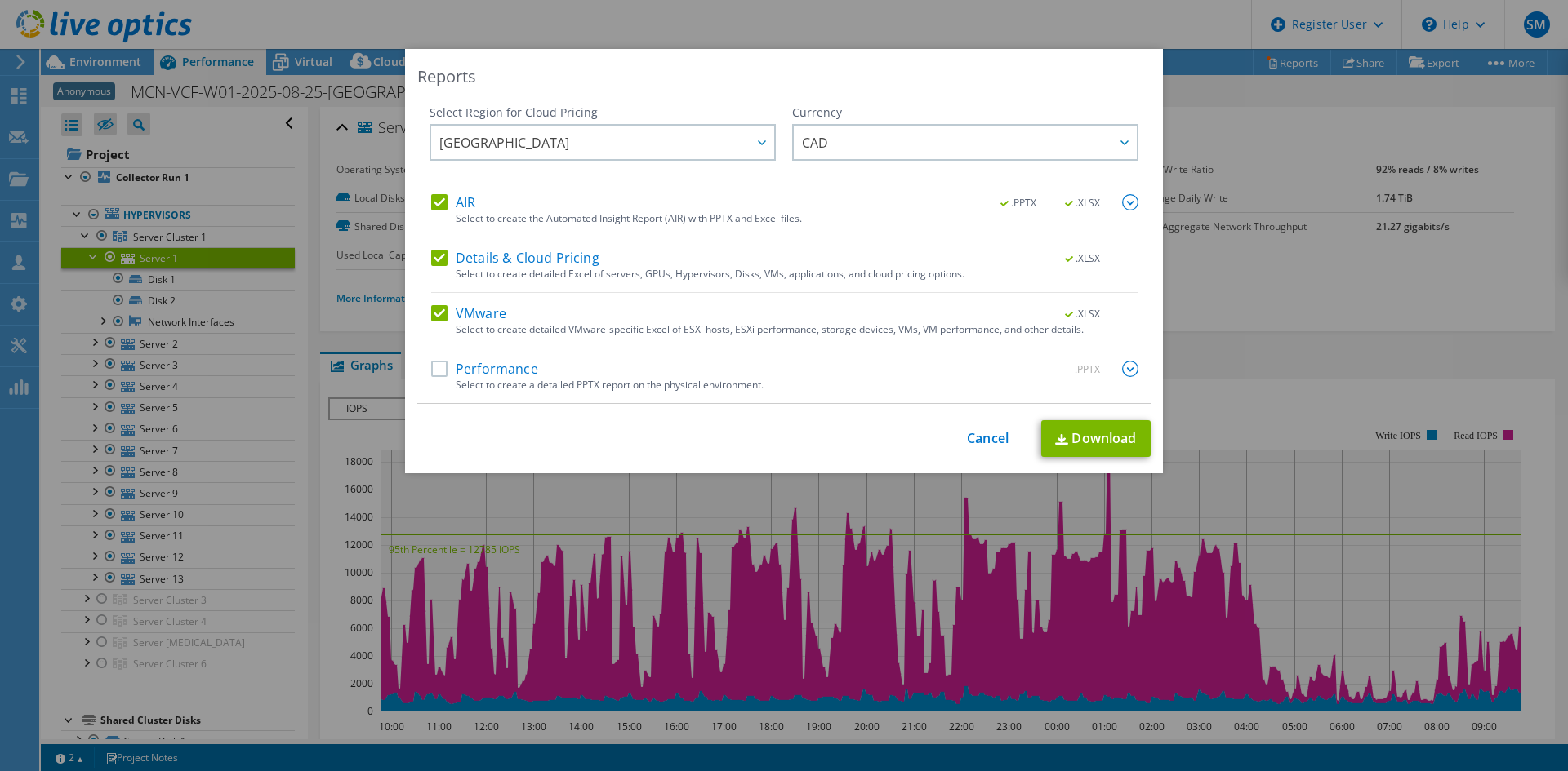
click at [439, 368] on label "Performance" at bounding box center [484, 369] width 107 height 17
click at [0, 0] on input "Performance" at bounding box center [0, 0] width 0 height 0
click at [1120, 433] on link "Download" at bounding box center [1096, 438] width 110 height 36
click at [1081, 430] on link "Download" at bounding box center [1096, 438] width 110 height 36
